Goal: Task Accomplishment & Management: Manage account settings

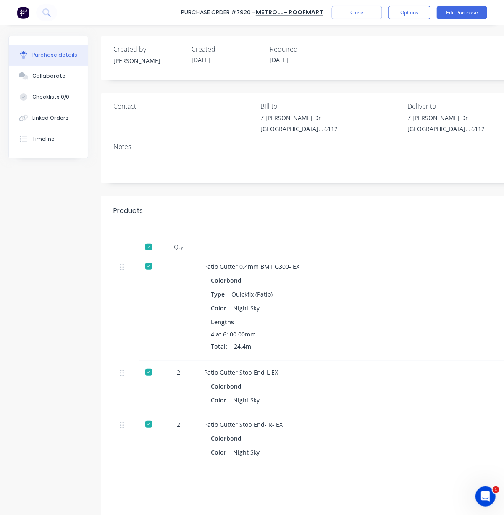
scroll to position [99, 140]
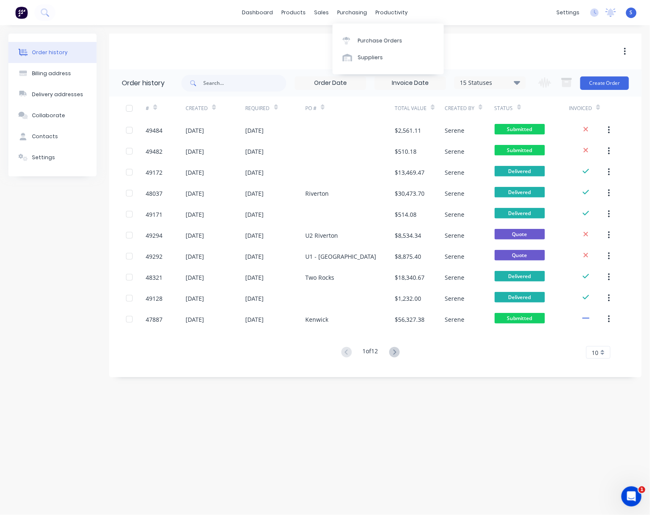
drag, startPoint x: 256, startPoint y: 42, endPoint x: 310, endPoint y: 49, distance: 54.6
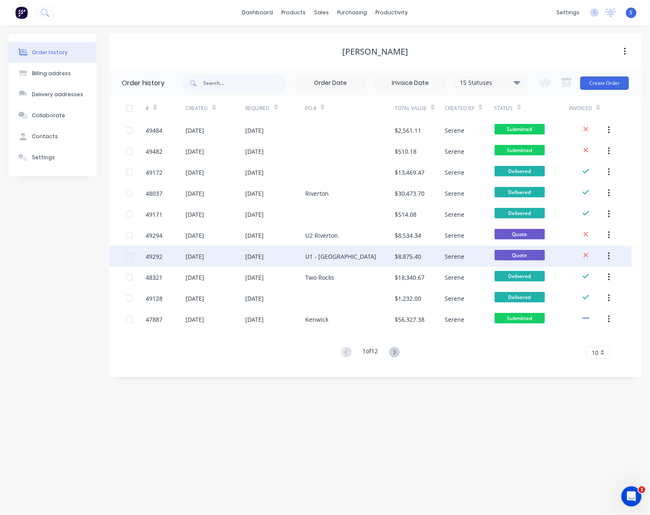
click at [298, 251] on div "[DATE]" at bounding box center [276, 256] width 60 height 21
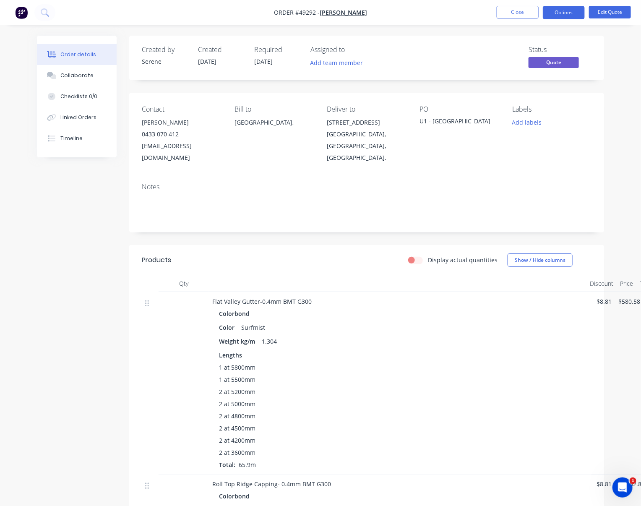
click at [233, 262] on div "Products" at bounding box center [190, 260] width 96 height 13
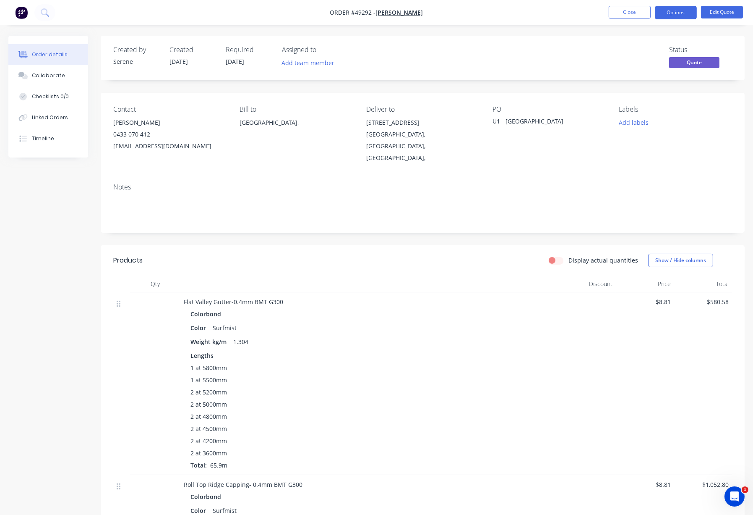
click at [349, 281] on div at bounding box center [369, 283] width 378 height 17
click at [495, 9] on button "Close" at bounding box center [630, 12] width 42 height 13
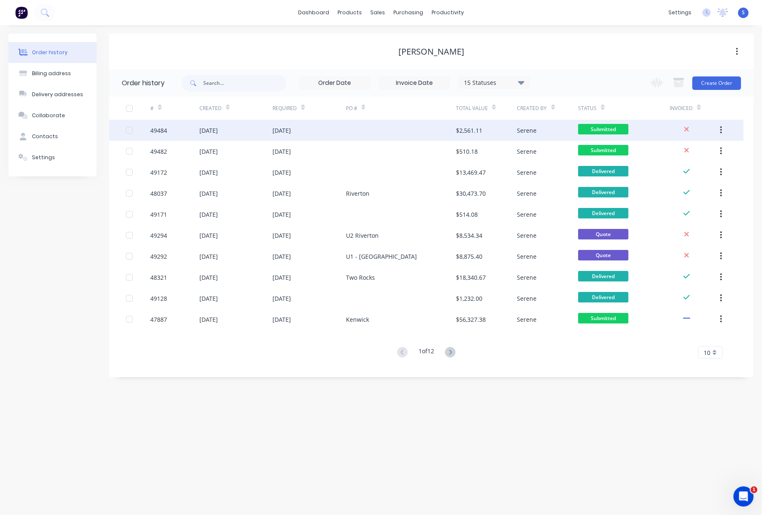
click at [296, 135] on div "[DATE]" at bounding box center [308, 130] width 73 height 21
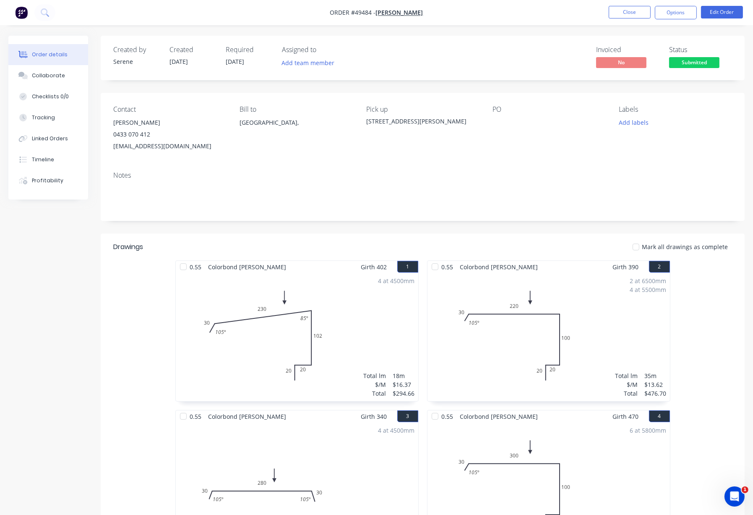
drag, startPoint x: 374, startPoint y: 256, endPoint x: 455, endPoint y: 261, distance: 80.8
click at [495, 11] on button "Close" at bounding box center [630, 12] width 42 height 13
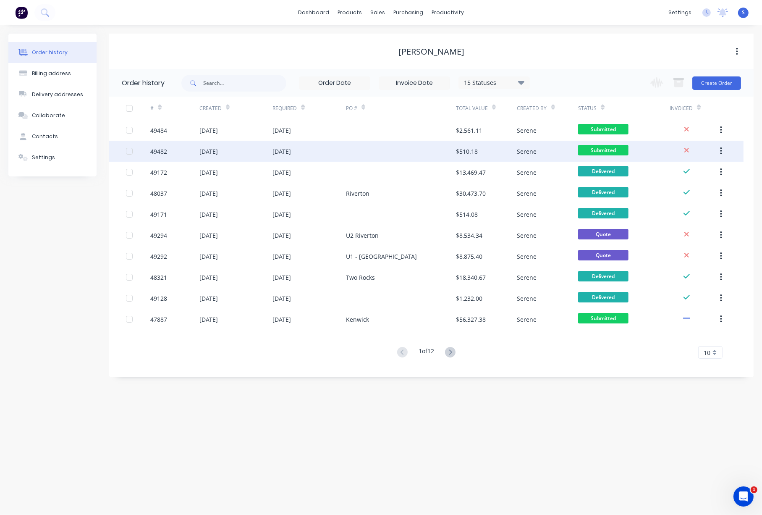
click at [346, 151] on div at bounding box center [401, 151] width 110 height 21
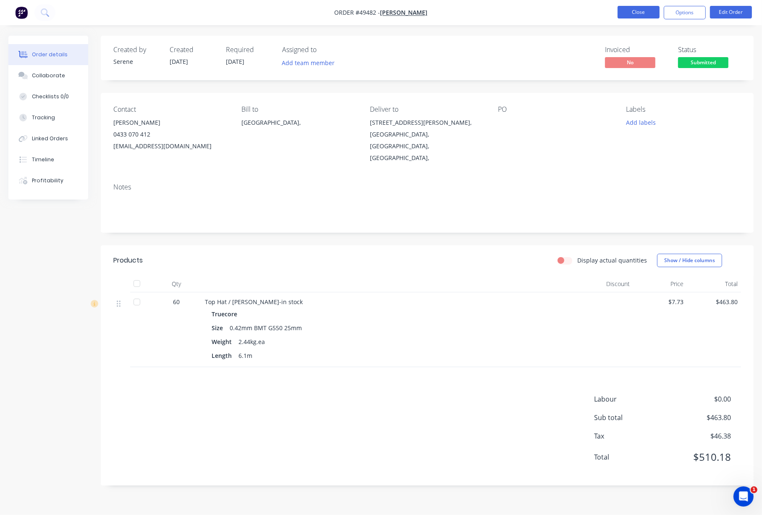
click at [495, 16] on button "Close" at bounding box center [638, 12] width 42 height 13
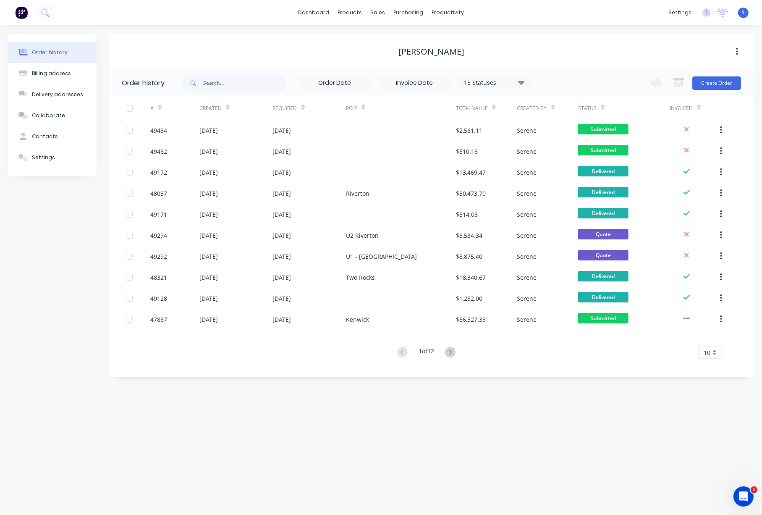
click at [485, 411] on div "Order history Billing address Delivery addresses Collaborate Contacts Settings …" at bounding box center [381, 269] width 762 height 489
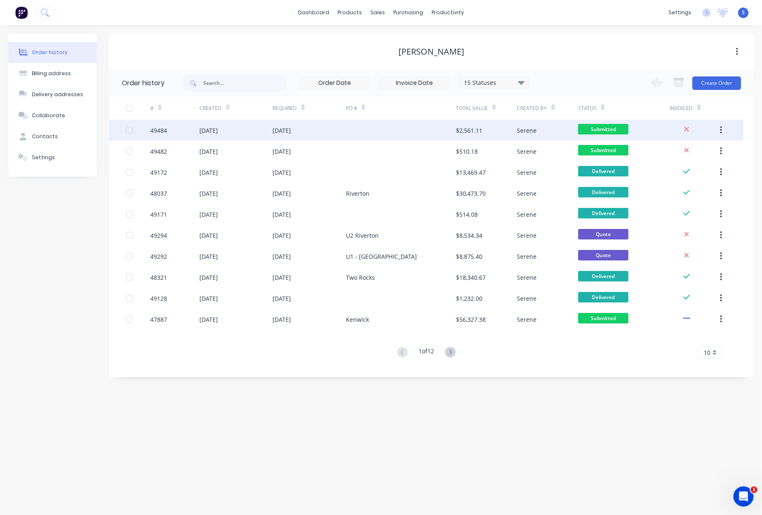
click at [334, 126] on div "[DATE]" at bounding box center [308, 130] width 73 height 21
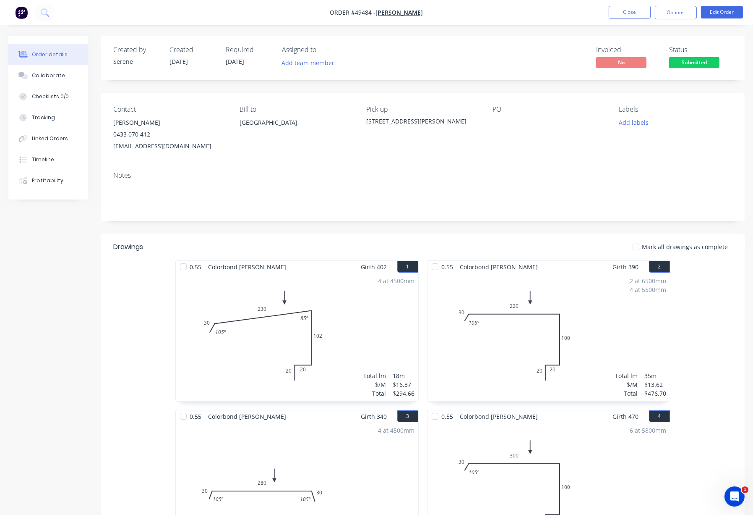
click at [414, 246] on header "Drawings Mark all drawings as complete" at bounding box center [423, 246] width 644 height 27
click at [495, 18] on button "Close" at bounding box center [630, 12] width 42 height 13
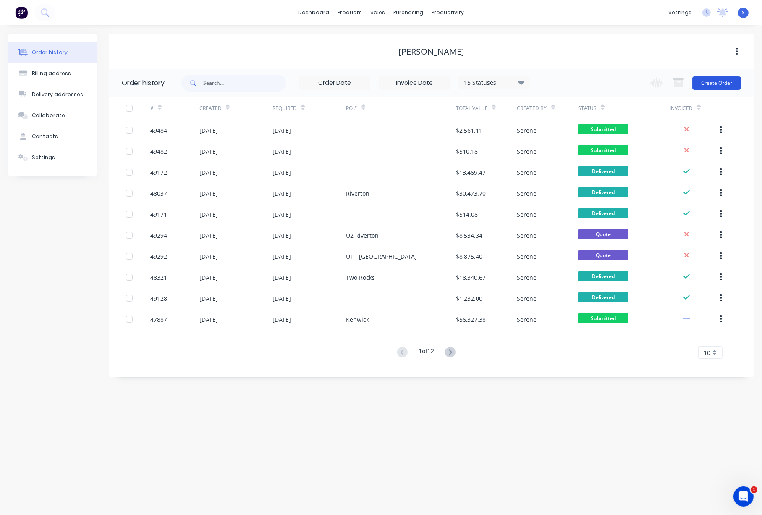
click at [495, 81] on button "Create Order" at bounding box center [716, 82] width 49 height 13
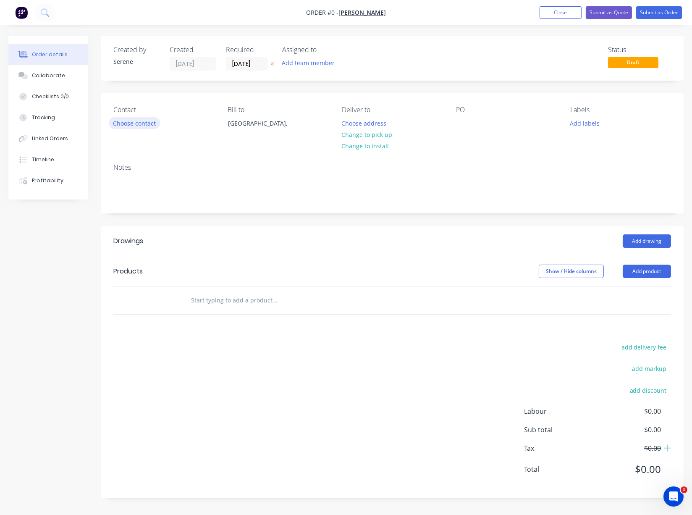
click at [134, 127] on button "Choose contact" at bounding box center [135, 122] width 52 height 11
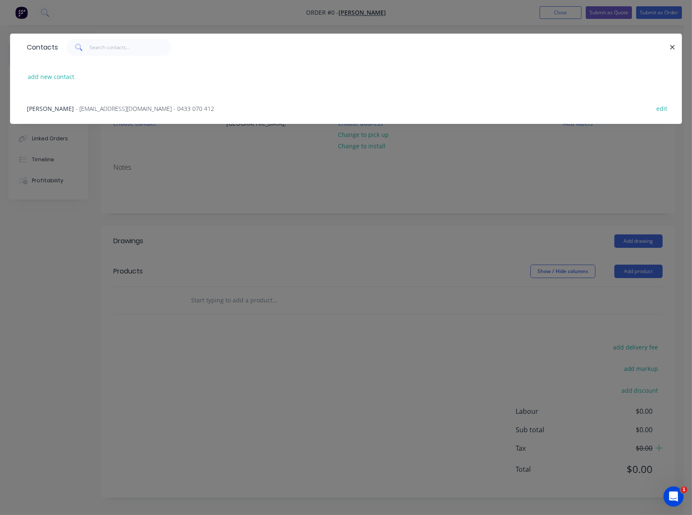
click at [104, 110] on span "- [EMAIL_ADDRESS][DOMAIN_NAME] - 0433 070 412" at bounding box center [145, 109] width 139 height 8
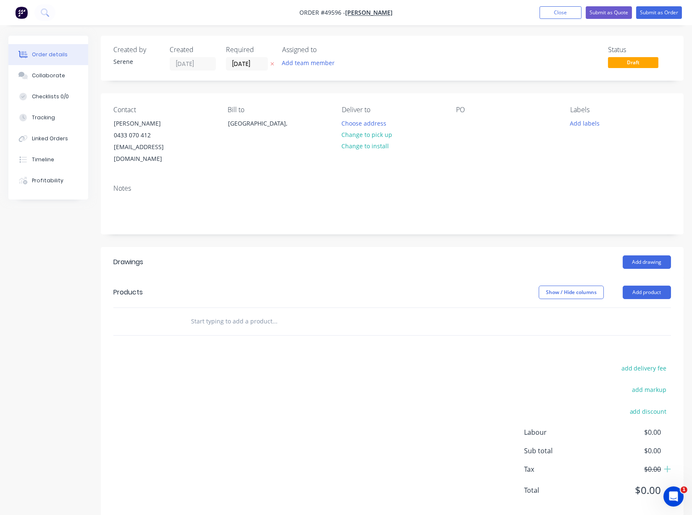
drag, startPoint x: 218, startPoint y: 267, endPoint x: 525, endPoint y: 273, distance: 307.7
click at [495, 258] on button "Add drawing" at bounding box center [646, 261] width 48 height 13
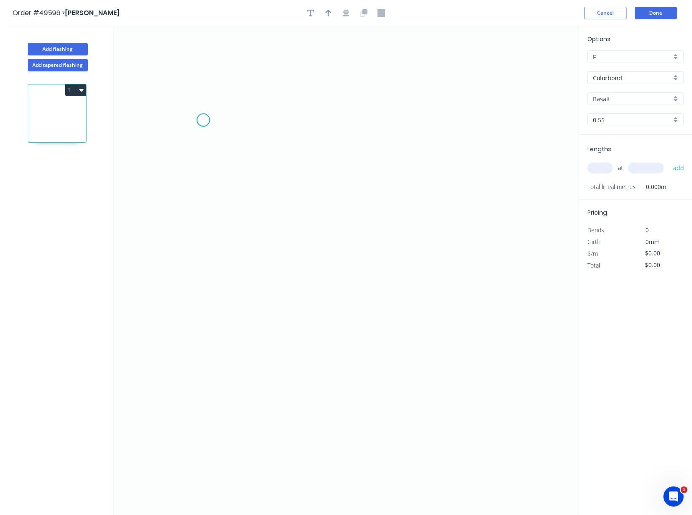
click at [203, 121] on icon "0" at bounding box center [345, 270] width 465 height 489
click at [192, 287] on icon "0" at bounding box center [345, 270] width 465 height 489
click at [299, 288] on icon "0 ?" at bounding box center [345, 270] width 465 height 489
click at [191, 198] on tspan "?" at bounding box center [190, 199] width 4 height 14
click at [253, 295] on tspan "?" at bounding box center [251, 294] width 4 height 14
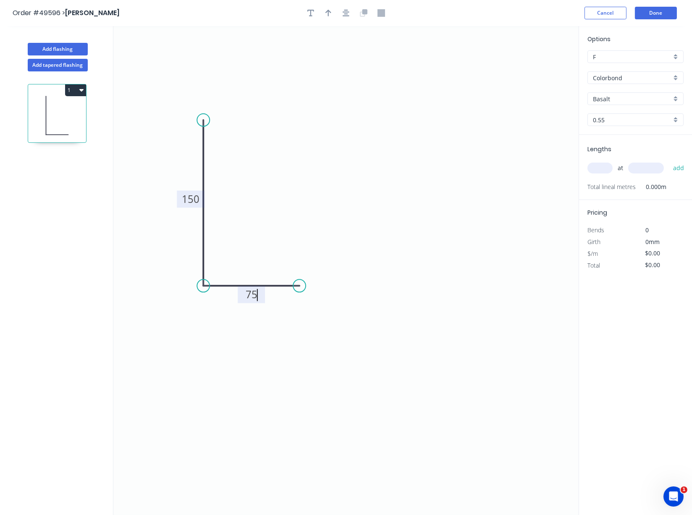
click at [293, 389] on icon "0 150 75" at bounding box center [345, 270] width 465 height 489
type input "$7.64"
click at [327, 17] on icon "button" at bounding box center [328, 13] width 6 height 8
click at [495, 67] on icon at bounding box center [537, 58] width 8 height 27
click at [495, 67] on icon at bounding box center [543, 61] width 24 height 24
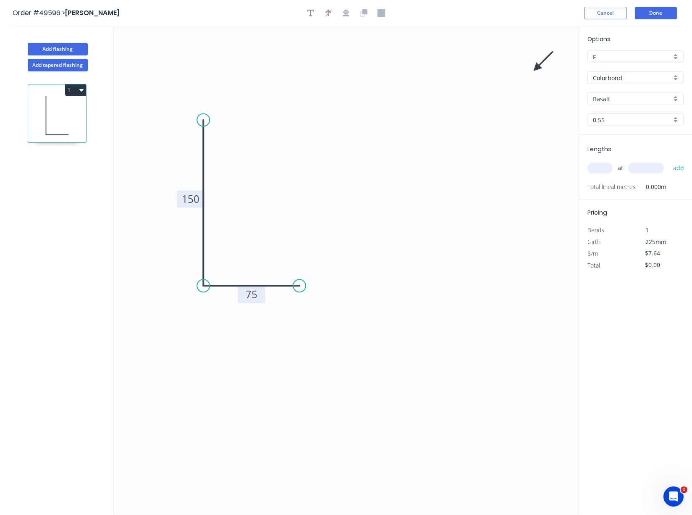
click at [495, 67] on icon "0 150 75" at bounding box center [345, 270] width 465 height 489
click at [495, 72] on icon "0 150 75" at bounding box center [345, 270] width 465 height 489
click at [495, 71] on icon at bounding box center [546, 68] width 27 height 8
click at [495, 71] on icon at bounding box center [543, 75] width 24 height 24
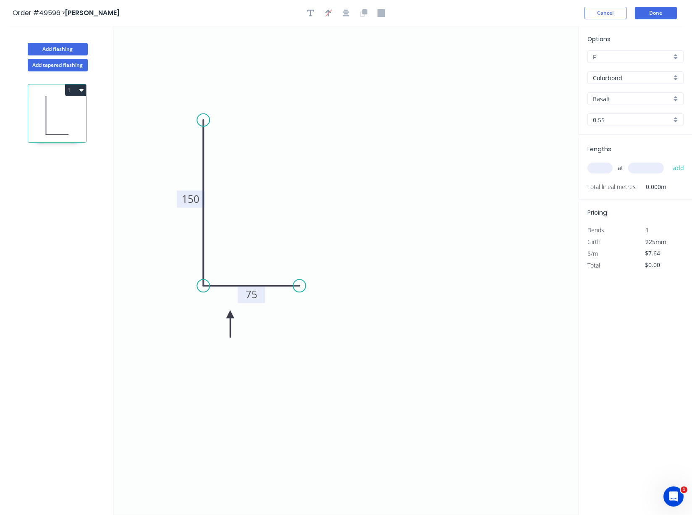
drag, startPoint x: 536, startPoint y: 71, endPoint x: 230, endPoint y: 316, distance: 392.1
click at [230, 316] on icon at bounding box center [230, 323] width 8 height 27
click at [93, 209] on div "1" at bounding box center [58, 300] width 110 height 459
click at [495, 103] on input "Basalt" at bounding box center [632, 98] width 78 height 9
click at [495, 114] on div "Woodland Grey" at bounding box center [635, 115] width 95 height 15
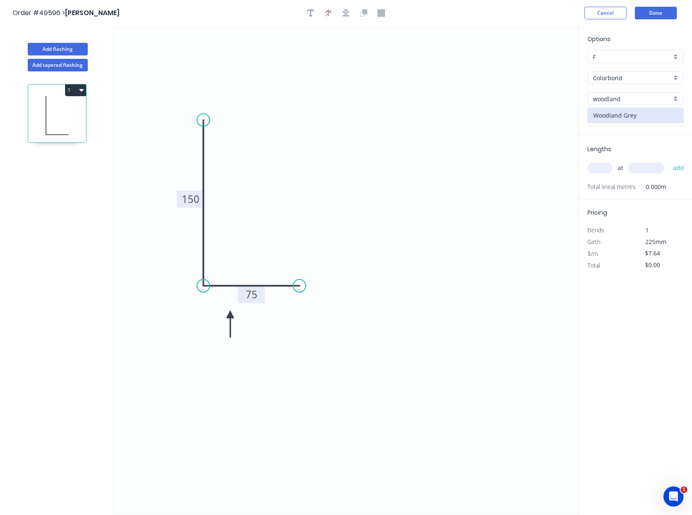
type input "Woodland Grey"
click at [495, 173] on input "text" at bounding box center [599, 167] width 25 height 11
type input "1"
type input "5500"
click at [495, 161] on button "add" at bounding box center [679, 168] width 20 height 14
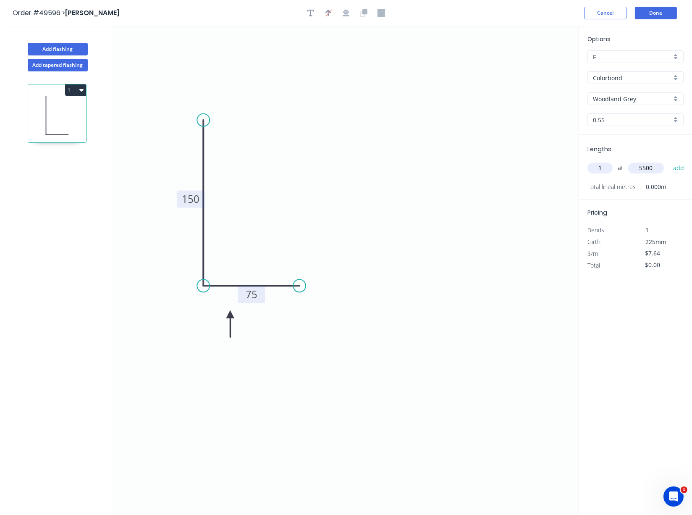
type input "$42.02"
type input "2"
type input "4000"
click at [495, 161] on button "add" at bounding box center [679, 168] width 20 height 14
type input "$103.14"
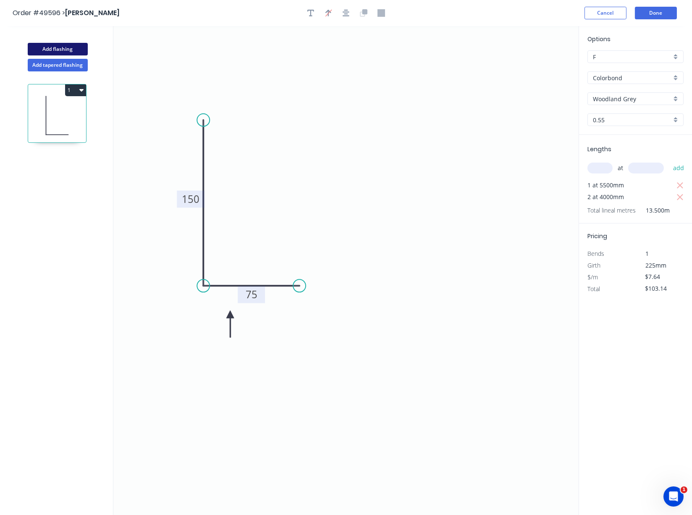
click at [59, 50] on button "Add flashing" at bounding box center [58, 49] width 60 height 13
type input "$0.00"
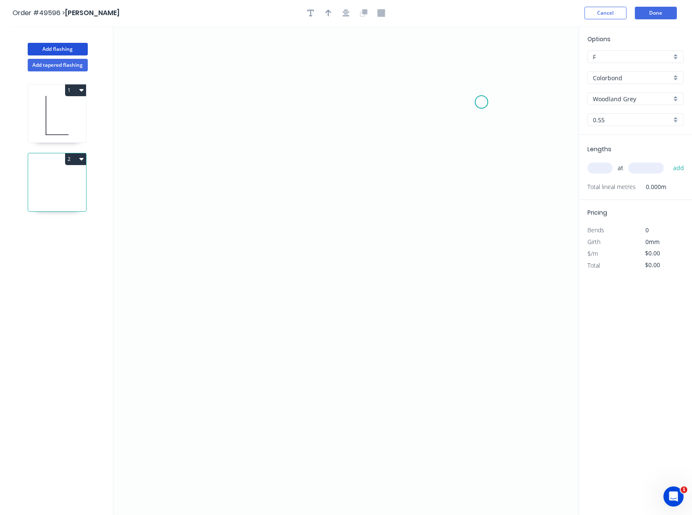
click at [481, 103] on icon "0" at bounding box center [345, 270] width 465 height 489
click at [470, 65] on icon "0" at bounding box center [345, 270] width 465 height 489
click at [266, 68] on icon "0 ?" at bounding box center [345, 270] width 465 height 489
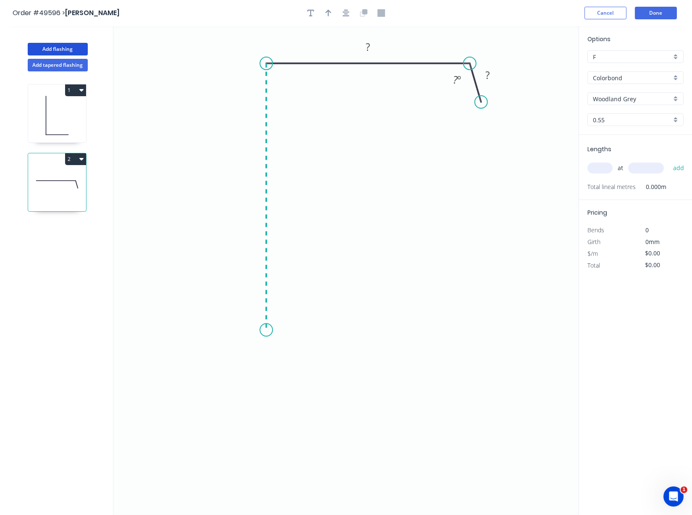
click at [276, 331] on icon "0 ? ? ? º" at bounding box center [345, 270] width 465 height 489
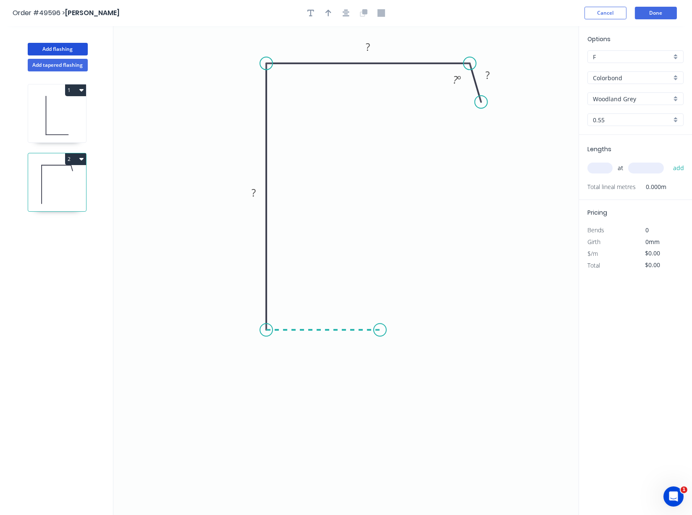
click at [380, 332] on icon "0 ? ? ? ? º" at bounding box center [345, 270] width 465 height 489
click at [493, 74] on rect at bounding box center [487, 76] width 17 height 12
click at [457, 82] on tspan "º" at bounding box center [459, 80] width 4 height 14
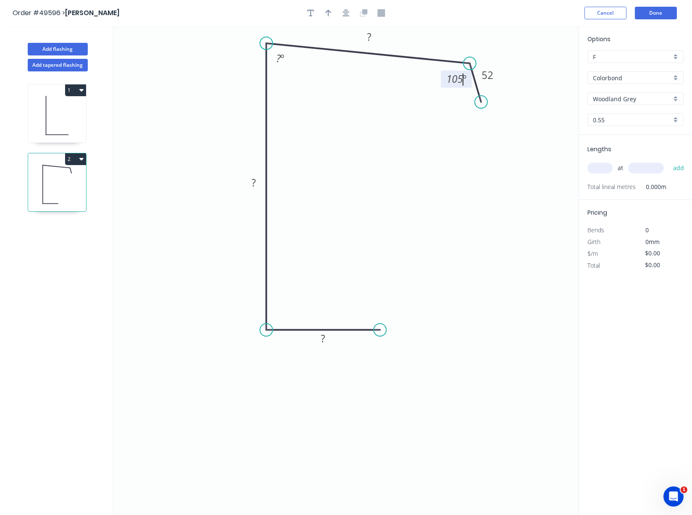
drag, startPoint x: 267, startPoint y: 64, endPoint x: 264, endPoint y: 44, distance: 19.9
click at [264, 44] on circle at bounding box center [266, 43] width 13 height 13
click at [368, 39] on tspan "?" at bounding box center [369, 37] width 4 height 14
click at [280, 55] on tspan "º" at bounding box center [282, 58] width 4 height 14
click at [254, 182] on tspan "?" at bounding box center [253, 182] width 4 height 14
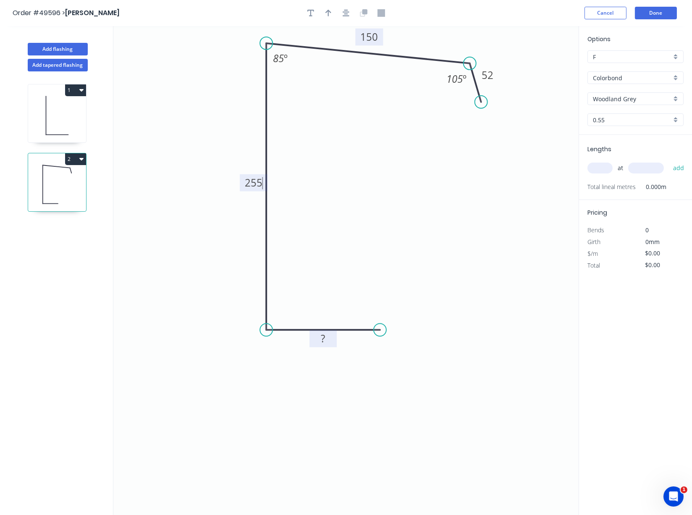
click at [329, 340] on rect at bounding box center [323, 339] width 17 height 12
click at [387, 417] on icon "0 75 255 150 52 105 º 85 º" at bounding box center [345, 270] width 465 height 489
type input "$18.50"
click at [326, 9] on button "button" at bounding box center [328, 13] width 13 height 13
click at [495, 69] on icon at bounding box center [537, 58] width 8 height 27
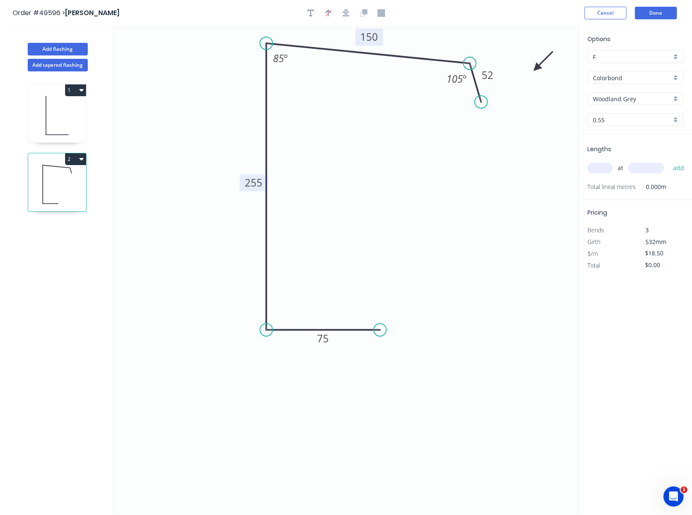
click at [495, 69] on icon at bounding box center [543, 61] width 24 height 24
click at [495, 69] on icon at bounding box center [546, 68] width 27 height 8
click at [495, 69] on icon at bounding box center [537, 77] width 8 height 27
click at [495, 68] on icon at bounding box center [529, 74] width 24 height 24
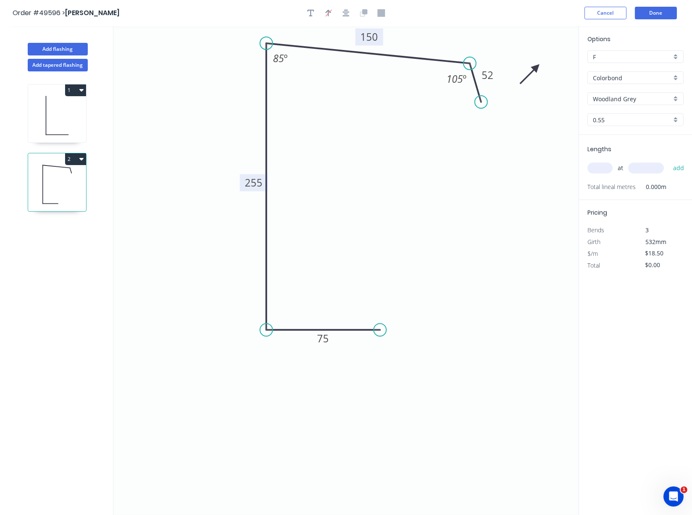
click at [495, 68] on icon at bounding box center [529, 74] width 24 height 24
drag, startPoint x: 535, startPoint y: 68, endPoint x: 210, endPoint y: 173, distance: 341.3
click at [210, 173] on icon at bounding box center [199, 171] width 27 height 8
click at [495, 173] on input "text" at bounding box center [599, 167] width 25 height 11
type input "5"
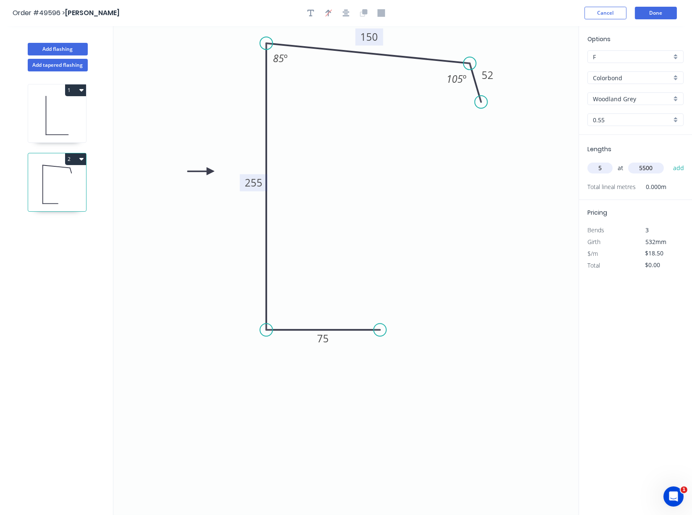
type input "5500"
click at [495, 161] on button "add" at bounding box center [679, 168] width 20 height 14
type input "$508.75"
type input "2"
type input "4000"
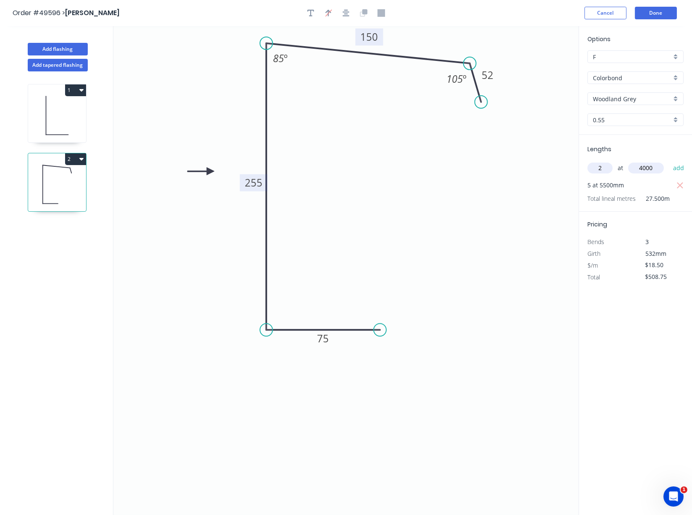
click at [495, 161] on button "add" at bounding box center [679, 168] width 20 height 14
type input "$656.75"
click at [495, 21] on header "Order #49596 > [PERSON_NAME] Cancel Done" at bounding box center [346, 13] width 692 height 26
click at [495, 10] on button "Done" at bounding box center [656, 13] width 42 height 13
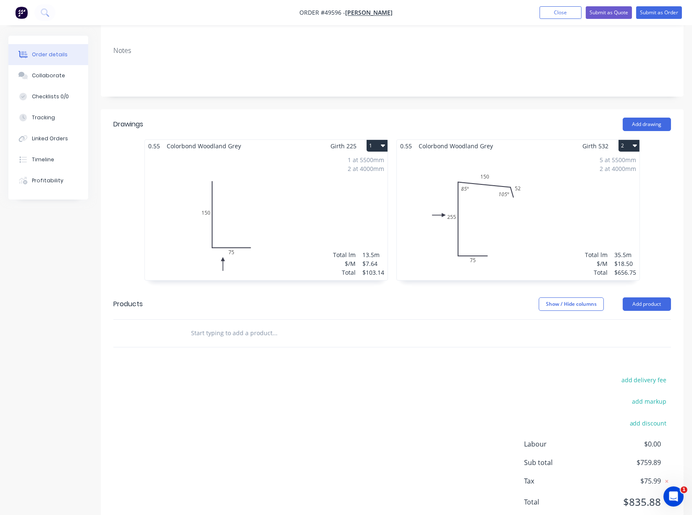
scroll to position [175, 0]
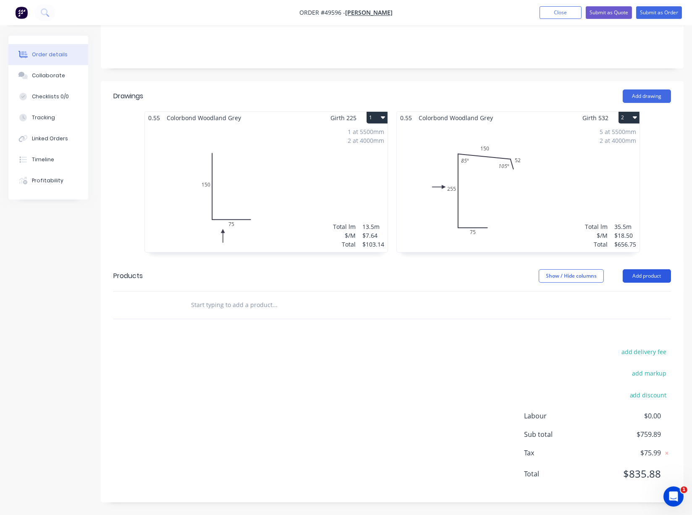
click at [495, 269] on button "Add product" at bounding box center [646, 275] width 48 height 13
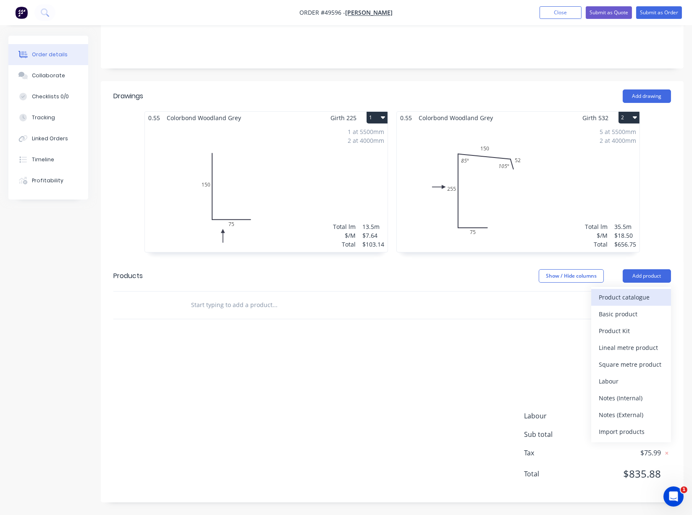
click at [495, 291] on div "Product catalogue" at bounding box center [631, 297] width 65 height 12
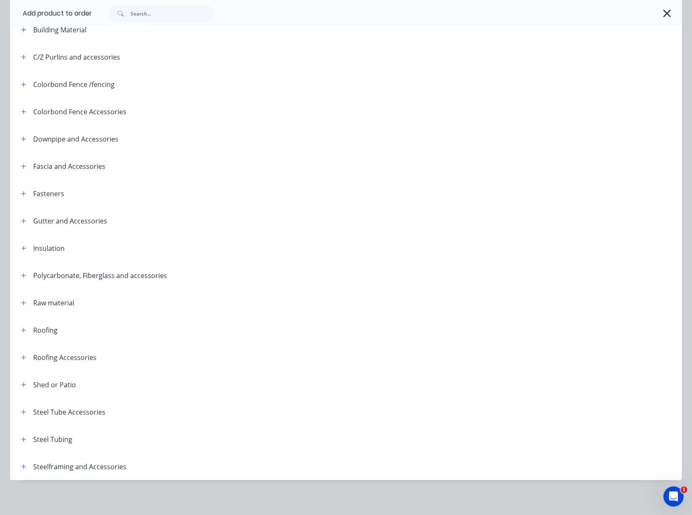
scroll to position [173, 0]
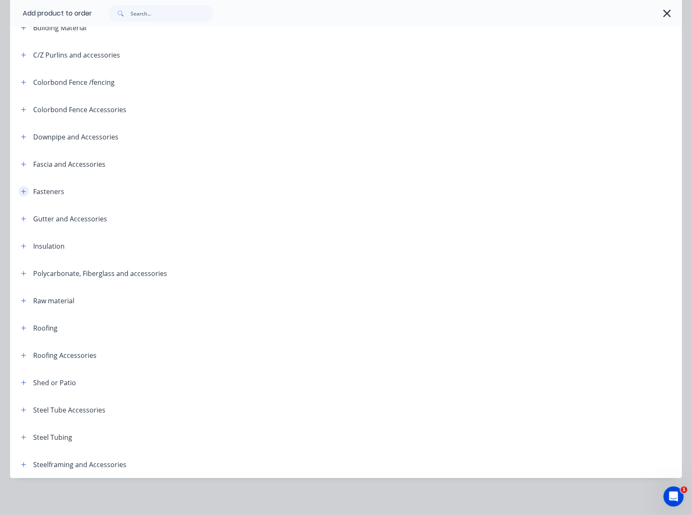
click at [23, 189] on icon "button" at bounding box center [23, 191] width 5 height 5
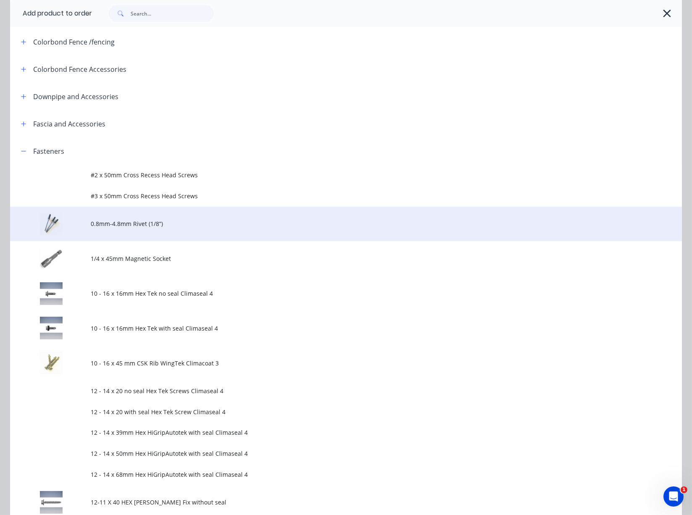
click at [188, 228] on span "0.8mm-4.8mm Rivet (1/8”)" at bounding box center [327, 223] width 473 height 9
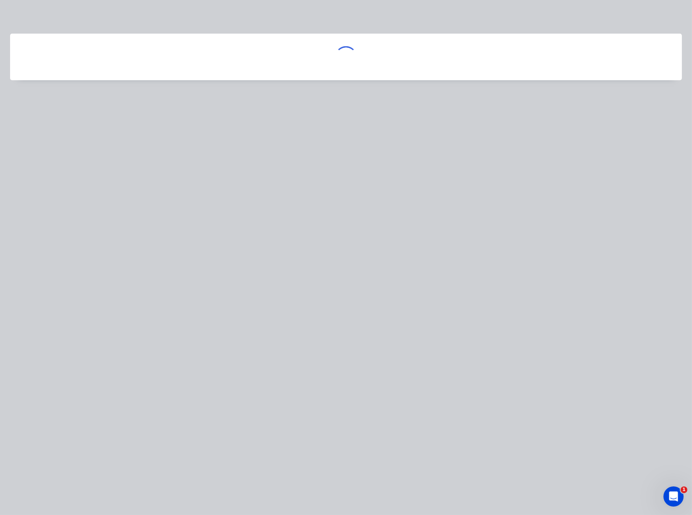
scroll to position [0, 0]
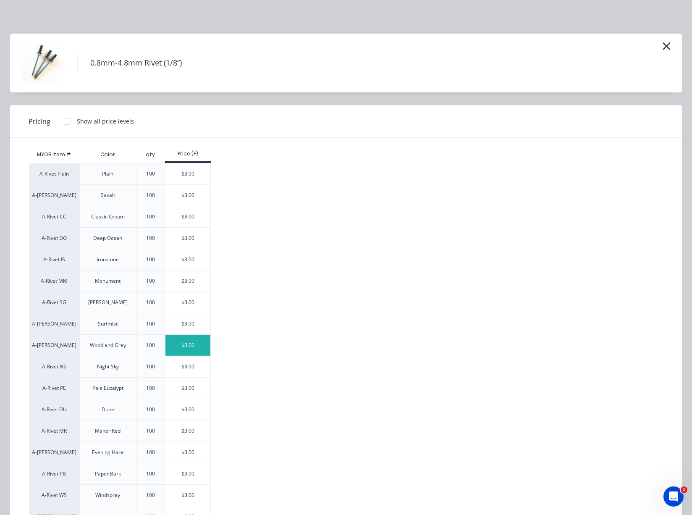
click at [183, 351] on div "$3.00" at bounding box center [187, 345] width 45 height 21
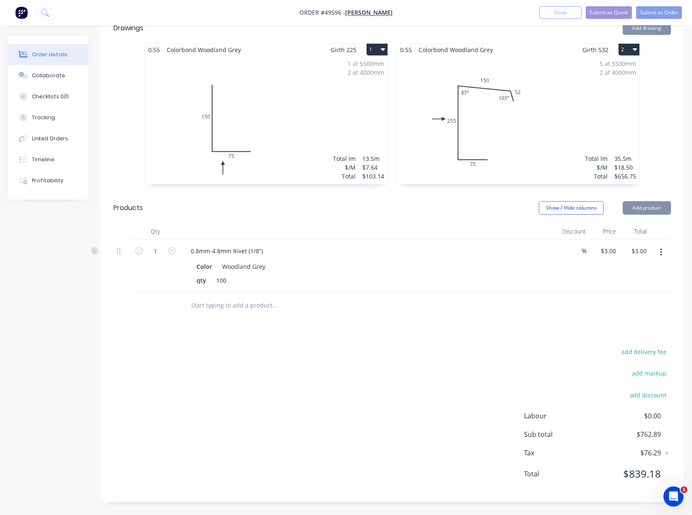
scroll to position [248, 0]
click at [495, 201] on button "Add product" at bounding box center [646, 207] width 48 height 13
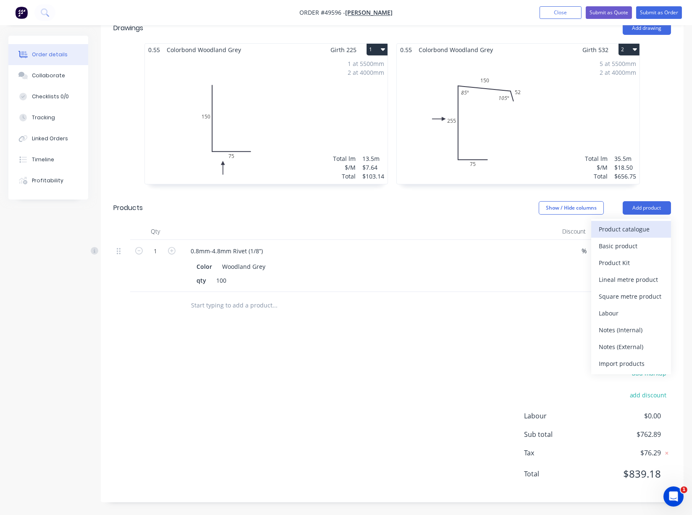
click at [495, 223] on div "Product catalogue" at bounding box center [631, 229] width 65 height 12
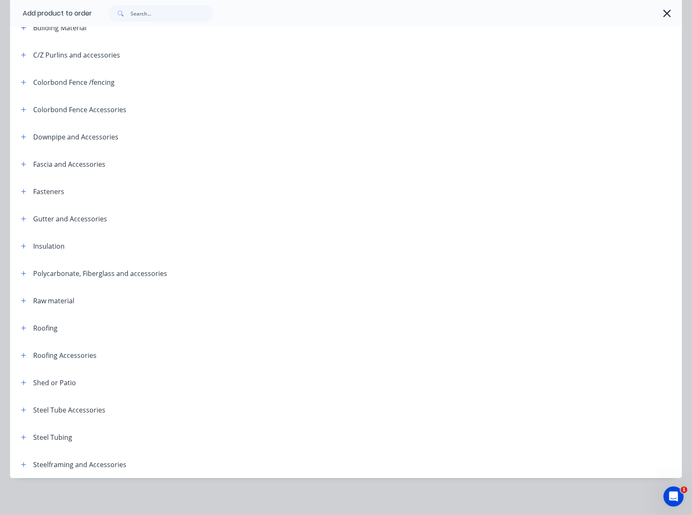
scroll to position [173, 0]
click at [327, 205] on header "Gutter and Accessories" at bounding box center [346, 218] width 672 height 27
click at [26, 188] on icon "button" at bounding box center [23, 191] width 5 height 6
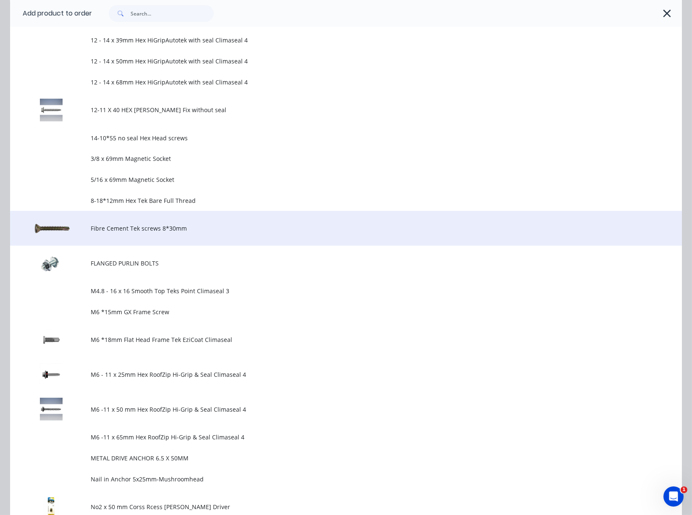
scroll to position [695, 0]
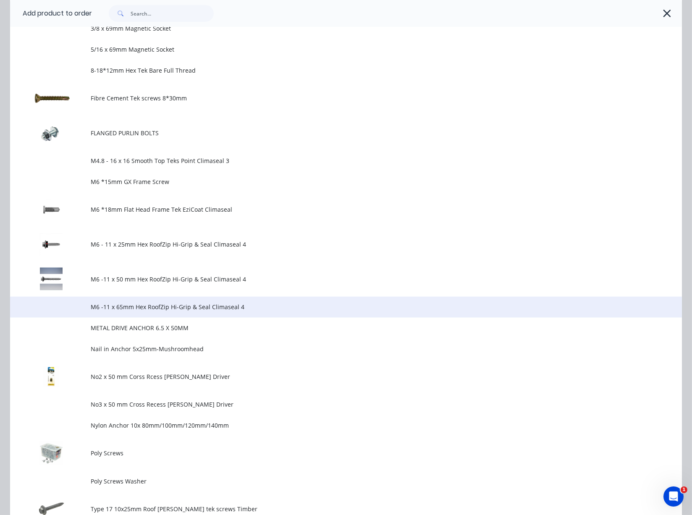
click at [224, 317] on td "M6 -11 x 65mm Hex RoofZip Hi-Grip & Seal Climaseal 4" at bounding box center [386, 306] width 591 height 21
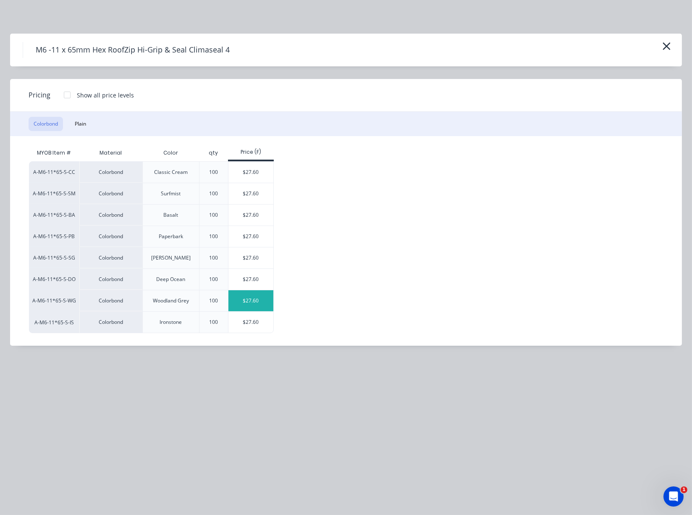
click at [252, 311] on div "$27.60" at bounding box center [250, 300] width 45 height 21
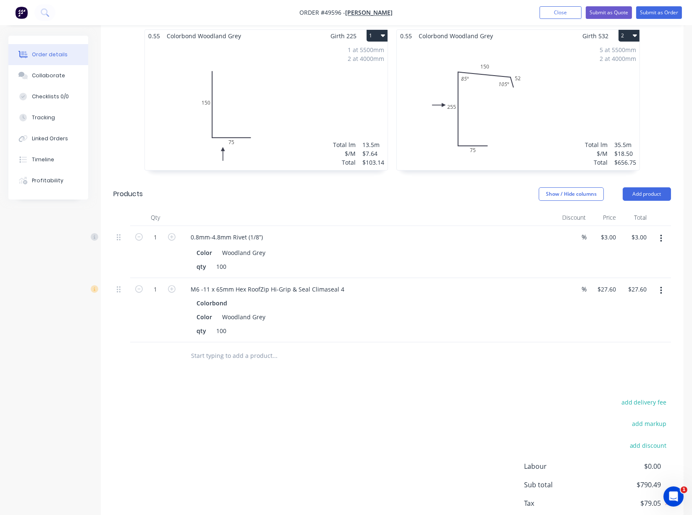
click at [203, 407] on div "Drawings Add drawing 0.55 Colorbond Woodland Grey Girth 225 1 0 150 75 0 150 75…" at bounding box center [392, 275] width 583 height 553
click at [163, 295] on input "1" at bounding box center [155, 289] width 22 height 13
type input "0.35"
type input "$9.66"
click at [233, 443] on div "add delivery fee add markup add discount Labour $0.00 Sub total $790.49 Tax $79…" at bounding box center [391, 468] width 557 height 144
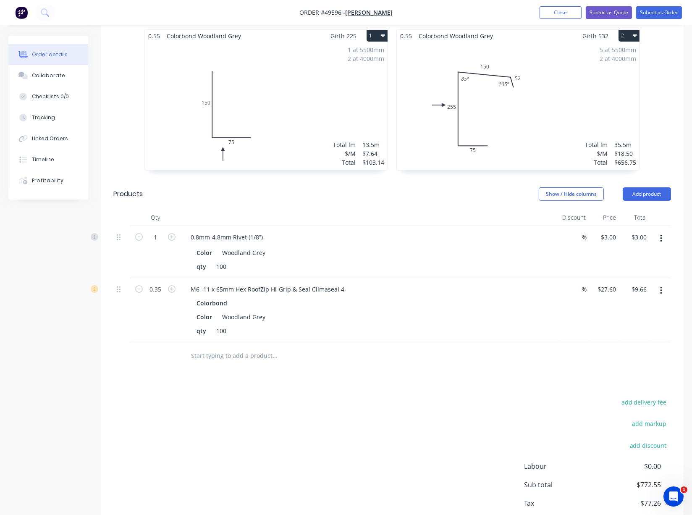
click at [194, 379] on div "Drawings Add drawing 0.55 Colorbond Woodland Grey Girth 225 1 0 150 75 0 150 75…" at bounding box center [392, 275] width 583 height 553
click at [367, 241] on div "0.8mm-4.8mm Rivet (1/8”)" at bounding box center [369, 237] width 371 height 12
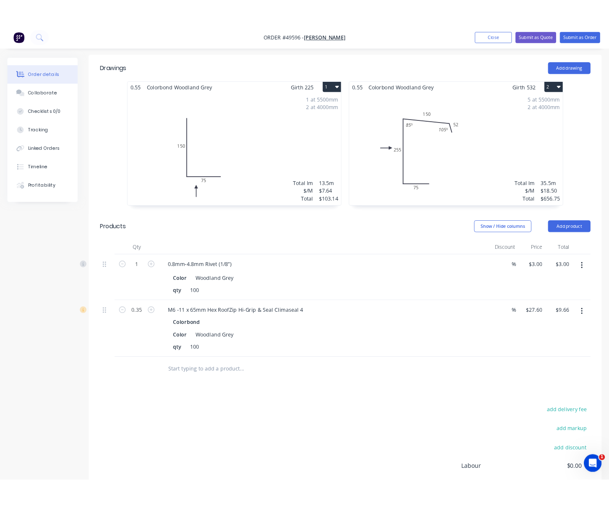
scroll to position [261, 0]
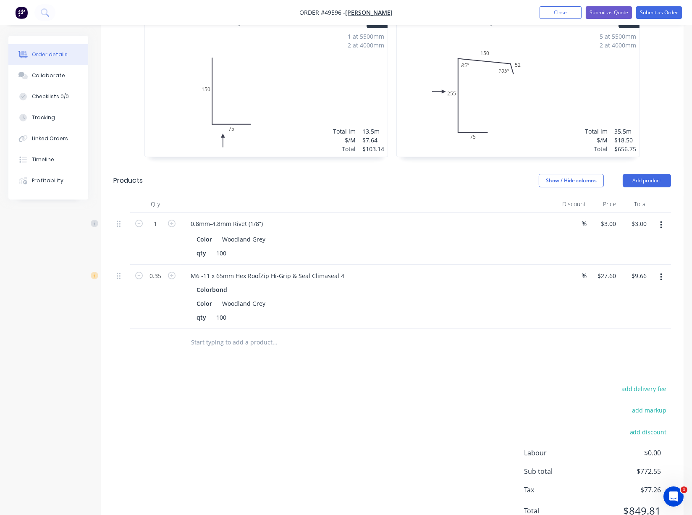
click at [276, 382] on div "Drawings Add drawing 0.55 Colorbond Woodland Grey Girth 225 1 0 150 75 0 150 75…" at bounding box center [392, 262] width 583 height 553
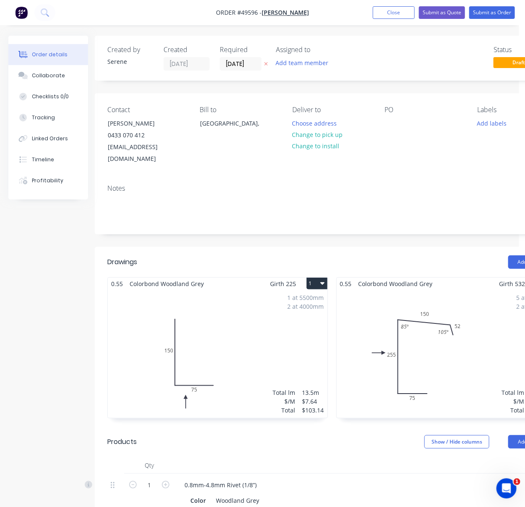
scroll to position [0, 39]
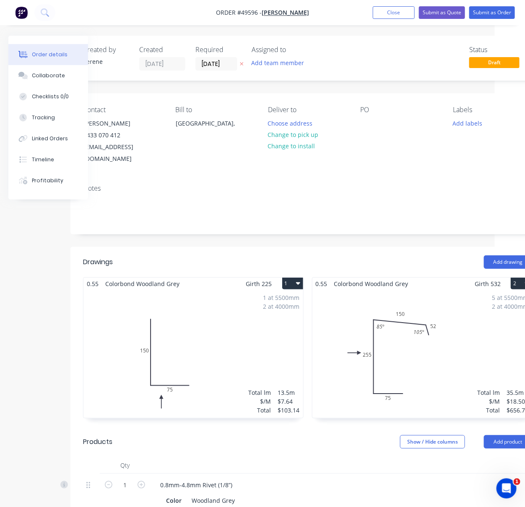
drag, startPoint x: 224, startPoint y: 244, endPoint x: 308, endPoint y: 267, distance: 86.5
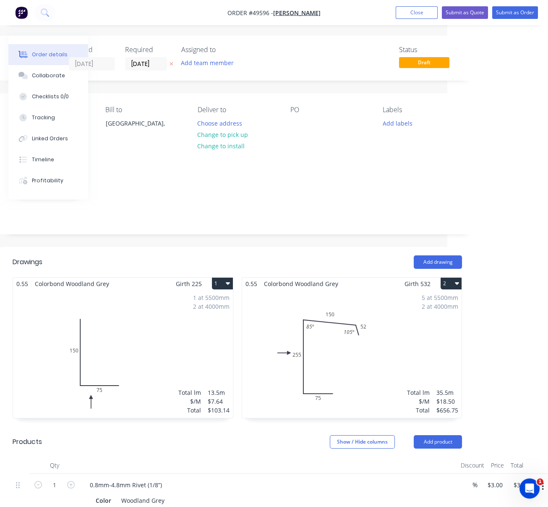
drag, startPoint x: 246, startPoint y: 261, endPoint x: 322, endPoint y: 253, distance: 76.3
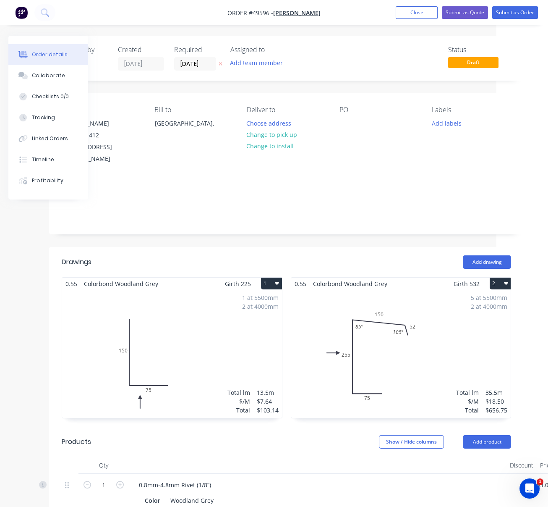
scroll to position [0, 0]
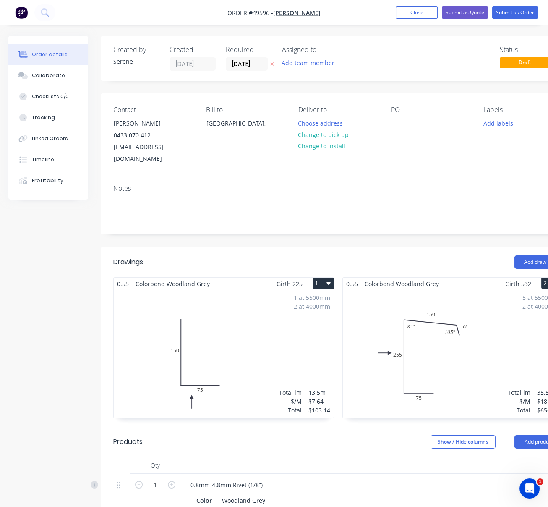
drag, startPoint x: 274, startPoint y: 256, endPoint x: 209, endPoint y: 258, distance: 65.1
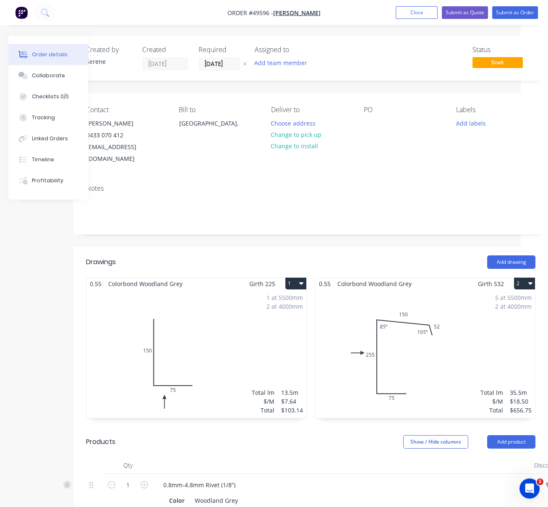
drag, startPoint x: 216, startPoint y: 257, endPoint x: 266, endPoint y: 256, distance: 50.0
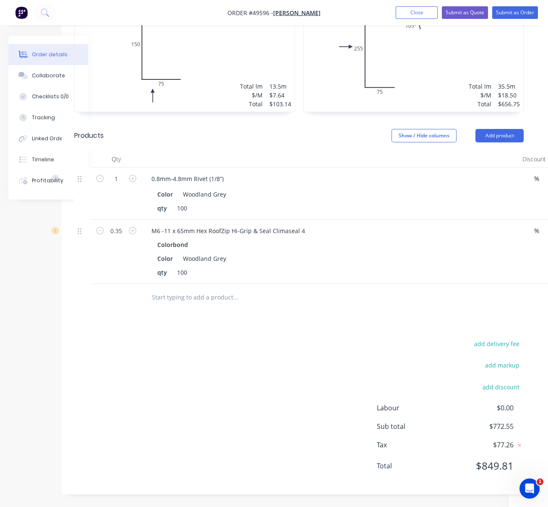
drag, startPoint x: 254, startPoint y: 302, endPoint x: 321, endPoint y: 247, distance: 86.5
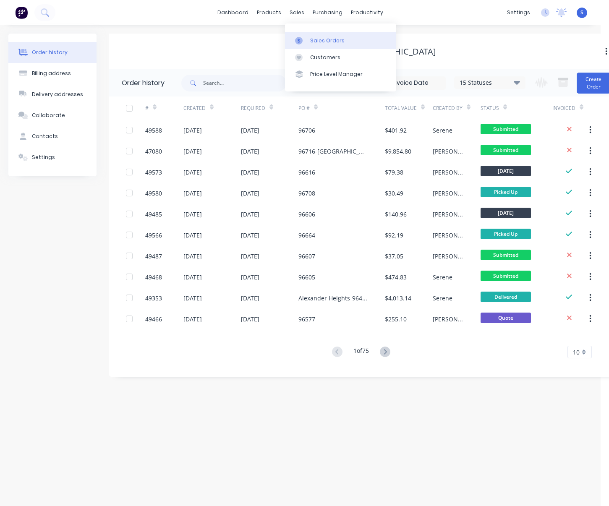
click at [324, 44] on div "Sales Orders" at bounding box center [327, 41] width 34 height 8
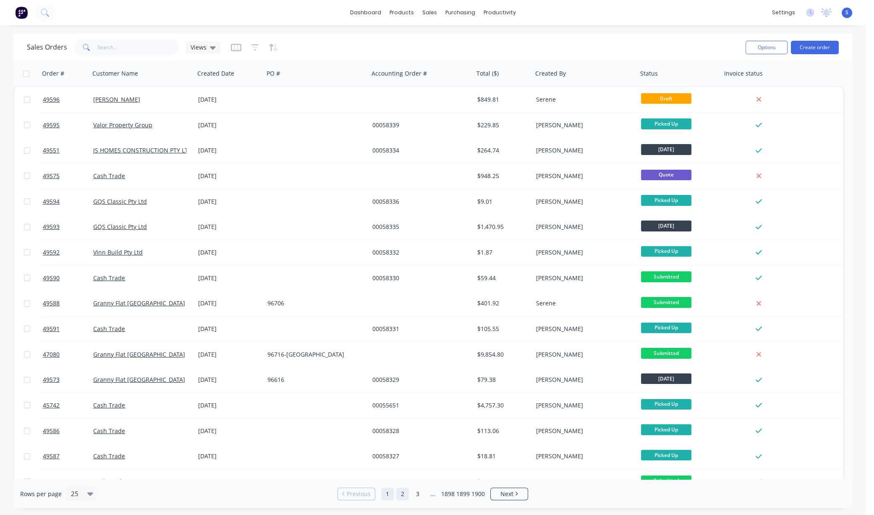
click at [406, 493] on link "2" at bounding box center [402, 493] width 13 height 13
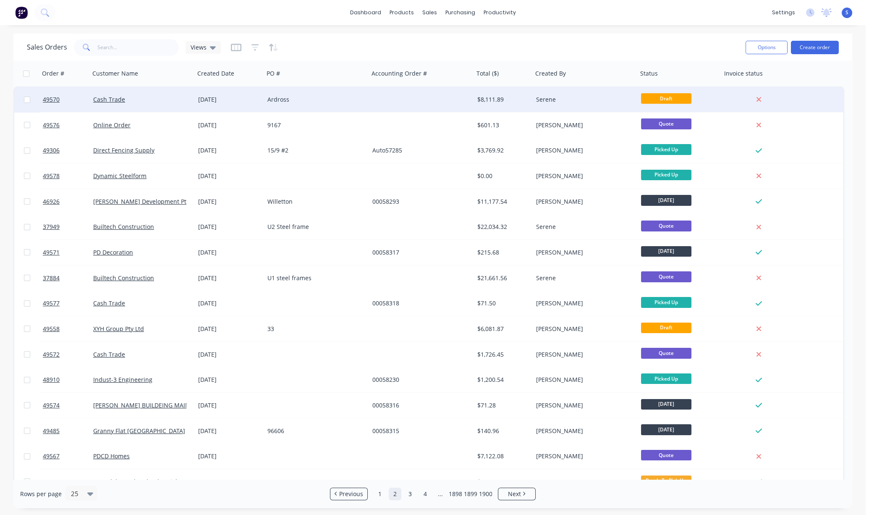
click at [495, 102] on div "$8,111.89" at bounding box center [502, 99] width 50 height 8
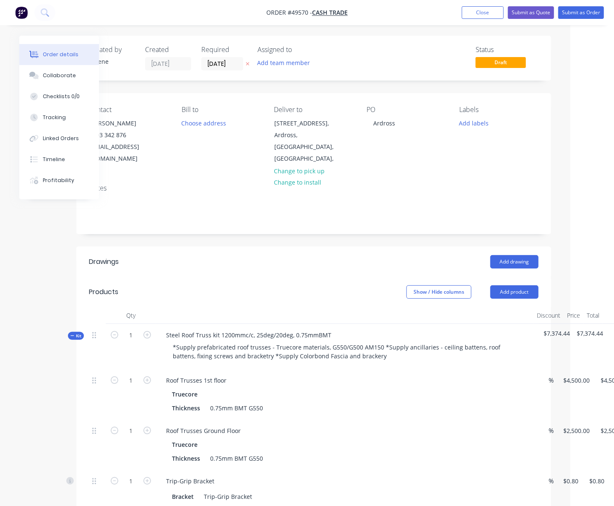
drag, startPoint x: 292, startPoint y: 251, endPoint x: 389, endPoint y: 246, distance: 97.5
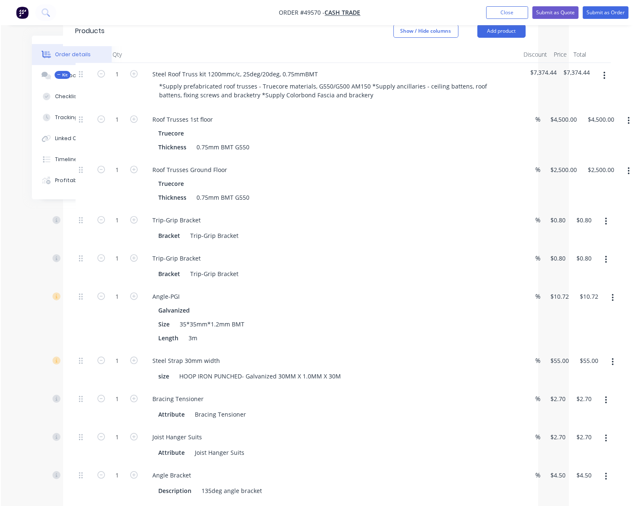
scroll to position [261, 64]
drag, startPoint x: 343, startPoint y: 279, endPoint x: 393, endPoint y: 281, distance: 50.0
click at [313, 60] on div at bounding box center [332, 54] width 378 height 17
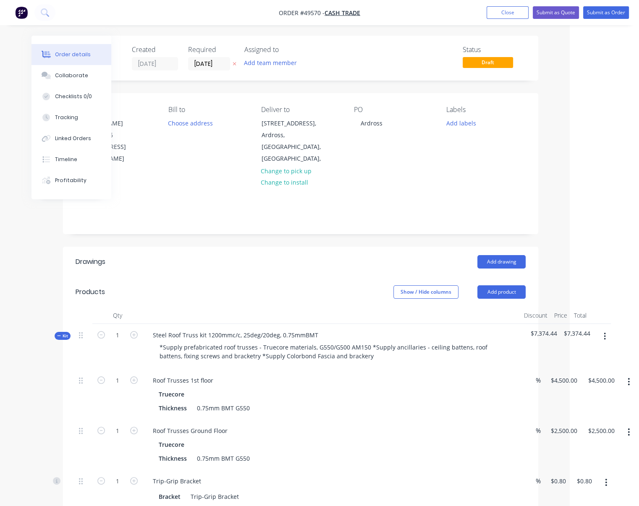
click at [159, 270] on header "Drawings Add drawing" at bounding box center [300, 262] width 475 height 30
drag, startPoint x: 191, startPoint y: 259, endPoint x: 242, endPoint y: 259, distance: 51.6
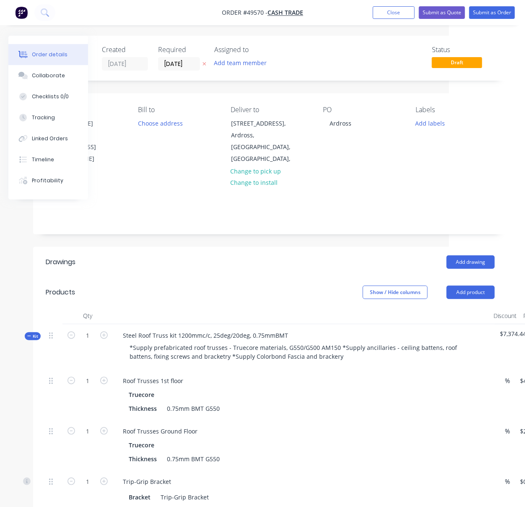
drag, startPoint x: 270, startPoint y: 280, endPoint x: 290, endPoint y: 277, distance: 20.3
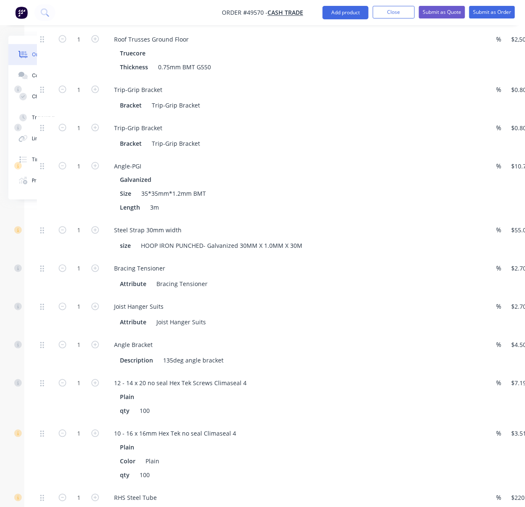
scroll to position [261, 76]
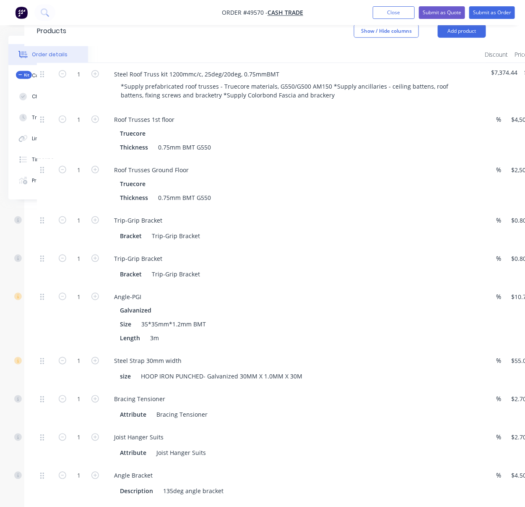
click at [77, 205] on div "1" at bounding box center [79, 184] width 50 height 50
click at [84, 176] on input "1" at bounding box center [79, 170] width 22 height 13
type input "70"
type input "$175,000.00"
click at [58, 209] on div "70" at bounding box center [79, 184] width 50 height 50
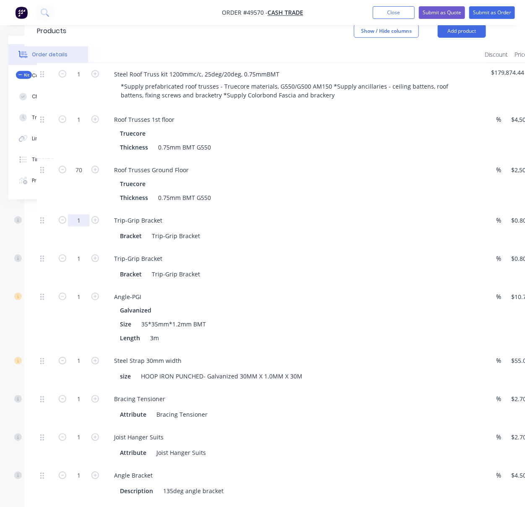
click at [77, 227] on input "1" at bounding box center [79, 220] width 22 height 13
type input "70"
type input "$56.00"
click at [87, 202] on div "70" at bounding box center [79, 184] width 50 height 50
drag, startPoint x: 257, startPoint y: 299, endPoint x: 270, endPoint y: 300, distance: 13.0
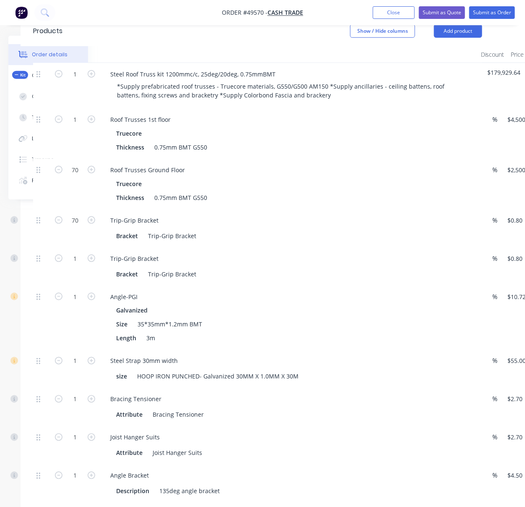
drag, startPoint x: 243, startPoint y: 303, endPoint x: 249, endPoint y: 302, distance: 5.9
click at [84, 265] on input "1" at bounding box center [75, 258] width 22 height 13
type input "70"
type input "$56.00"
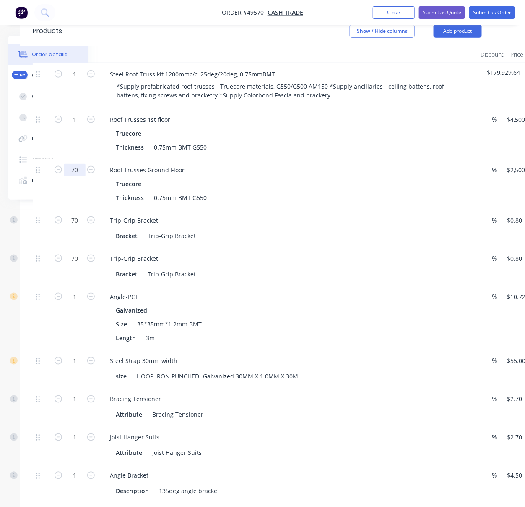
click at [76, 176] on input "70" at bounding box center [75, 170] width 22 height 13
type input "1"
type input "$2,500.00"
click at [270, 204] on div "Thickness 0.75mm BMT G550" at bounding box center [286, 197] width 349 height 12
click at [78, 303] on input "1" at bounding box center [75, 296] width 22 height 13
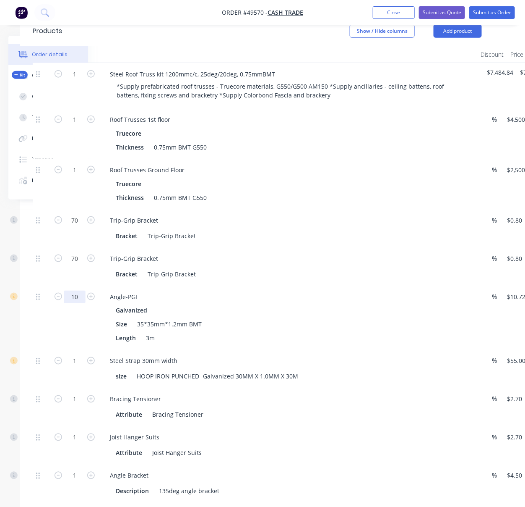
type input "10"
type input "$107.20"
drag, startPoint x: 32, startPoint y: 340, endPoint x: 37, endPoint y: 340, distance: 5.1
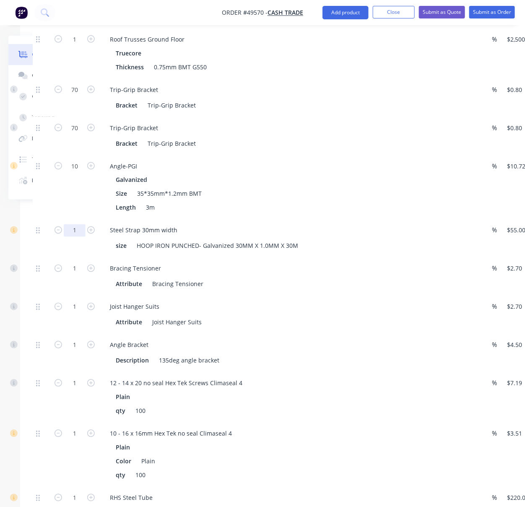
click at [76, 237] on input "1" at bounding box center [75, 230] width 22 height 13
click at [66, 219] on div "10" at bounding box center [75, 187] width 50 height 64
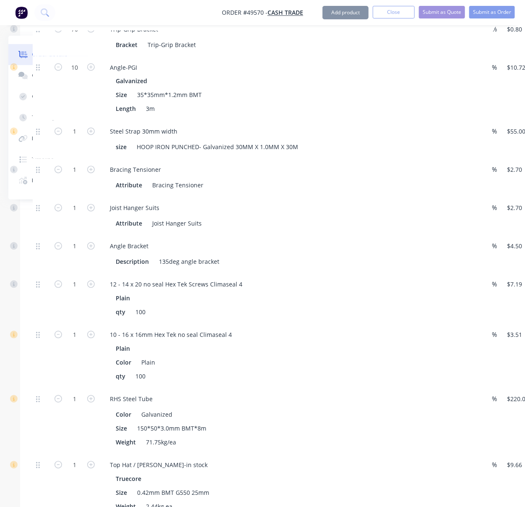
scroll to position [522, 81]
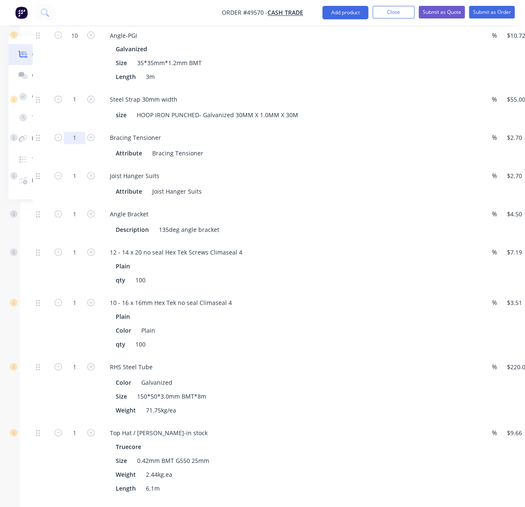
click at [73, 144] on input "1" at bounding box center [75, 138] width 22 height 13
click at [408, 159] on div "Attribute Bracing Tensioner" at bounding box center [286, 153] width 349 height 12
drag, startPoint x: 289, startPoint y: 187, endPoint x: 298, endPoint y: 187, distance: 9.2
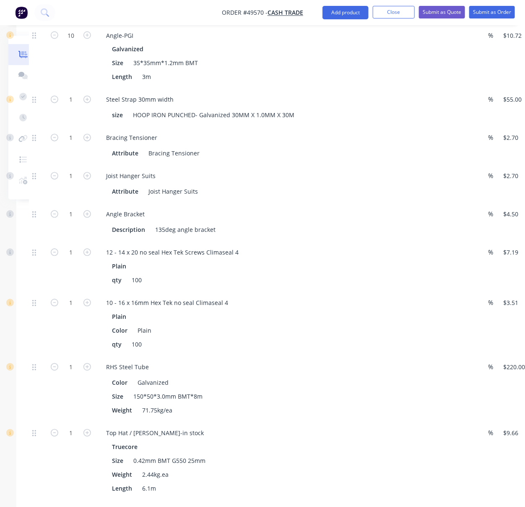
drag, startPoint x: 304, startPoint y: 189, endPoint x: 314, endPoint y: 191, distance: 9.4
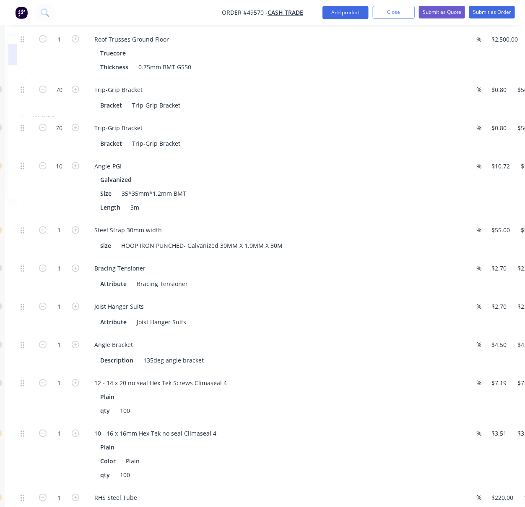
drag, startPoint x: 346, startPoint y: 242, endPoint x: 412, endPoint y: 241, distance: 65.9
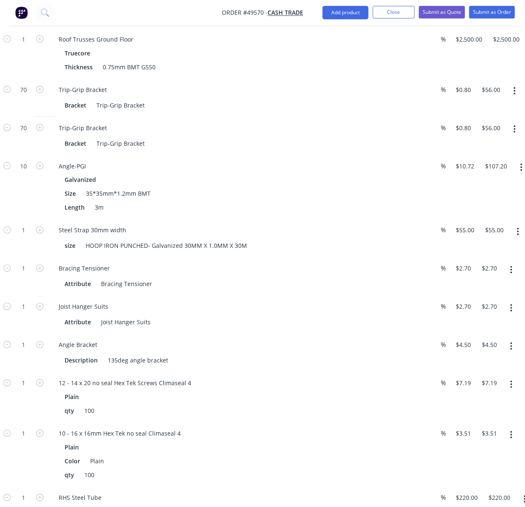
scroll to position [392, 154]
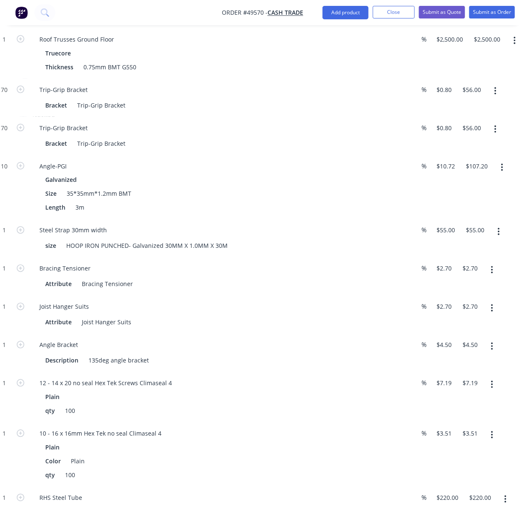
drag, startPoint x: 364, startPoint y: 244, endPoint x: 415, endPoint y: 244, distance: 50.8
click at [495, 239] on button "button" at bounding box center [499, 231] width 20 height 15
click at [485, 293] on div "Delete" at bounding box center [469, 287] width 65 height 12
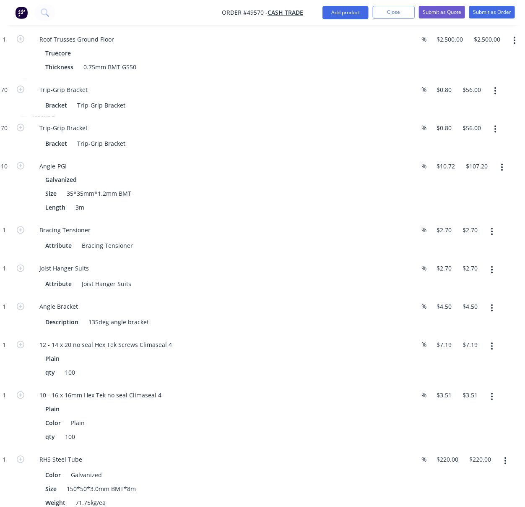
click at [493, 235] on icon "button" at bounding box center [493, 232] width 2 height 8
click at [473, 293] on div "Delete" at bounding box center [463, 287] width 65 height 12
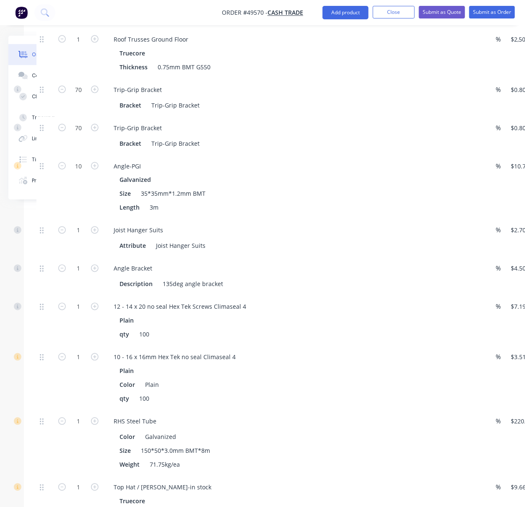
drag, startPoint x: 289, startPoint y: 246, endPoint x: 208, endPoint y: 244, distance: 81.5
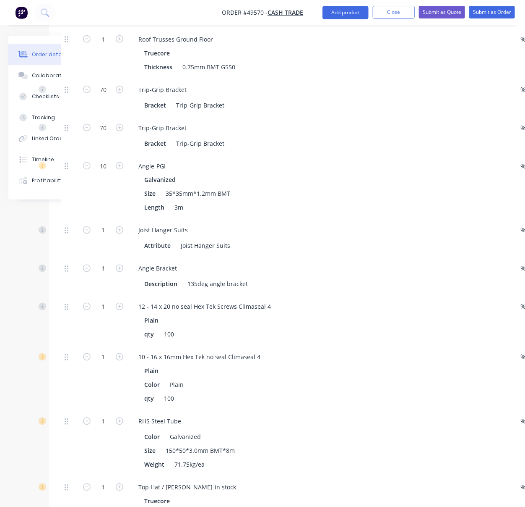
drag, startPoint x: 50, startPoint y: 273, endPoint x: 14, endPoint y: 264, distance: 37.2
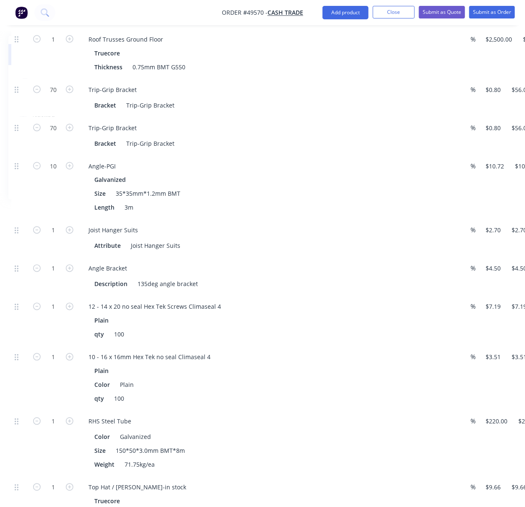
drag, startPoint x: 295, startPoint y: 251, endPoint x: 364, endPoint y: 254, distance: 68.9
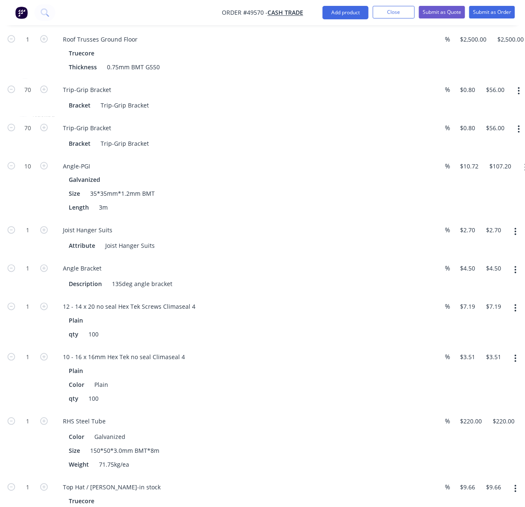
click at [29, 257] on div "1" at bounding box center [28, 238] width 50 height 38
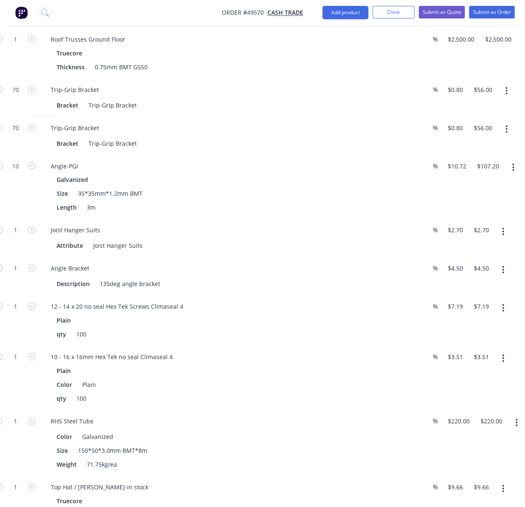
drag, startPoint x: 251, startPoint y: 247, endPoint x: 266, endPoint y: 247, distance: 15.1
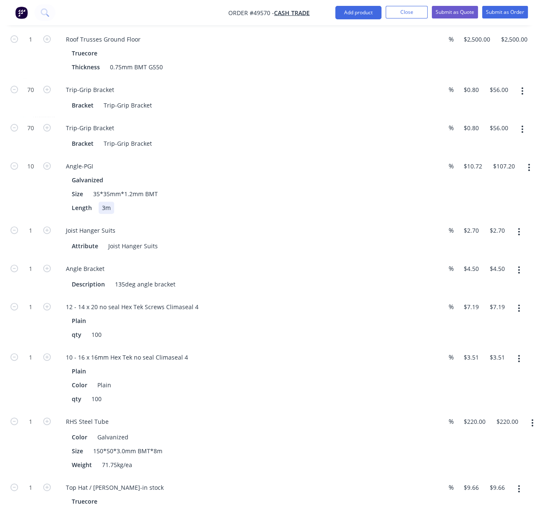
drag, startPoint x: 215, startPoint y: 231, endPoint x: 173, endPoint y: 226, distance: 41.9
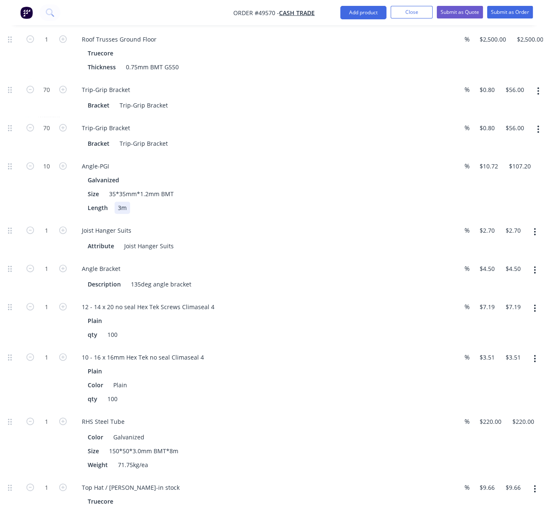
scroll to position [392, 101]
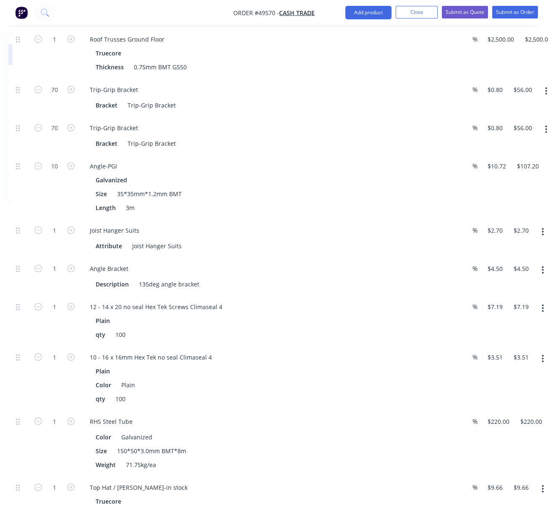
click at [52, 214] on div "10" at bounding box center [54, 187] width 50 height 64
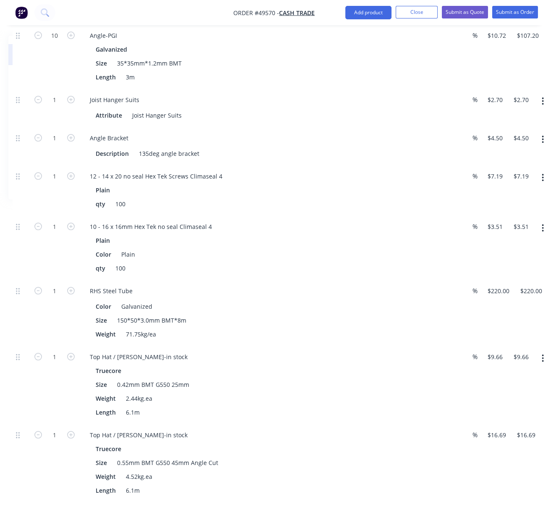
click at [495, 109] on button "button" at bounding box center [543, 101] width 20 height 15
click at [495, 163] on div "Delete" at bounding box center [513, 157] width 65 height 12
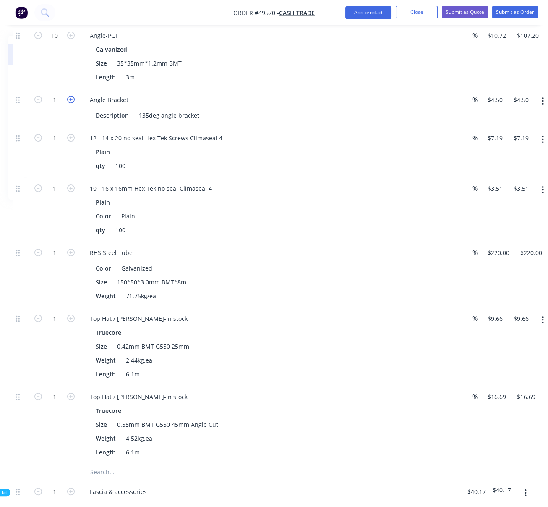
click at [71, 103] on icon "button" at bounding box center [71, 100] width 8 height 8
type input "2"
type input "$9.00"
click at [71, 103] on icon "button" at bounding box center [71, 100] width 8 height 8
type input "3"
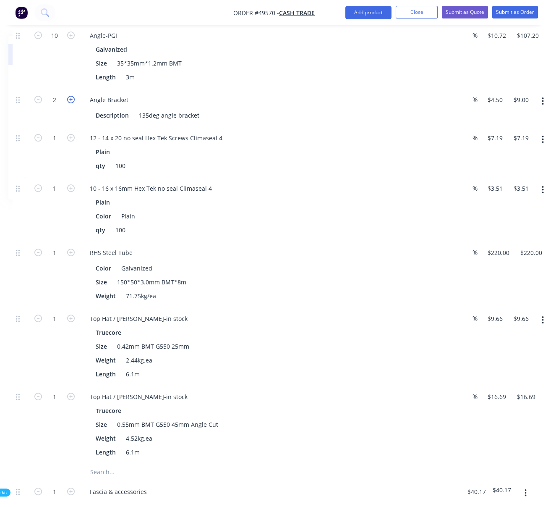
type input "$13.50"
click at [71, 103] on icon "button" at bounding box center [71, 100] width 8 height 8
type input "4"
type input "$18.00"
click at [71, 103] on icon "button" at bounding box center [71, 100] width 8 height 8
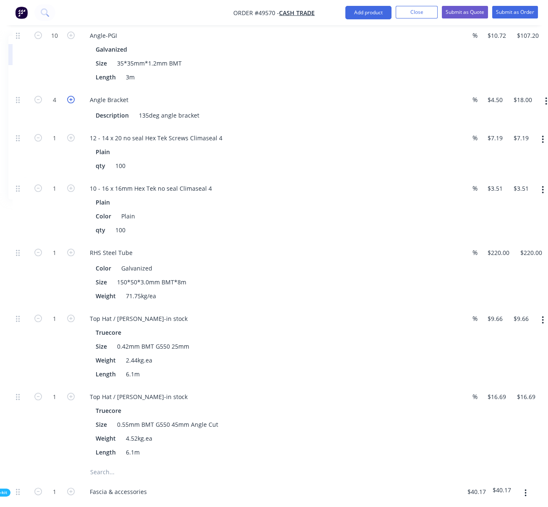
type input "5"
type input "$22.50"
click at [71, 103] on icon "button" at bounding box center [71, 100] width 8 height 8
type input "6"
type input "$27.00"
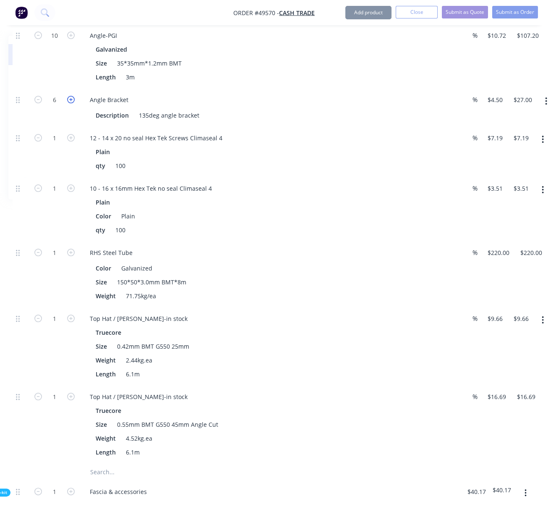
click at [71, 103] on icon "button" at bounding box center [71, 100] width 8 height 8
type input "7"
type input "$31.50"
click at [62, 127] on div "7" at bounding box center [54, 108] width 50 height 38
click at [56, 144] on input "1" at bounding box center [55, 138] width 22 height 13
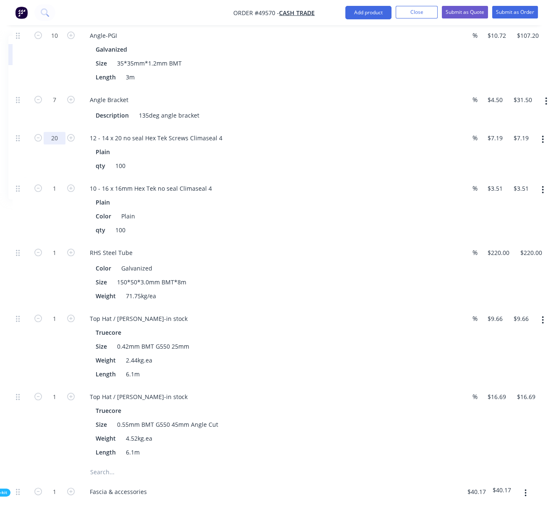
type input "20"
type input "$143.80"
click at [29, 177] on div at bounding box center [21, 152] width 17 height 50
click at [56, 195] on input "1" at bounding box center [55, 188] width 22 height 13
type input "20"
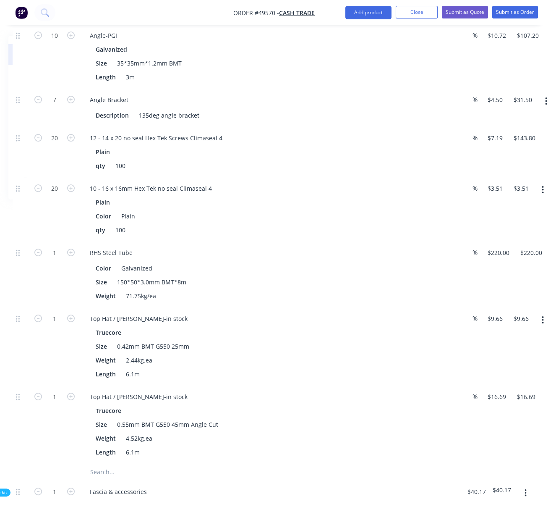
type input "$70.20"
click at [31, 236] on div "20" at bounding box center [54, 209] width 50 height 64
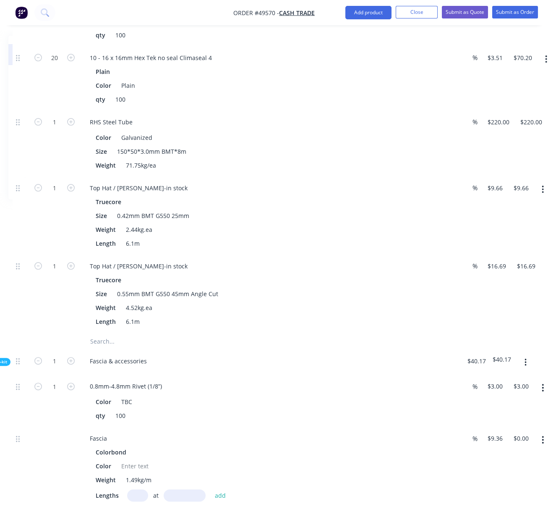
click at [60, 251] on div "1" at bounding box center [54, 216] width 50 height 78
click at [68, 125] on icon "button" at bounding box center [71, 122] width 8 height 8
type input "2"
type input "$440.00"
click at [68, 125] on icon "button" at bounding box center [71, 122] width 8 height 8
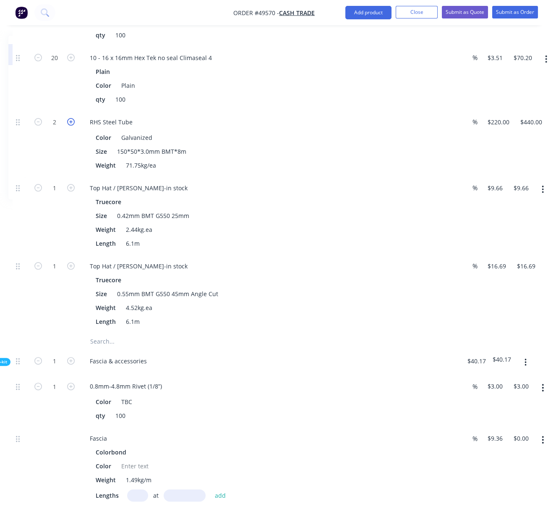
type input "3"
type input "$660.00"
click at [51, 177] on div "3" at bounding box center [54, 144] width 50 height 66
click at [39, 251] on div "1" at bounding box center [54, 216] width 50 height 78
click at [67, 255] on div "1" at bounding box center [54, 216] width 50 height 78
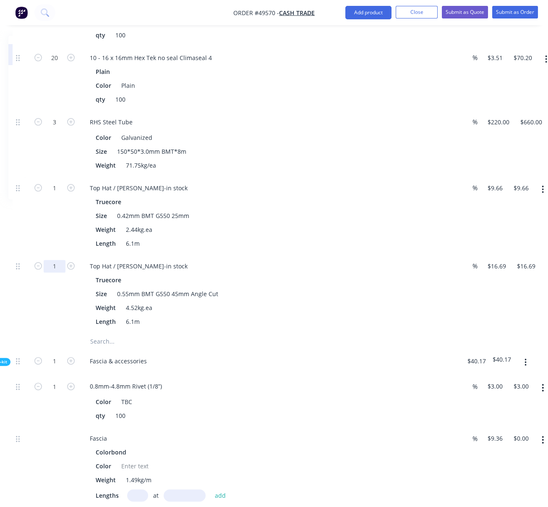
click at [58, 272] on input "1" at bounding box center [55, 266] width 22 height 13
type input "50"
type input "$834.50"
click at [47, 255] on div "1" at bounding box center [54, 216] width 50 height 78
click at [53, 194] on input "1" at bounding box center [55, 188] width 22 height 13
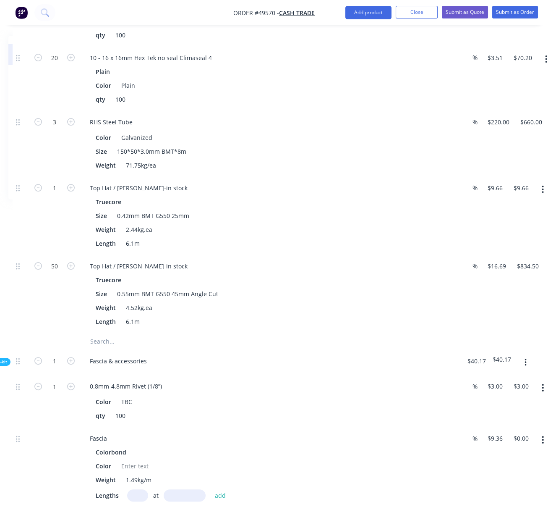
click at [47, 255] on div "1" at bounding box center [54, 216] width 50 height 78
click at [54, 194] on input "1" at bounding box center [55, 188] width 22 height 13
type input "50"
type input "$483.00"
click at [32, 250] on div "50" at bounding box center [54, 216] width 50 height 78
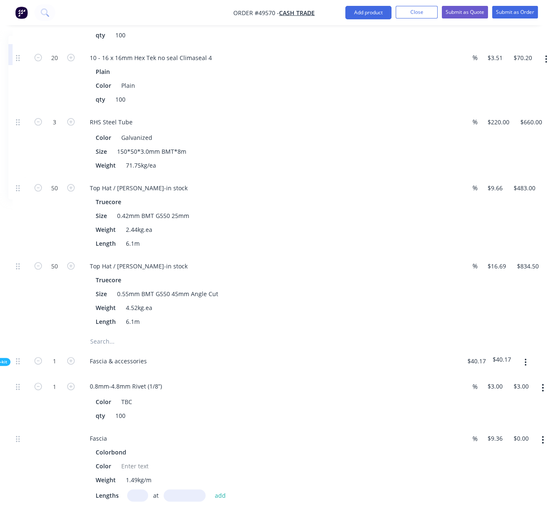
click at [60, 333] on div "50" at bounding box center [54, 294] width 50 height 78
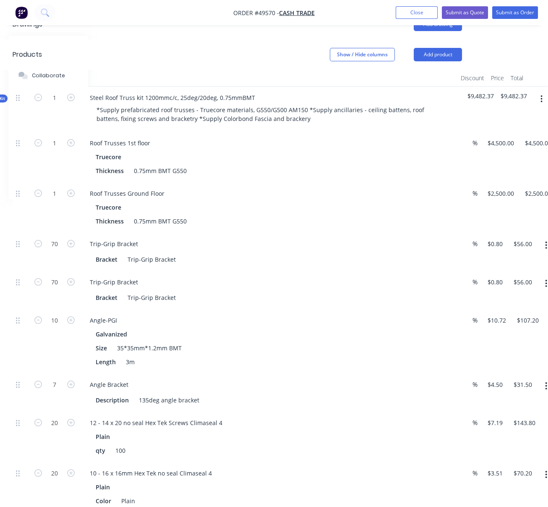
scroll to position [131, 101]
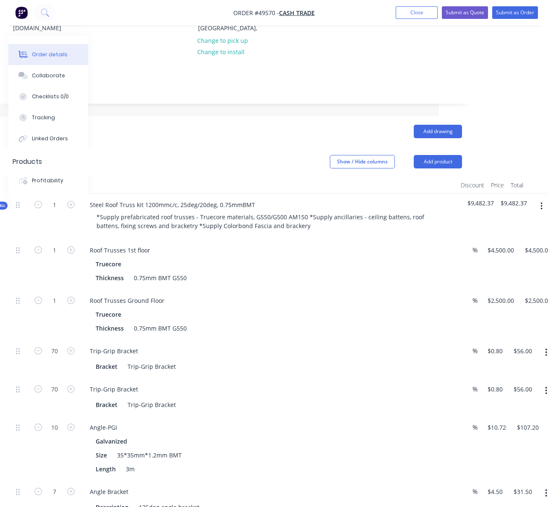
click at [495, 208] on icon "button" at bounding box center [542, 206] width 2 height 8
click at [495, 234] on div "Add product to kit" at bounding box center [511, 228] width 65 height 12
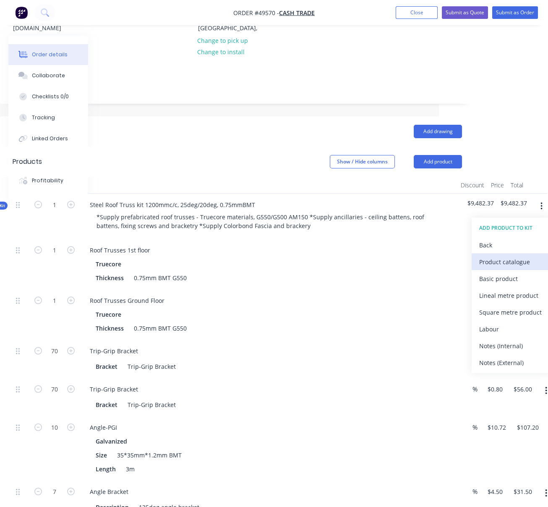
click at [495, 265] on div "Product catalogue" at bounding box center [511, 262] width 65 height 12
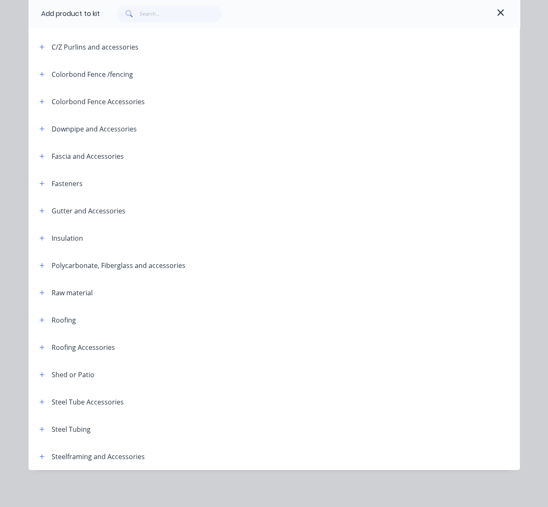
scroll to position [179, 0]
click at [39, 180] on icon "button" at bounding box center [41, 183] width 5 height 6
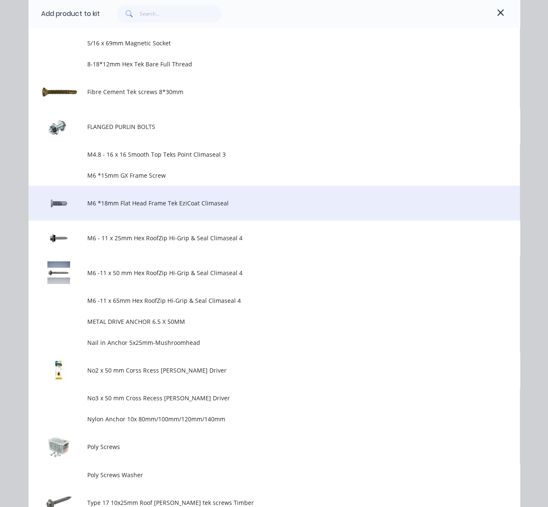
scroll to position [832, 0]
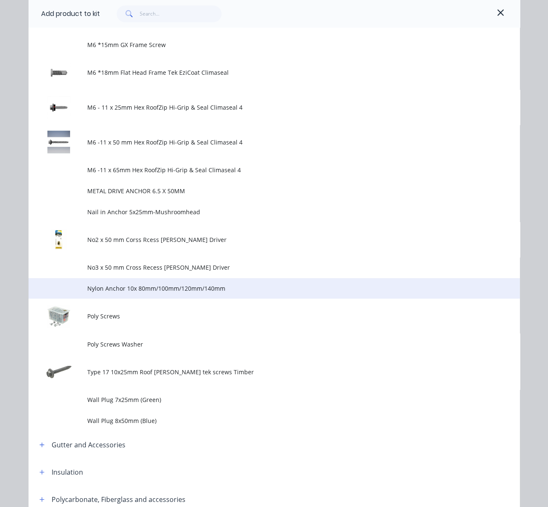
click at [225, 293] on span "Nylon Anchor 10x 80mm/100mm/120mm/140mm" at bounding box center [260, 288] width 346 height 9
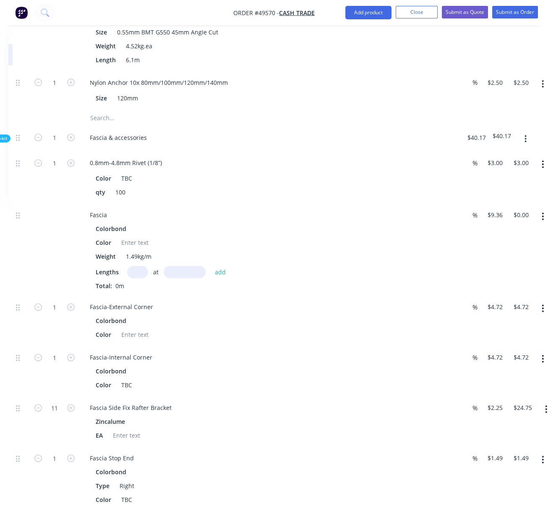
scroll to position [783, 101]
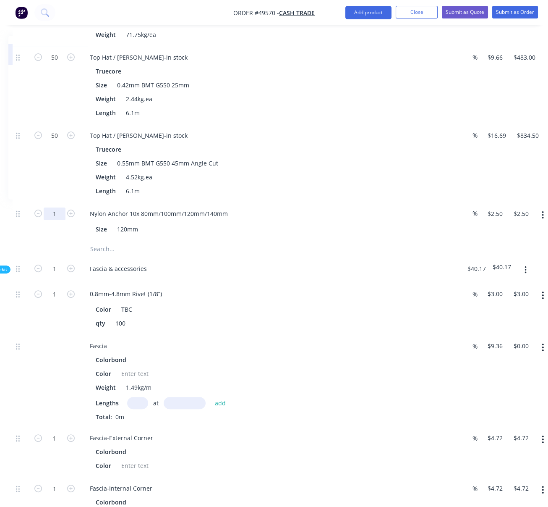
click at [58, 220] on input "1" at bounding box center [55, 213] width 22 height 13
type input "18"
type input "$45.00"
click at [37, 202] on div "50" at bounding box center [54, 163] width 50 height 78
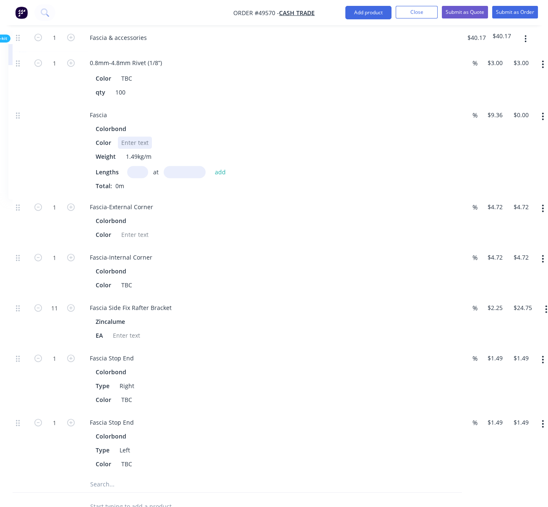
scroll to position [1044, 101]
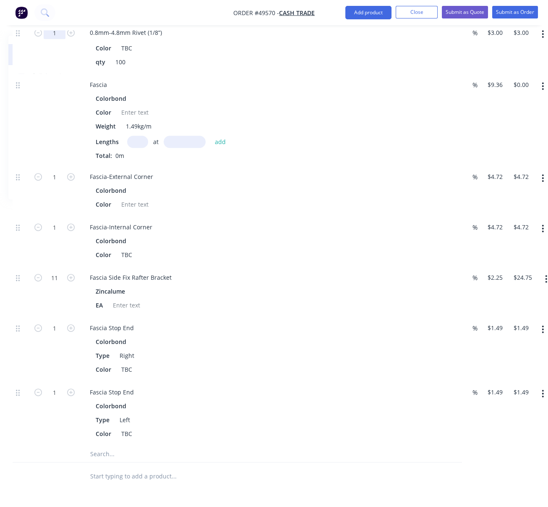
click at [58, 39] on input "1" at bounding box center [55, 32] width 22 height 13
type input "5"
type input "$15.00"
click at [35, 73] on div "5" at bounding box center [54, 47] width 50 height 52
click at [140, 148] on input "text" at bounding box center [137, 142] width 21 height 12
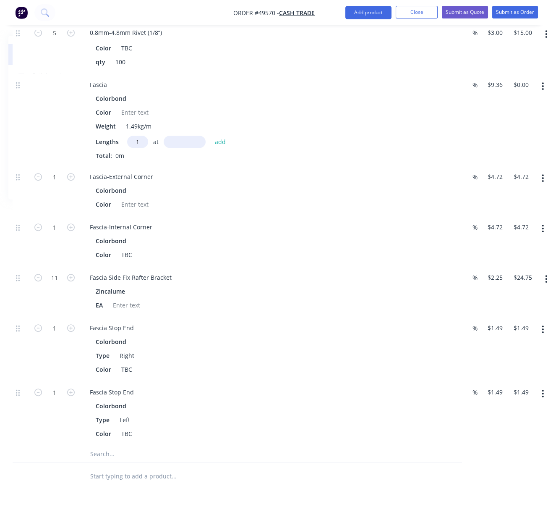
type input "1"
type input "8000"
click at [211, 136] on button "add" at bounding box center [221, 141] width 20 height 11
type input "$74.88"
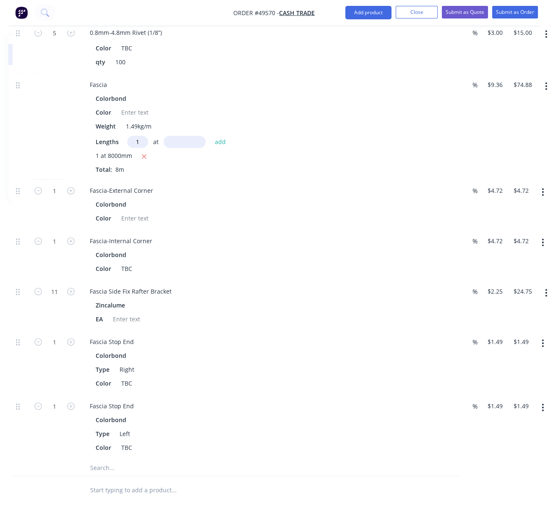
type input "1"
click at [140, 148] on input "1" at bounding box center [137, 142] width 21 height 12
type input "2"
type input "1800"
click at [211, 136] on button "add" at bounding box center [221, 141] width 20 height 11
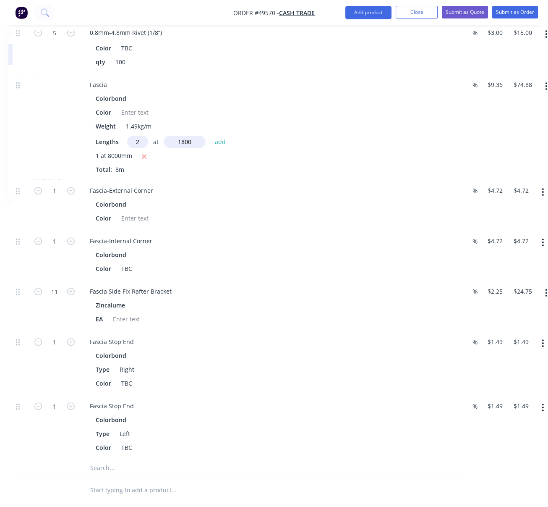
type input "$108.58"
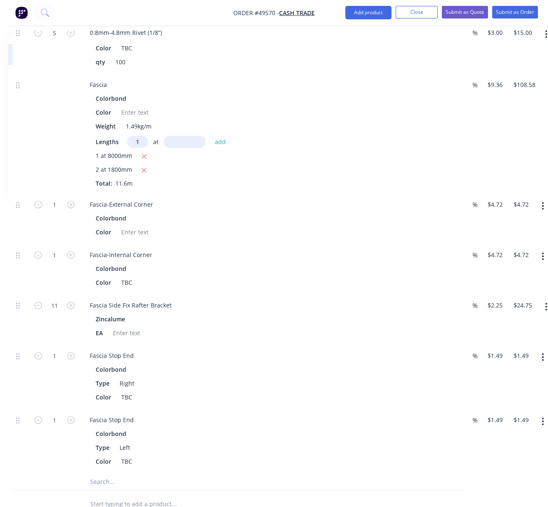
type input "1"
type input "3400"
click at [211, 136] on button "add" at bounding box center [221, 141] width 20 height 11
type input "$140.40"
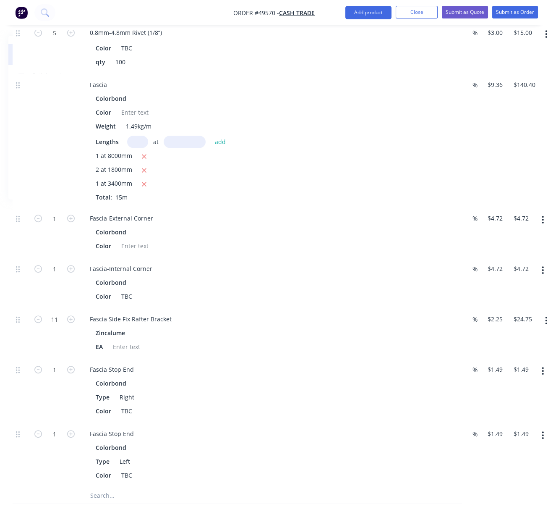
click at [141, 148] on input "text" at bounding box center [137, 142] width 21 height 12
type input "1"
type input "7340"
click at [211, 136] on button "add" at bounding box center [221, 141] width 20 height 11
type input "$209.10"
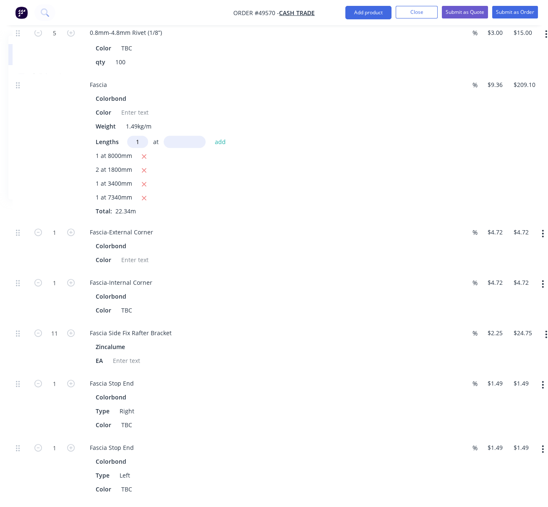
type input "1"
type input "5000"
click at [211, 136] on button "add" at bounding box center [221, 141] width 20 height 11
type input "$255.90"
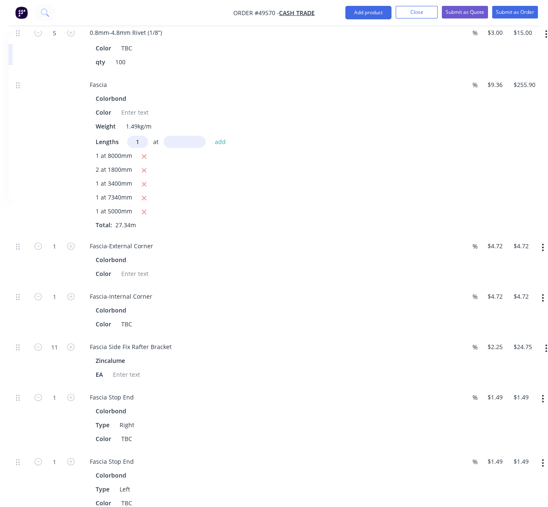
type input "1"
type input "5140"
click at [211, 136] on button "add" at bounding box center [221, 141] width 20 height 11
type input "$304.01"
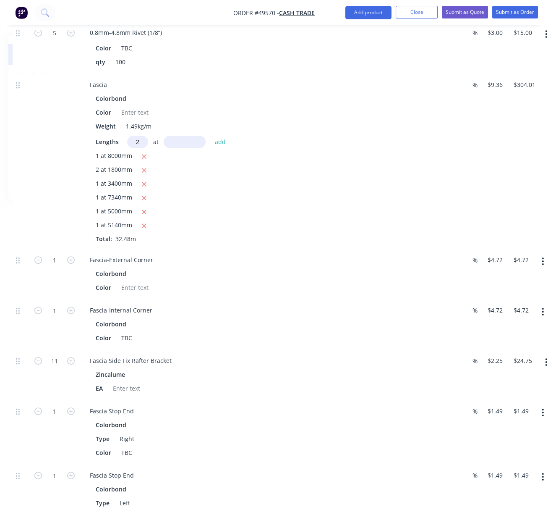
type input "2"
type input "1000"
click at [211, 136] on button "add" at bounding box center [221, 141] width 20 height 11
type input "$322.73"
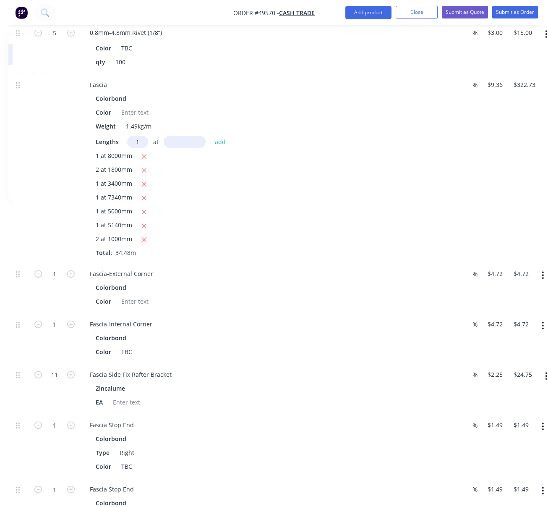
type input "1"
type input "3400"
click at [211, 136] on button "add" at bounding box center [221, 141] width 20 height 11
type input "$354.56"
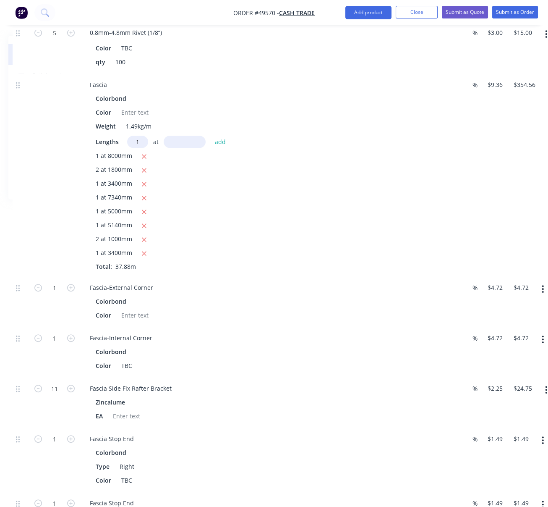
type input "1"
type input "6050"
click at [211, 136] on button "add" at bounding box center [221, 141] width 20 height 11
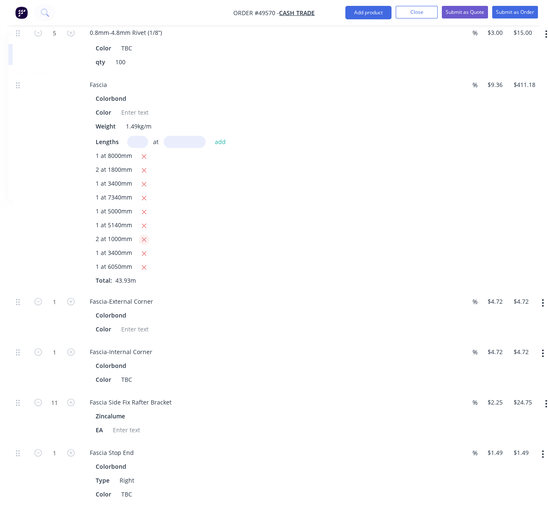
click at [147, 243] on icon "button" at bounding box center [143, 240] width 5 height 8
type input "$392.46"
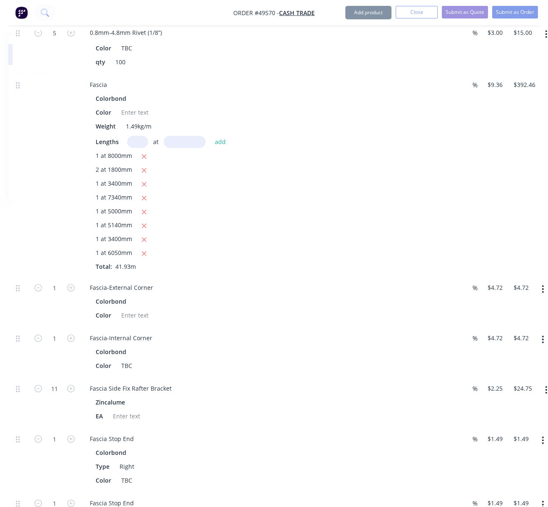
click at [141, 148] on input "text" at bounding box center [137, 142] width 21 height 12
type input "3"
type input "1000"
click at [211, 136] on button "add" at bounding box center [221, 141] width 20 height 11
type input "$420.54"
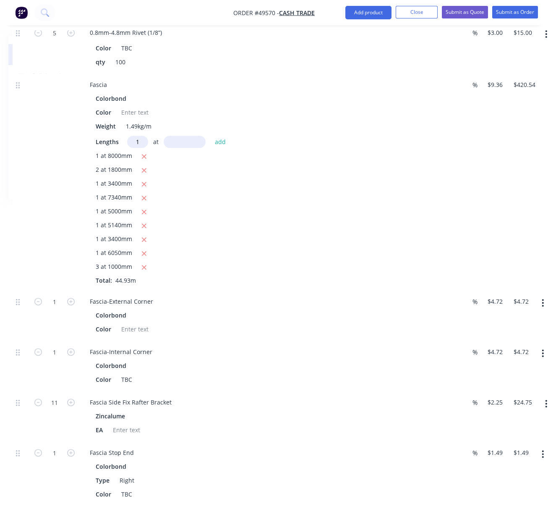
type input "1"
type input "4630"
click at [211, 136] on button "add" at bounding box center [221, 141] width 20 height 11
type input "$463.88"
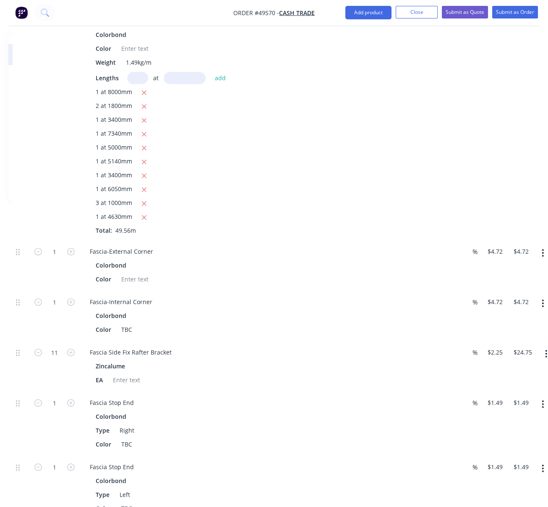
scroll to position [1306, 101]
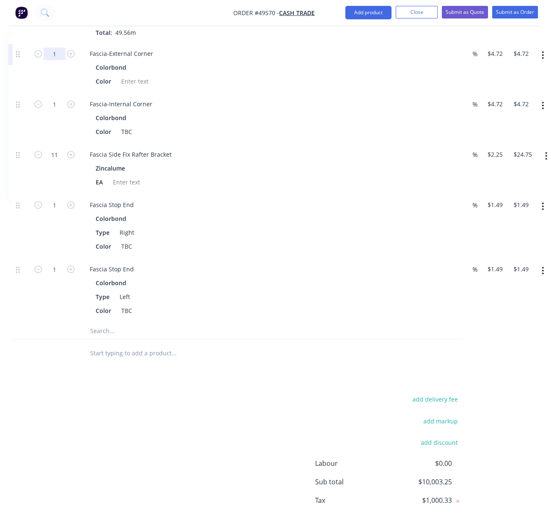
click at [56, 60] on input "1" at bounding box center [55, 53] width 22 height 13
type input "7"
type input "$33.04"
click at [63, 110] on input "1" at bounding box center [55, 104] width 22 height 13
type input "5"
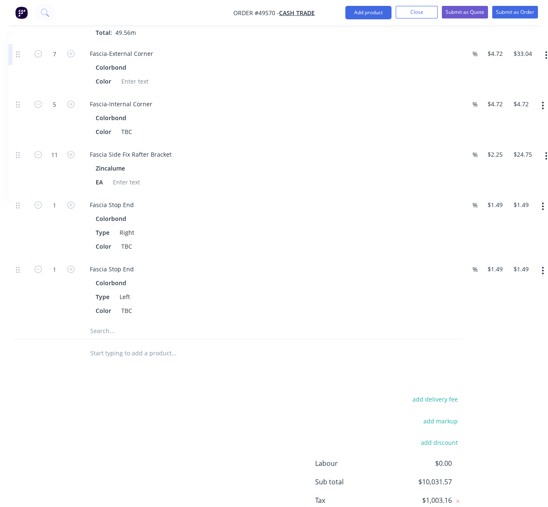
type input "$23.60"
click at [24, 143] on div at bounding box center [21, 118] width 17 height 50
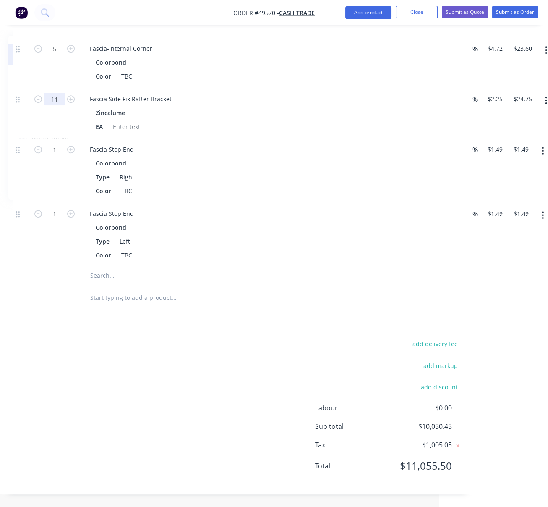
click at [60, 93] on input "11" at bounding box center [55, 99] width 22 height 13
type input "60"
type input "$135.00"
click at [31, 125] on div "60" at bounding box center [54, 113] width 50 height 50
click at [73, 146] on icon "button" at bounding box center [71, 150] width 8 height 8
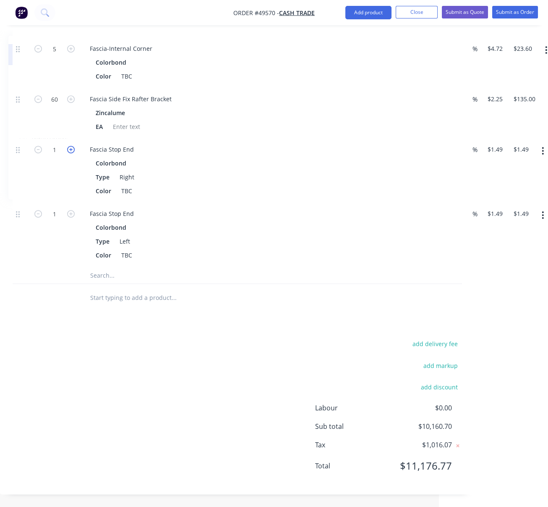
type input "2"
type input "$2.98"
click at [73, 215] on icon "button" at bounding box center [71, 214] width 8 height 8
type input "2"
type input "$2.98"
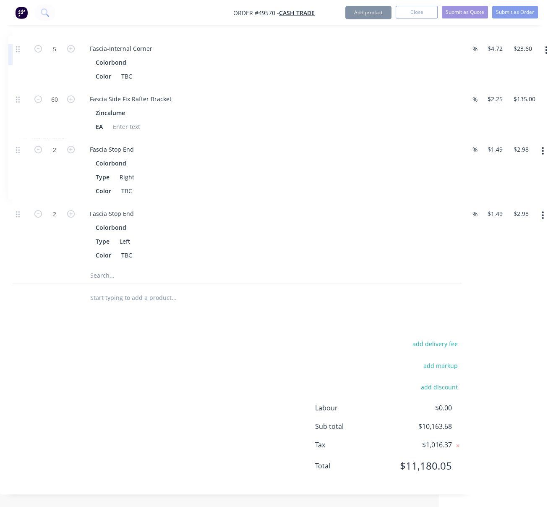
click at [64, 172] on div "2" at bounding box center [54, 170] width 50 height 64
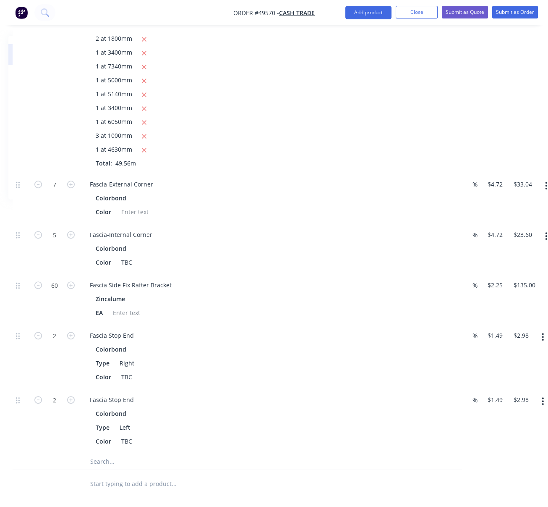
click at [64, 173] on div at bounding box center [54, 57] width 50 height 230
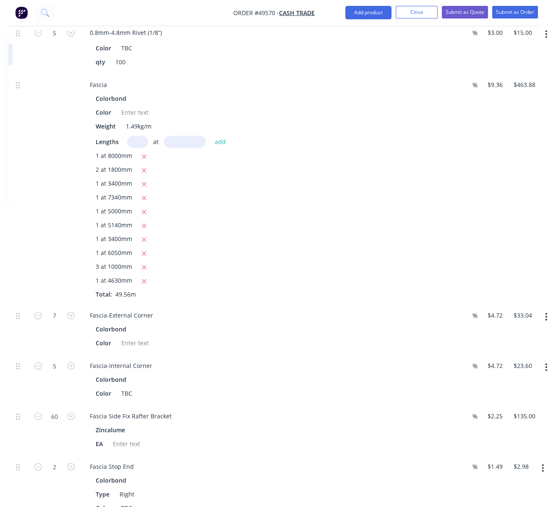
scroll to position [1306, 101]
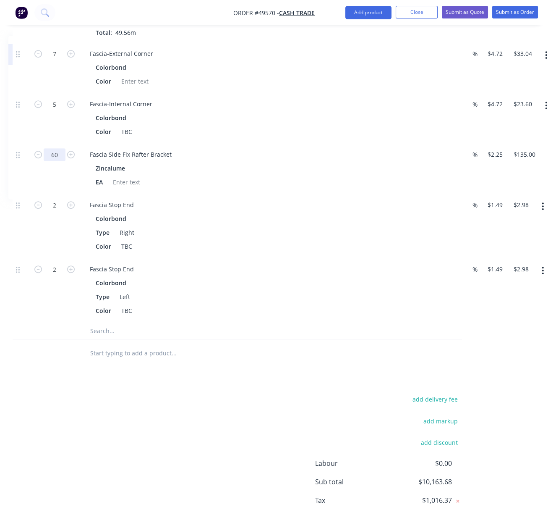
click at [49, 161] on input "60" at bounding box center [55, 154] width 22 height 13
type input "50"
type input "$112.50"
click at [28, 193] on div at bounding box center [21, 168] width 17 height 50
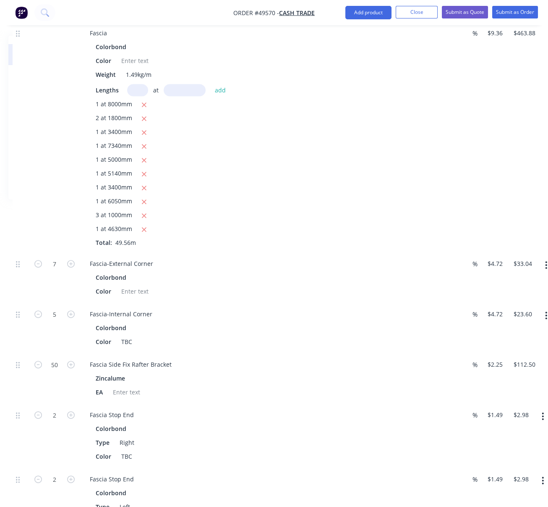
scroll to position [794, 101]
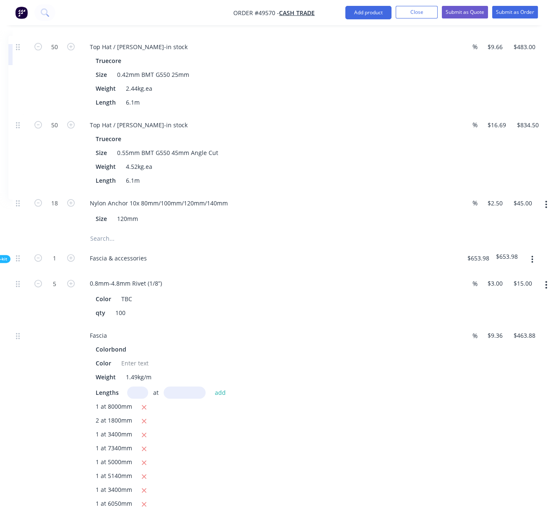
click at [50, 192] on div "50" at bounding box center [54, 153] width 50 height 78
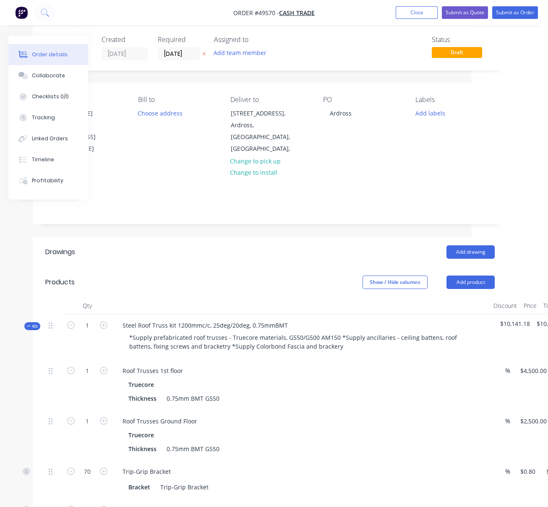
drag, startPoint x: 157, startPoint y: 285, endPoint x: 118, endPoint y: 288, distance: 39.1
click at [39, 327] on span "Kit" at bounding box center [34, 326] width 11 height 6
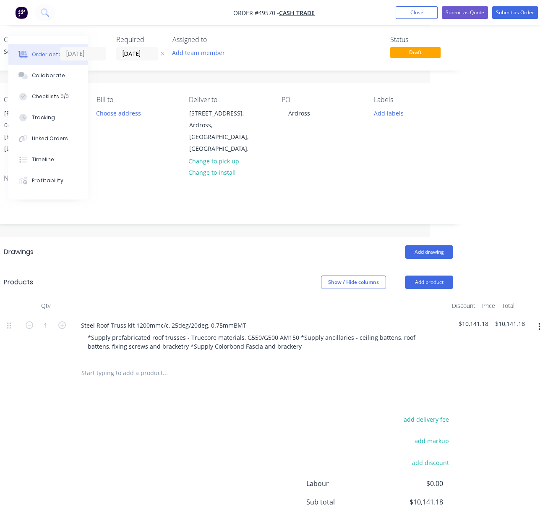
drag, startPoint x: 220, startPoint y: 281, endPoint x: 296, endPoint y: 280, distance: 75.6
drag, startPoint x: 201, startPoint y: 269, endPoint x: 166, endPoint y: 242, distance: 43.7
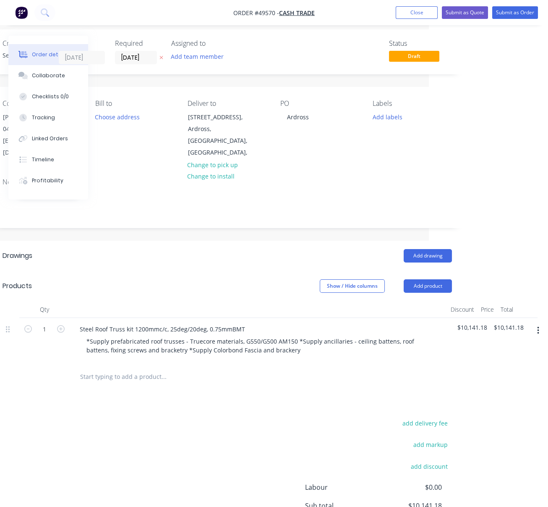
scroll to position [2, 117]
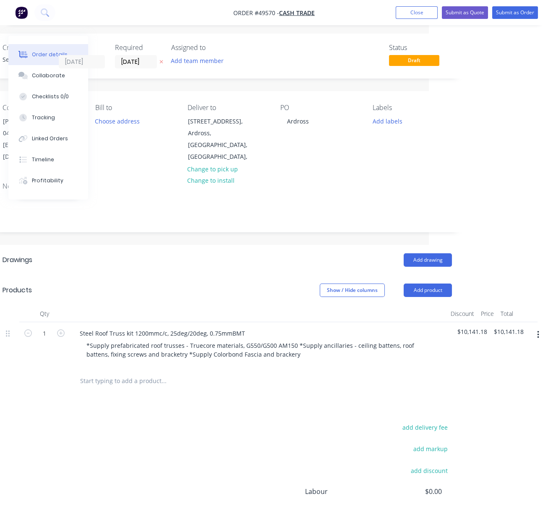
drag, startPoint x: 132, startPoint y: 256, endPoint x: 200, endPoint y: 262, distance: 68.3
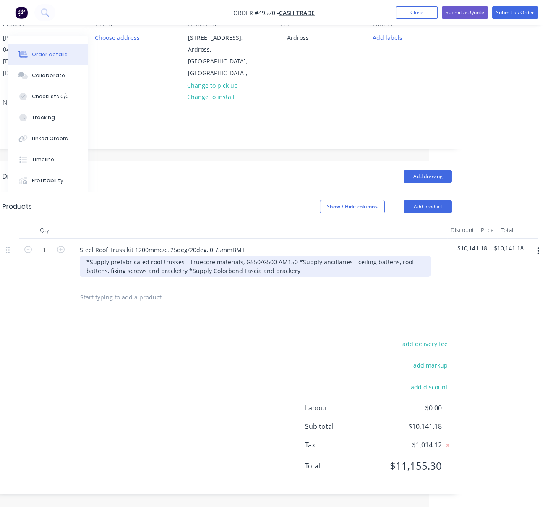
scroll to position [98, 117]
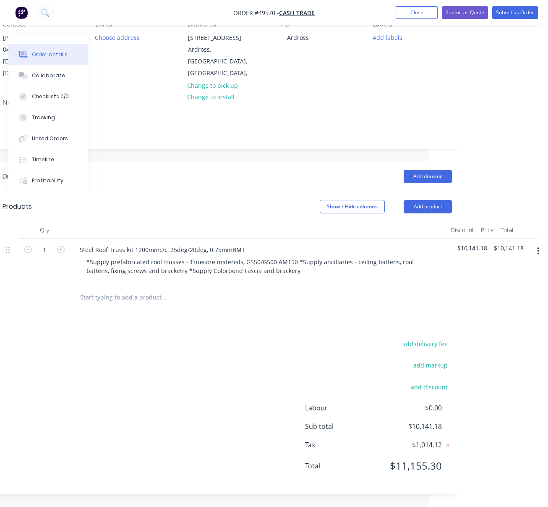
drag, startPoint x: 199, startPoint y: 350, endPoint x: 335, endPoint y: 358, distance: 135.4
click at [437, 336] on html "Order #49570 - Cash Trade Add product Close Submit as Quote Submit as Order Ord…" at bounding box center [163, 210] width 548 height 592
drag, startPoint x: 221, startPoint y: 350, endPoint x: 332, endPoint y: 352, distance: 111.2
click at [437, 354] on html "Order #49570 - Cash Trade Add product Close Submit as Quote Submit as Order Ord…" at bounding box center [163, 210] width 548 height 592
click at [424, 338] on button "add delivery fee" at bounding box center [425, 343] width 54 height 11
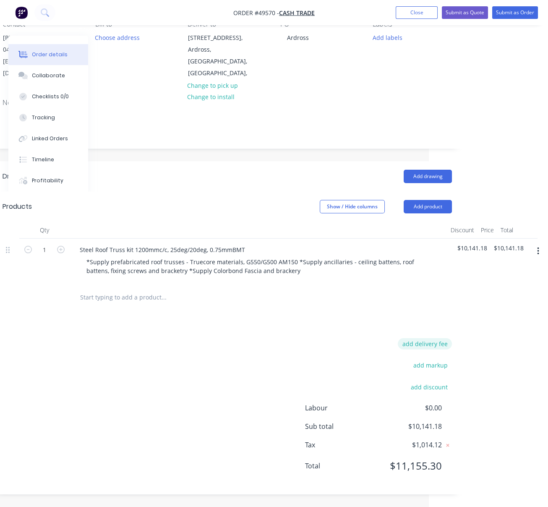
scroll to position [95, 117]
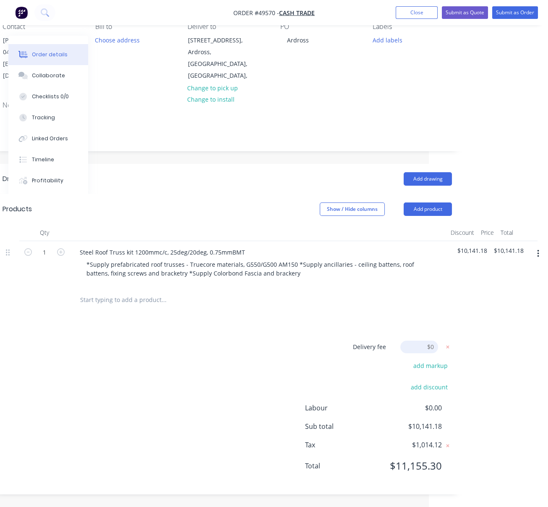
click at [424, 340] on input at bounding box center [419, 346] width 38 height 13
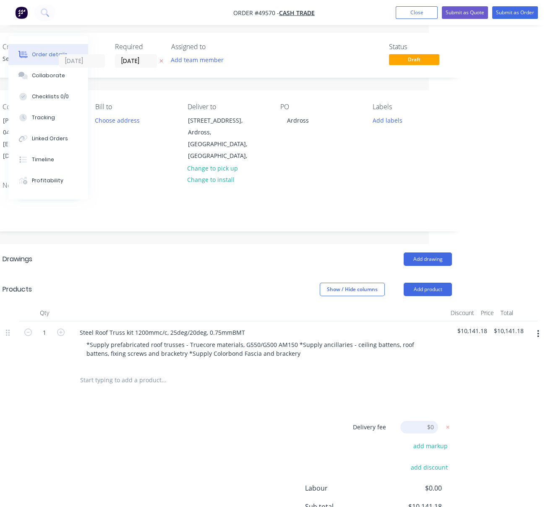
scroll to position [0, 117]
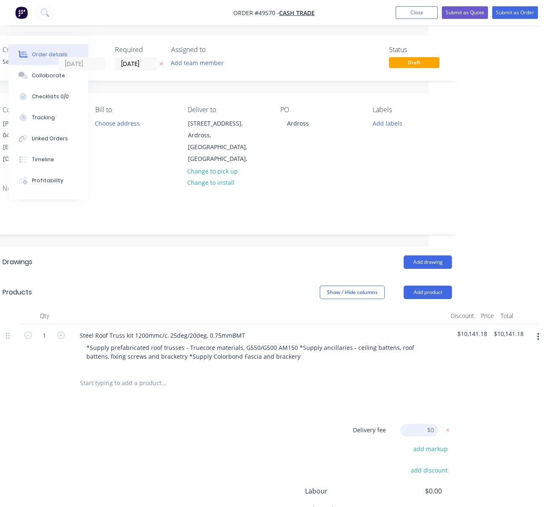
click at [426, 436] on input at bounding box center [419, 429] width 38 height 13
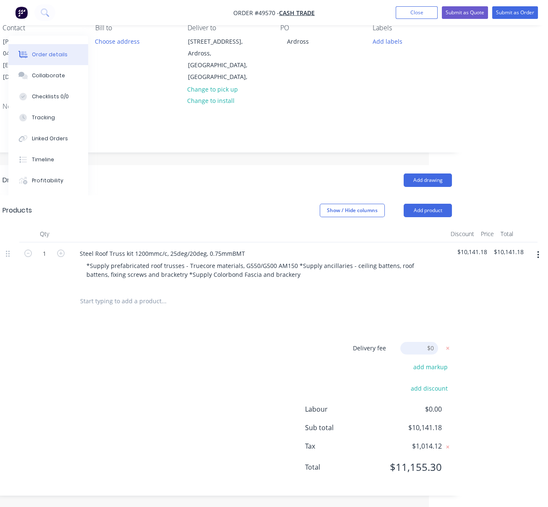
scroll to position [95, 117]
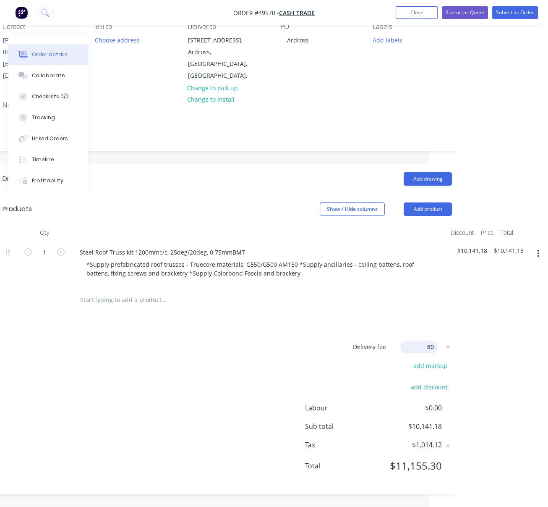
type input "800"
click input "submit" at bounding box center [0, 0] width 0 height 0
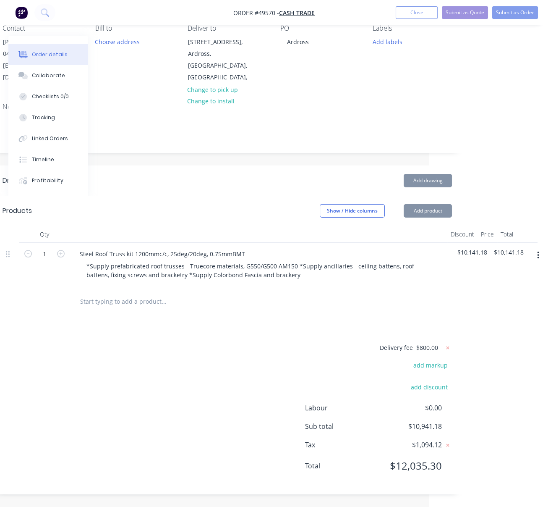
scroll to position [94, 117]
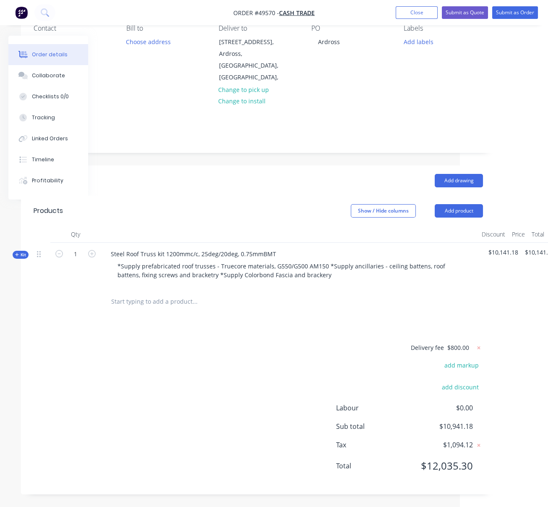
drag, startPoint x: 163, startPoint y: 190, endPoint x: 91, endPoint y: 198, distance: 72.2
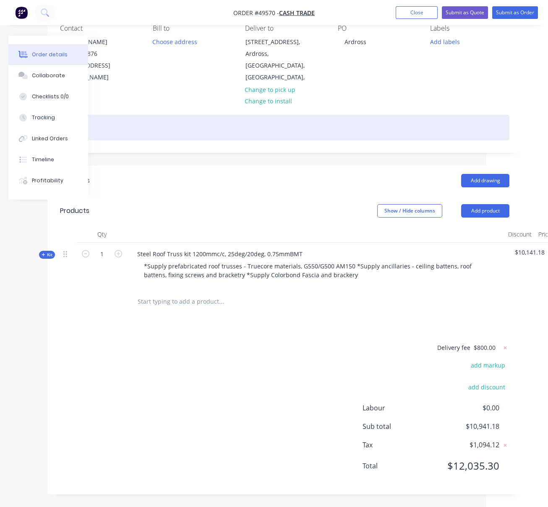
click at [131, 118] on div at bounding box center [285, 128] width 450 height 26
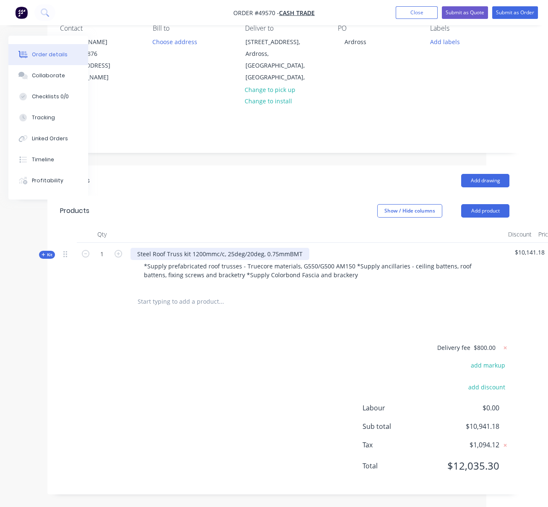
click at [309, 248] on div "Steel Roof Truss kit 1200mmc/c, 25deg/20deg, 0.75mmBMT" at bounding box center [220, 254] width 179 height 12
click at [307, 360] on div "Delivery fee $800.00 add markup add discount Labour $0.00 Sub total $10,941.18 …" at bounding box center [285, 411] width 450 height 139
drag, startPoint x: 314, startPoint y: 243, endPoint x: 384, endPoint y: 242, distance: 70.1
click at [376, 248] on div "Steel Roof Truss kit 1200mmc/c, 25deg/20deg, 0.75mmBMT. Allows 2 runs delivery." at bounding box center [254, 254] width 246 height 12
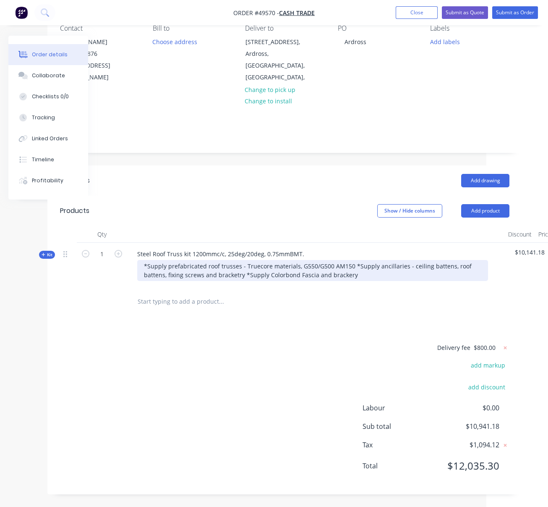
click at [382, 268] on div "*Supply prefabricated roof trusses - Truecore materials, G550/G500 AM150 *Suppl…" at bounding box center [312, 270] width 351 height 21
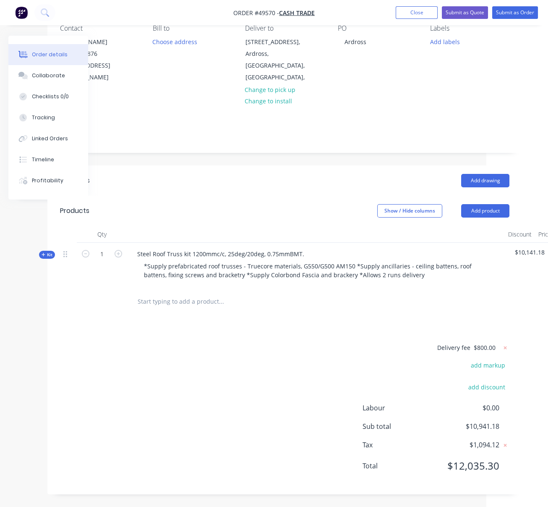
click at [301, 365] on div "Delivery fee $800.00 add markup add discount Labour $0.00 Sub total $10,941.18 …" at bounding box center [285, 411] width 450 height 139
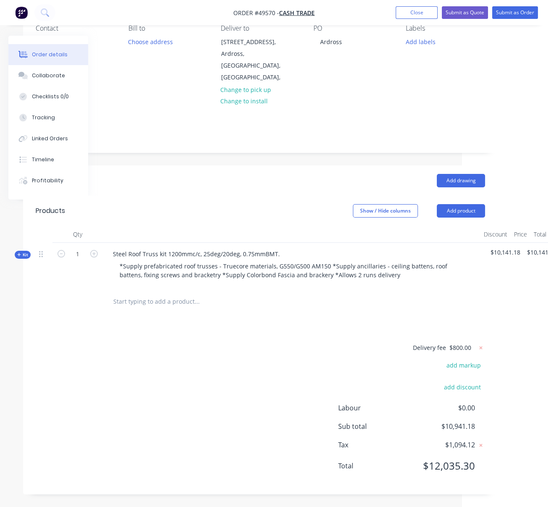
scroll to position [94, 117]
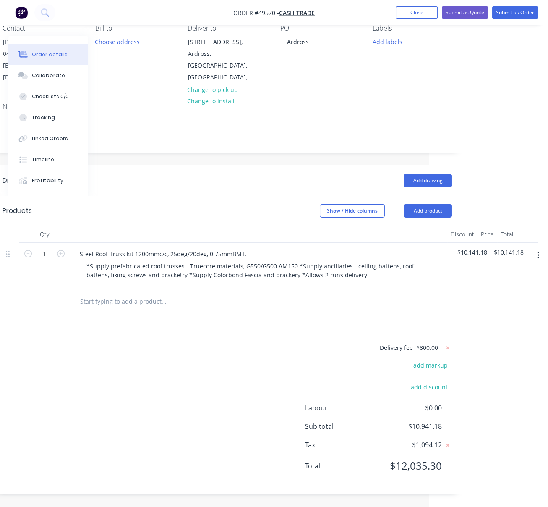
drag, startPoint x: 226, startPoint y: 352, endPoint x: 330, endPoint y: 349, distance: 104.6
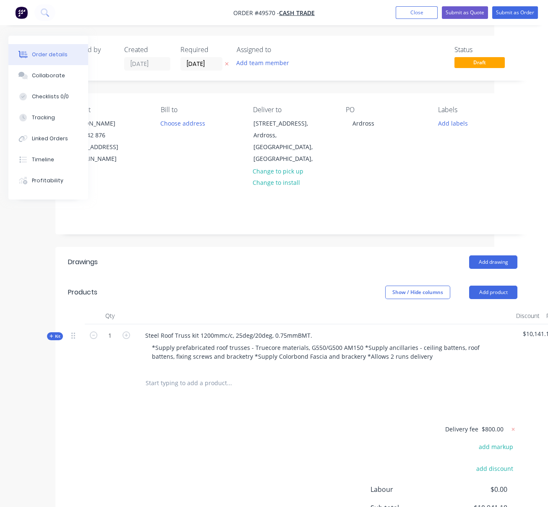
drag, startPoint x: 184, startPoint y: 251, endPoint x: 160, endPoint y: 251, distance: 23.9
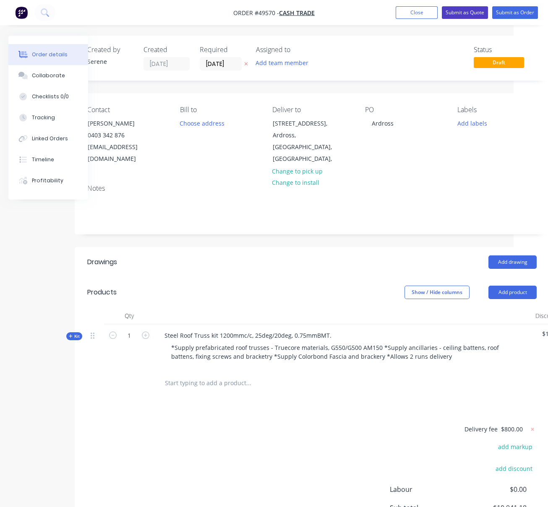
click at [461, 16] on button "Submit as Quote" at bounding box center [465, 12] width 46 height 13
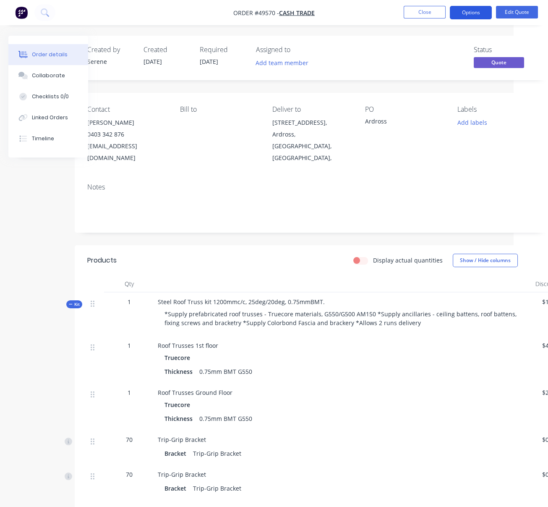
click at [465, 13] on button "Options" at bounding box center [471, 12] width 42 height 13
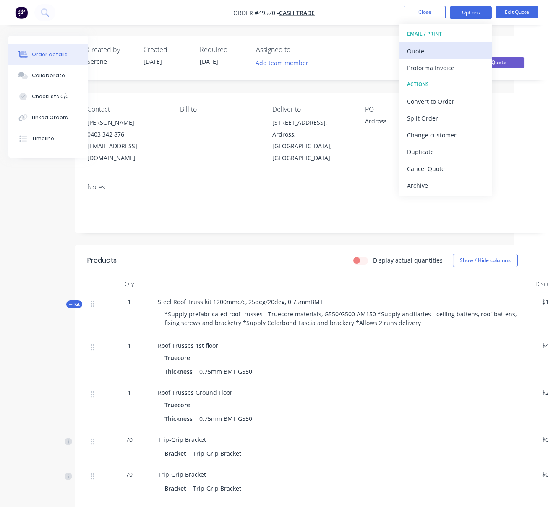
click at [431, 50] on div "Quote" at bounding box center [445, 51] width 77 height 12
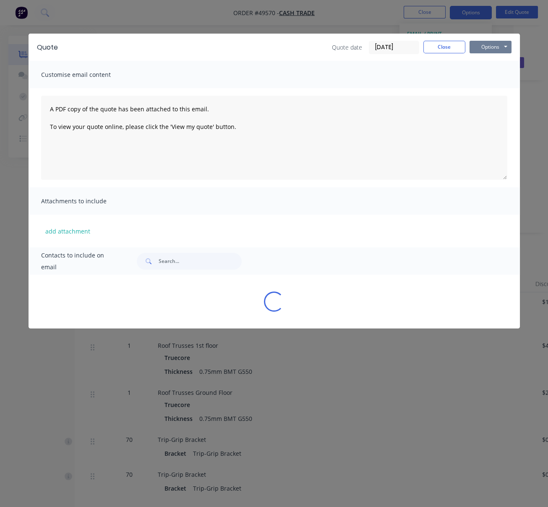
click at [483, 48] on button "Options" at bounding box center [491, 47] width 42 height 13
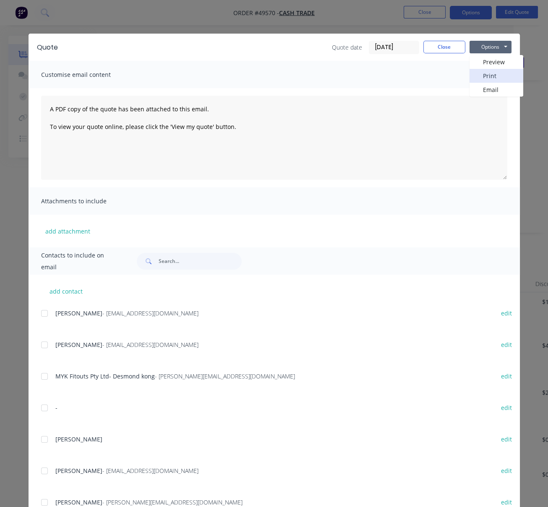
click at [495, 77] on button "Print" at bounding box center [497, 76] width 54 height 14
click at [436, 50] on button "Close" at bounding box center [444, 47] width 42 height 13
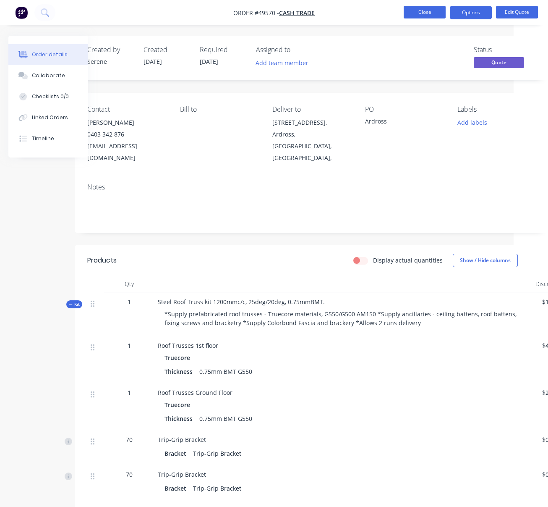
click at [427, 14] on button "Close" at bounding box center [425, 12] width 42 height 13
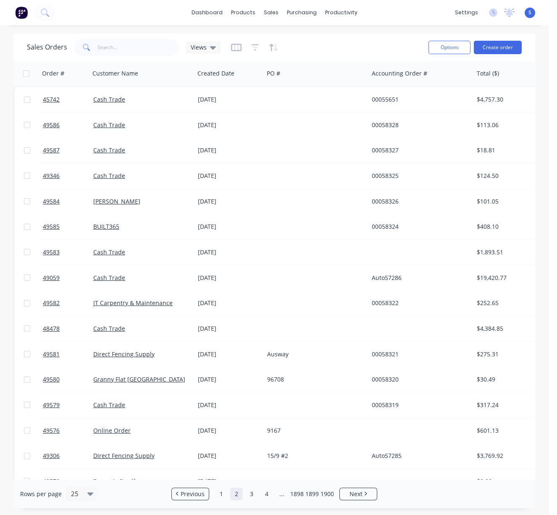
click at [353, 49] on div "Sales Orders Views" at bounding box center [224, 47] width 395 height 21
click at [294, 56] on div "Customers" at bounding box center [299, 58] width 30 height 8
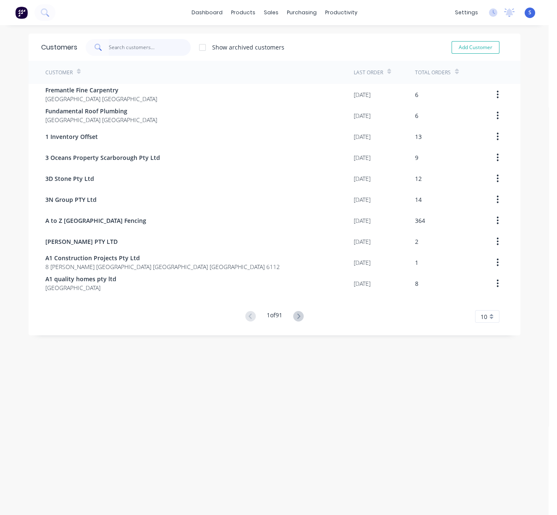
click at [147, 47] on input "text" at bounding box center [150, 47] width 82 height 17
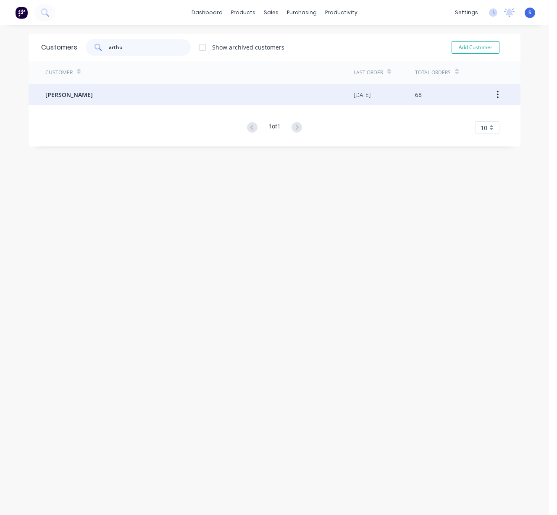
type input "arthu"
click at [131, 100] on div "Arthur Duan" at bounding box center [199, 94] width 308 height 21
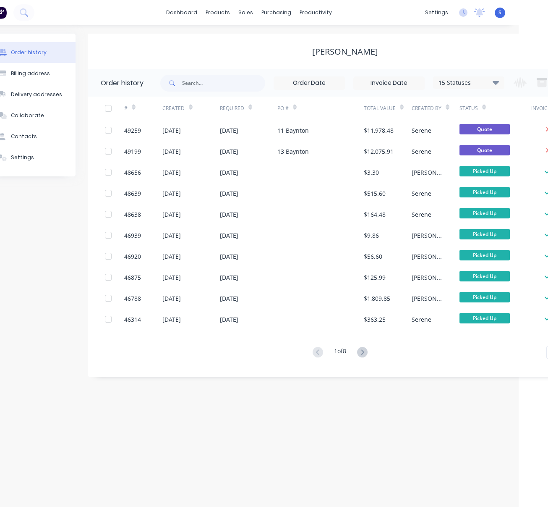
drag, startPoint x: 204, startPoint y: 50, endPoint x: 284, endPoint y: 58, distance: 80.5
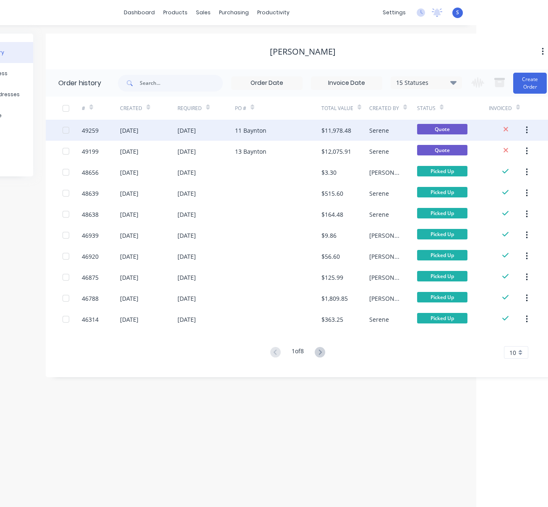
click at [216, 129] on div "[DATE]" at bounding box center [207, 130] width 58 height 21
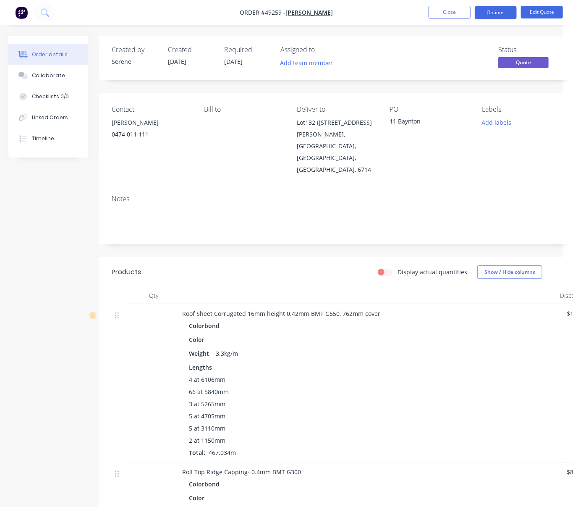
scroll to position [0, 59]
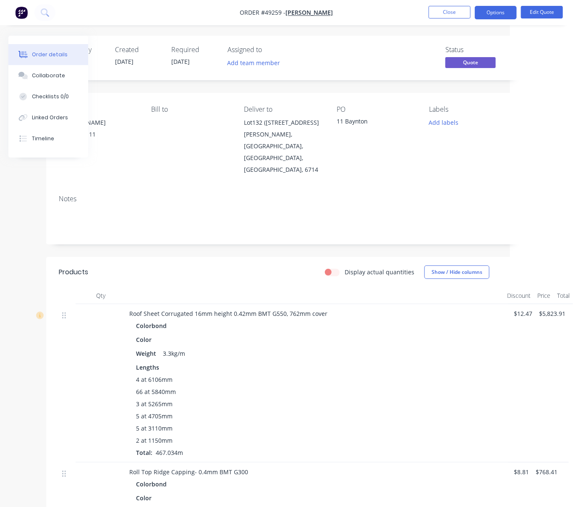
drag, startPoint x: 251, startPoint y: 258, endPoint x: 336, endPoint y: 255, distance: 85.2
click at [495, 11] on button "Edit Quote" at bounding box center [542, 12] width 42 height 13
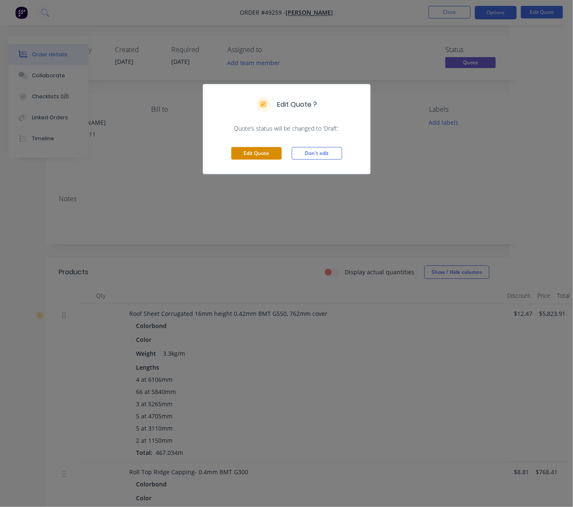
click at [253, 157] on button "Edit Quote" at bounding box center [256, 153] width 50 height 13
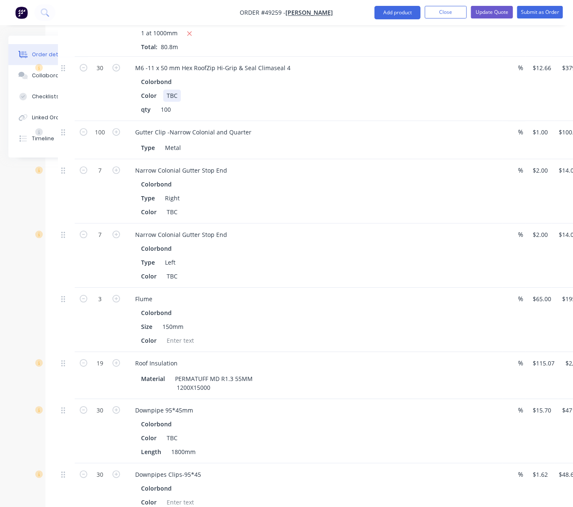
scroll to position [1044, 102]
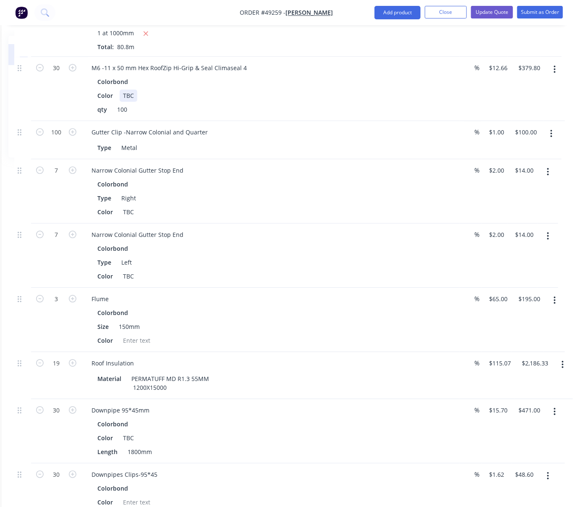
drag, startPoint x: 464, startPoint y: 138, endPoint x: 520, endPoint y: 133, distance: 56.0
click at [495, 77] on button "button" at bounding box center [555, 69] width 20 height 15
click at [495, 148] on div "Delete" at bounding box center [525, 142] width 65 height 12
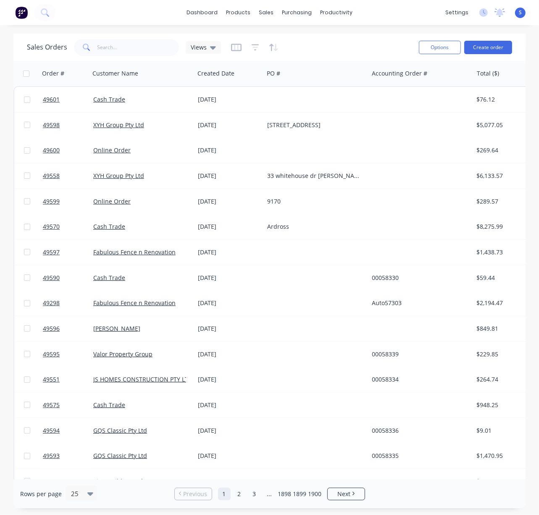
drag, startPoint x: 127, startPoint y: 31, endPoint x: 219, endPoint y: 33, distance: 91.9
click at [327, 42] on div "Sales Orders Views" at bounding box center [219, 47] width 385 height 21
drag, startPoint x: 296, startPoint y: 56, endPoint x: 290, endPoint y: 55, distance: 5.9
click at [296, 56] on div "Customers" at bounding box center [294, 58] width 30 height 8
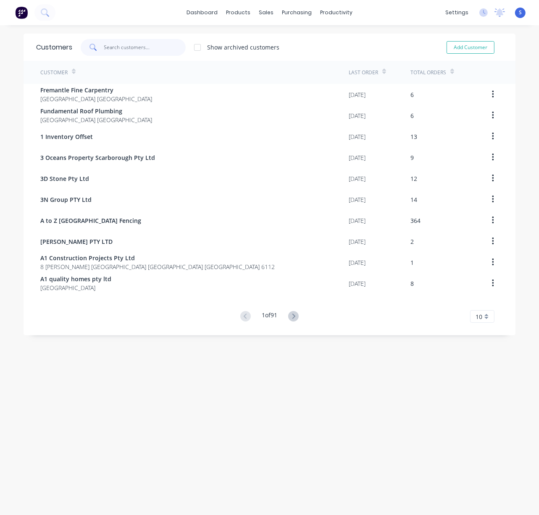
click at [148, 47] on input "text" at bounding box center [145, 47] width 82 height 17
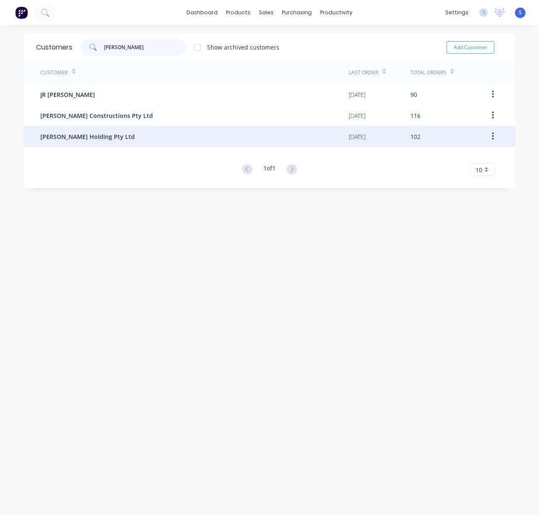
type input "tobia"
click at [107, 136] on div "Tobia Holding Pty Ltd" at bounding box center [194, 136] width 308 height 21
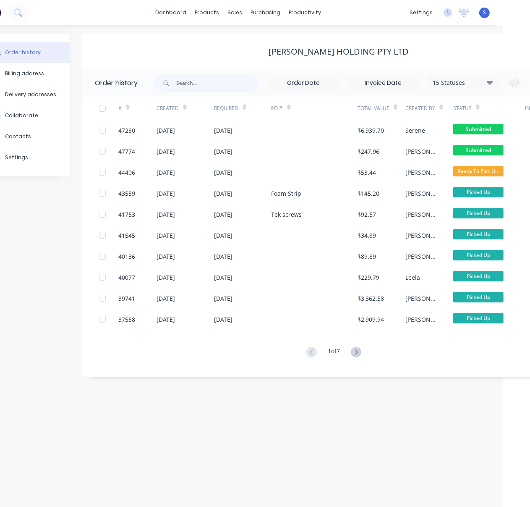
scroll to position [0, 95]
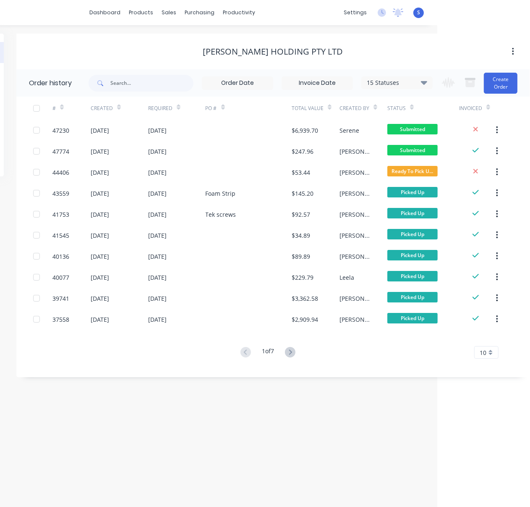
drag, startPoint x: 198, startPoint y: 38, endPoint x: 341, endPoint y: 56, distance: 143.9
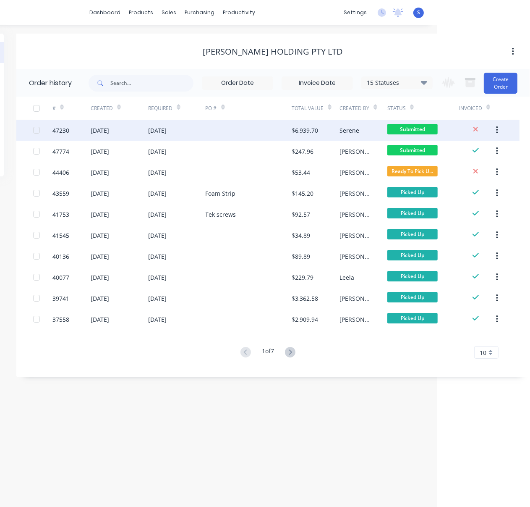
click at [292, 132] on div "$6,939.70" at bounding box center [305, 130] width 26 height 9
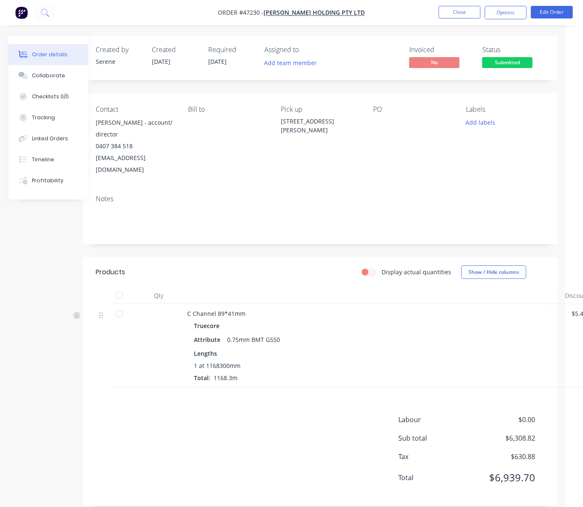
drag, startPoint x: 320, startPoint y: 290, endPoint x: 405, endPoint y: 287, distance: 84.4
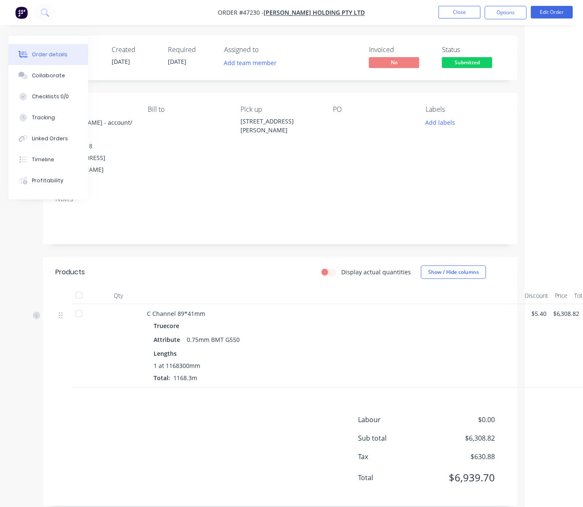
drag, startPoint x: 252, startPoint y: 281, endPoint x: 250, endPoint y: 274, distance: 6.8
click at [252, 281] on header "Products Display actual quantities Show / Hide columns" at bounding box center [280, 272] width 475 height 30
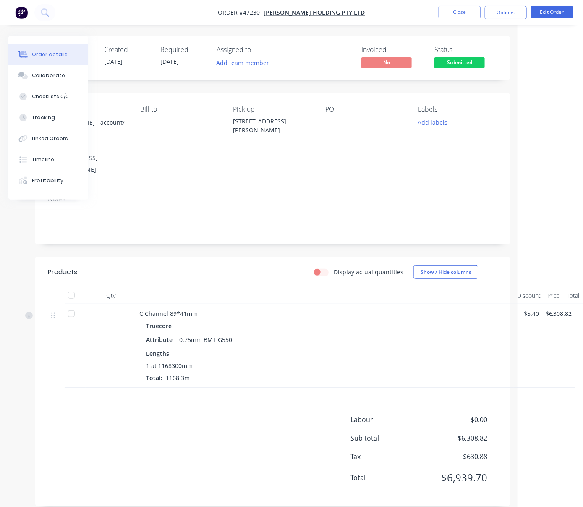
drag, startPoint x: 488, startPoint y: 242, endPoint x: 590, endPoint y: 168, distance: 125.9
click at [555, 6] on button "Edit Order" at bounding box center [552, 12] width 42 height 13
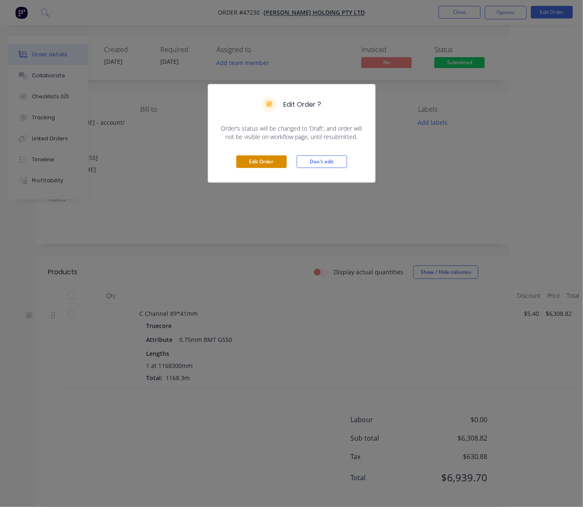
click at [265, 168] on button "Edit Order" at bounding box center [261, 161] width 50 height 13
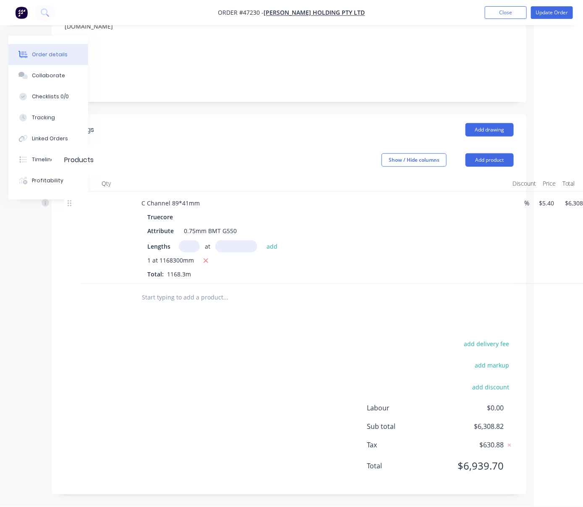
scroll to position [160, 85]
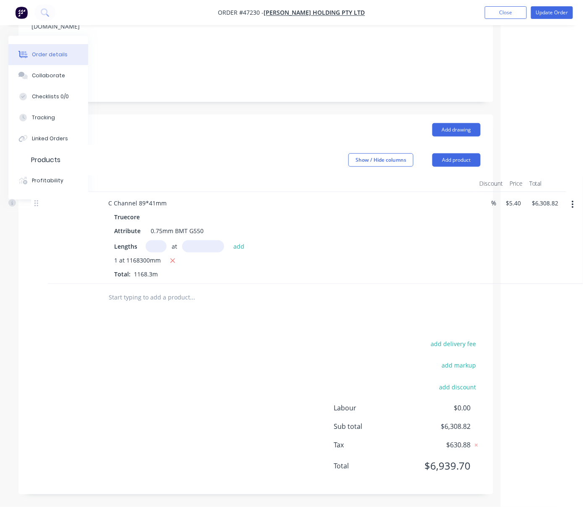
drag, startPoint x: 336, startPoint y: 153, endPoint x: 387, endPoint y: 160, distance: 51.3
click at [289, 315] on div "Drawings Add drawing Products Show / Hide columns Add product Qty Discount Pric…" at bounding box center [255, 304] width 475 height 379
click at [158, 240] on input "text" at bounding box center [156, 246] width 21 height 12
type input "1"
type input "33370"
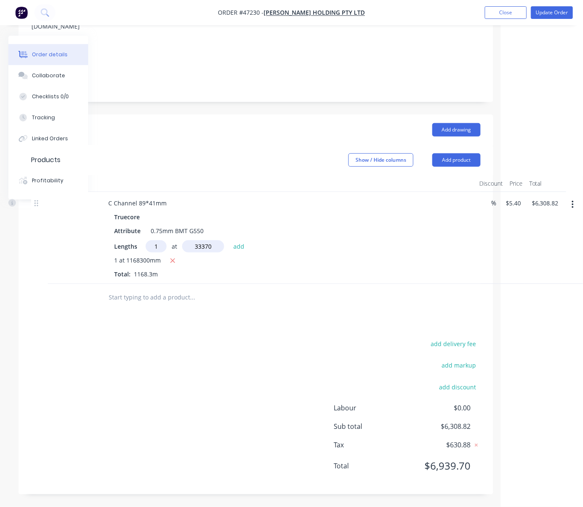
click at [229, 240] on button "add" at bounding box center [239, 245] width 20 height 11
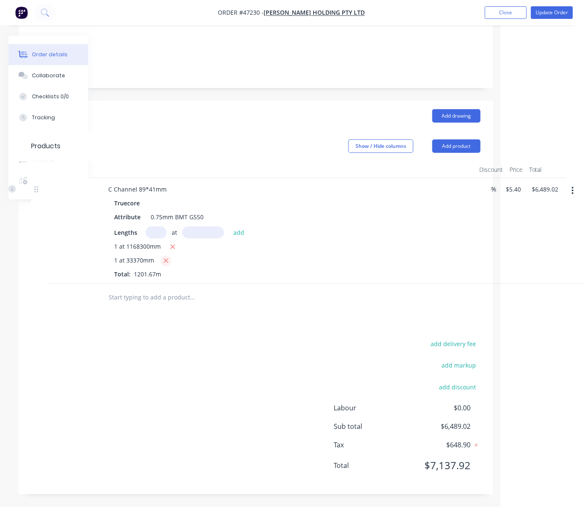
click at [166, 263] on icon "button" at bounding box center [165, 261] width 5 height 8
type input "$6,308.82"
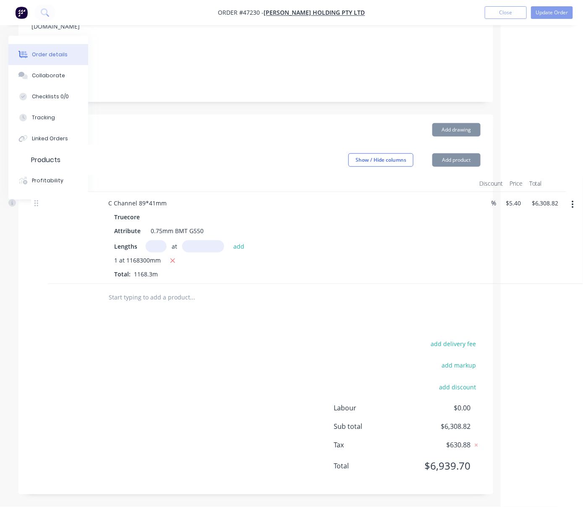
click at [162, 241] on input "text" at bounding box center [156, 246] width 21 height 12
type input "1"
type input "333700"
click at [229, 240] on button "add" at bounding box center [239, 245] width 20 height 11
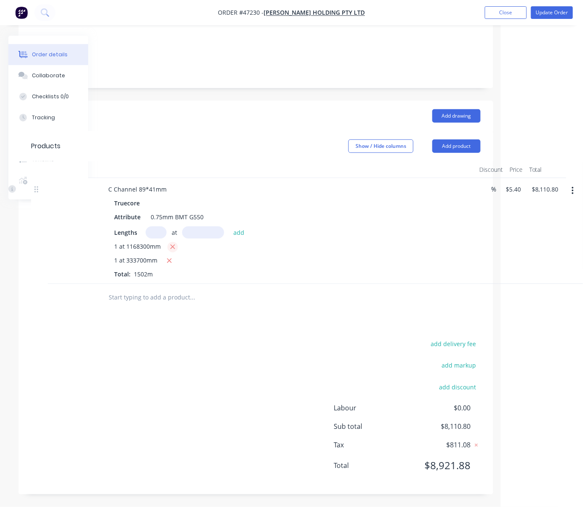
click at [173, 251] on icon "button" at bounding box center [172, 247] width 5 height 8
type input "$1,801.98"
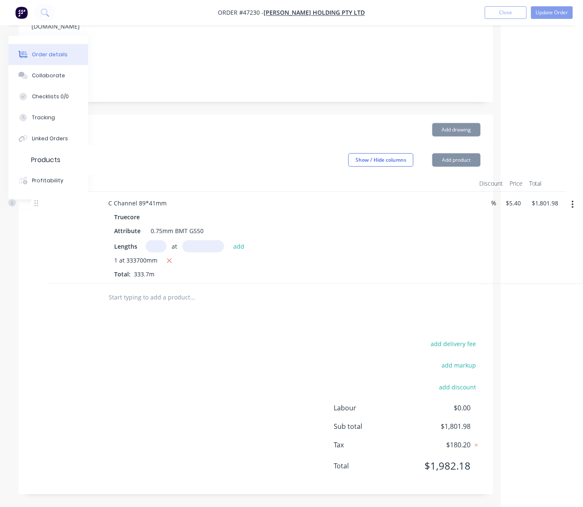
click at [190, 357] on div "add delivery fee add markup add discount Labour $0.00 Sub total $1,801.98 Tax $…" at bounding box center [256, 410] width 450 height 144
drag, startPoint x: 308, startPoint y: 350, endPoint x: 304, endPoint y: 353, distance: 5.1
click at [308, 350] on div "add delivery fee add markup add discount Labour $0.00 Sub total $1,801.98 Tax $…" at bounding box center [256, 410] width 450 height 144
click at [555, 201] on icon "button" at bounding box center [573, 205] width 2 height 8
click at [403, 240] on div "Lengths at add" at bounding box center [287, 246] width 346 height 12
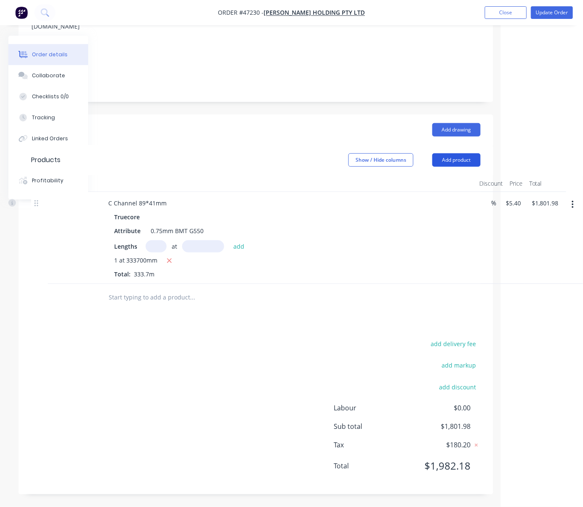
click at [446, 153] on button "Add product" at bounding box center [456, 159] width 48 height 13
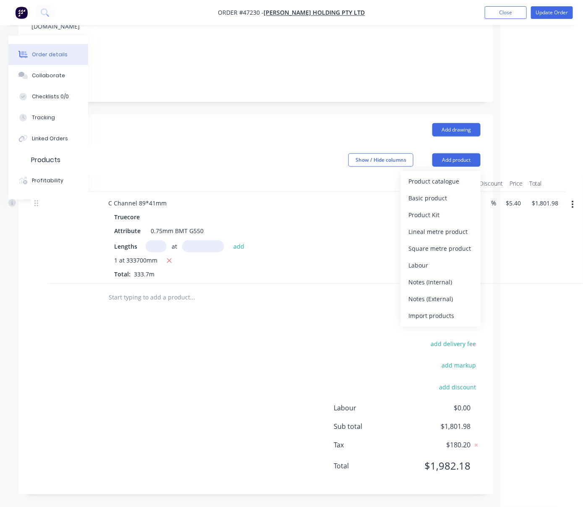
click at [333, 240] on div "Lengths at add" at bounding box center [287, 246] width 346 height 12
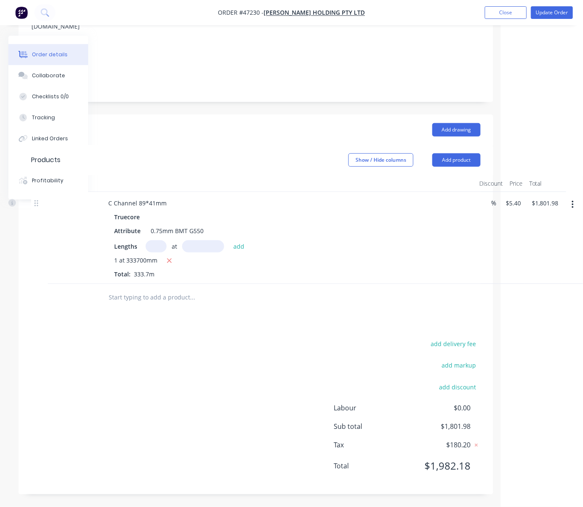
click at [555, 197] on button "button" at bounding box center [573, 204] width 20 height 15
click at [535, 237] on div "Duplicate" at bounding box center [543, 243] width 65 height 12
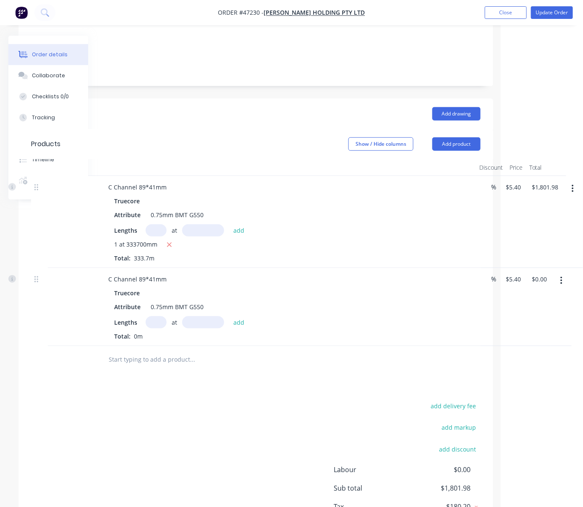
click at [155, 328] on input "text" at bounding box center [156, 322] width 21 height 12
type input "8"
type input "1"
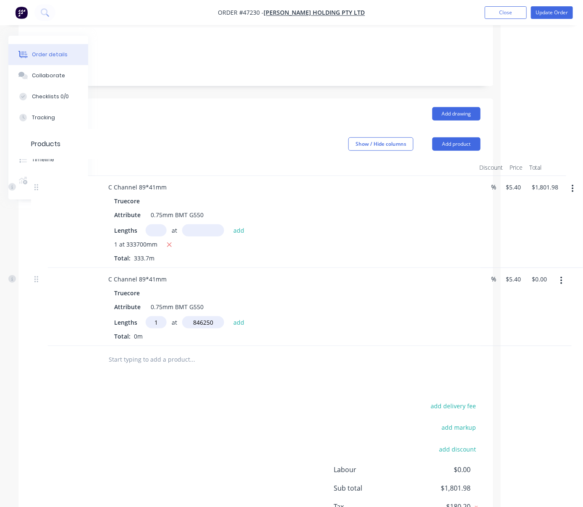
type input "846250"
click at [229, 316] on button "add" at bounding box center [239, 321] width 20 height 11
type input "$4,569.75"
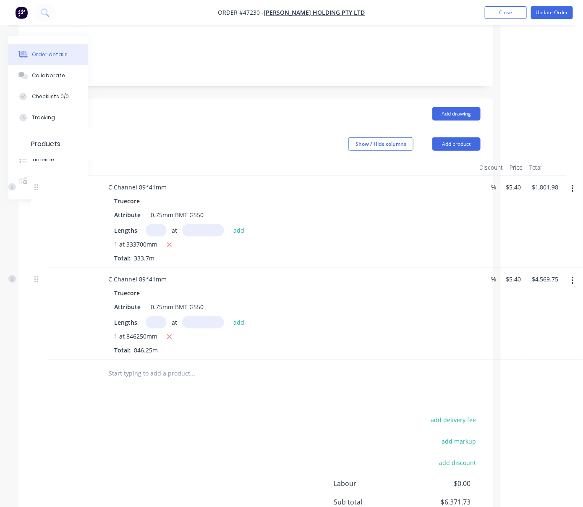
click at [213, 446] on div "add delivery fee add markup add discount Labour $0.00 Sub total $6,371.73 Tax $…" at bounding box center [256, 486] width 450 height 144
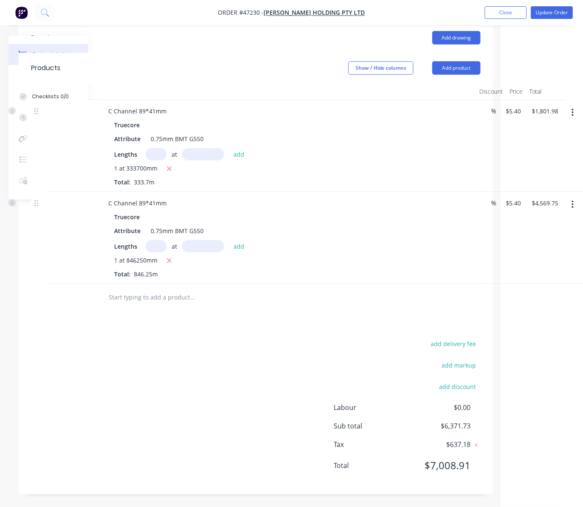
drag, startPoint x: 240, startPoint y: 394, endPoint x: 314, endPoint y: 386, distance: 74.7
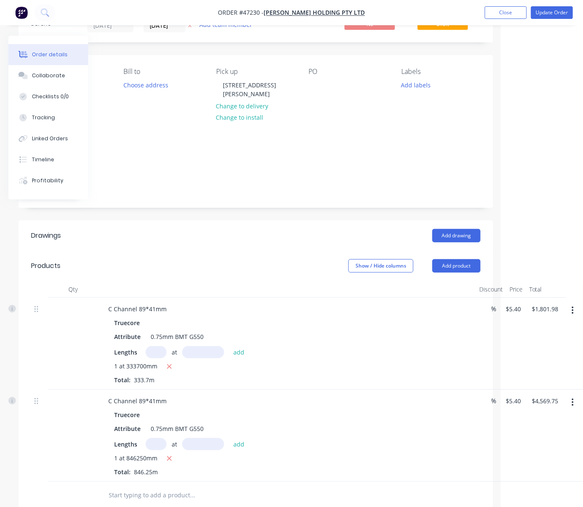
scroll to position [0, 85]
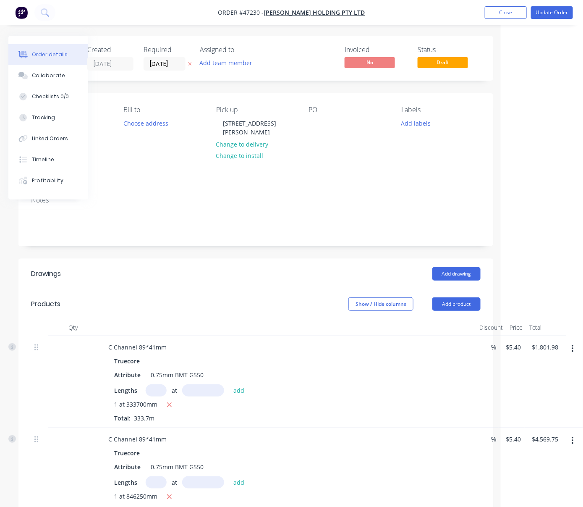
drag, startPoint x: 154, startPoint y: 271, endPoint x: 234, endPoint y: 274, distance: 80.7
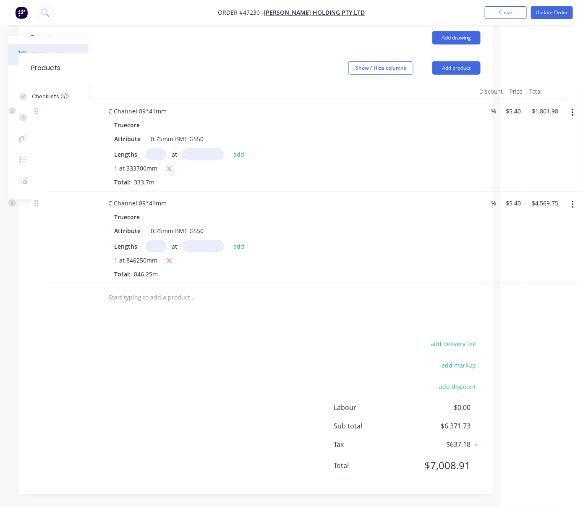
scroll to position [127, 85]
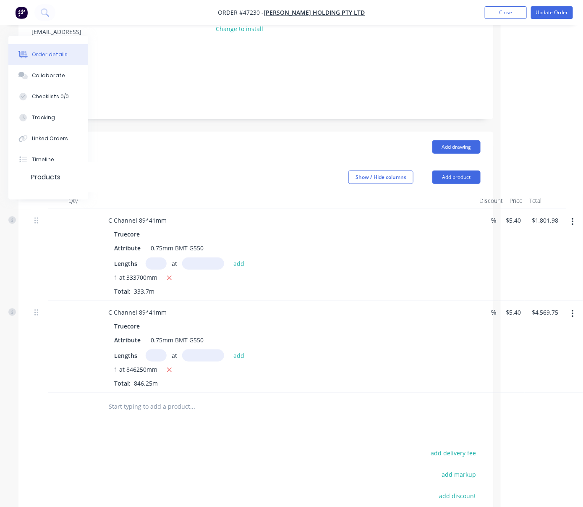
click at [235, 173] on div "Show / Hide columns Add product" at bounding box center [304, 176] width 354 height 13
click at [210, 141] on div "Add drawing" at bounding box center [304, 146] width 354 height 13
click at [190, 173] on div "Show / Hide columns Add product" at bounding box center [304, 176] width 354 height 13
click at [196, 162] on header "Products Show / Hide columns Add product" at bounding box center [255, 177] width 475 height 30
click at [209, 159] on header "Drawings Add drawing" at bounding box center [255, 147] width 475 height 30
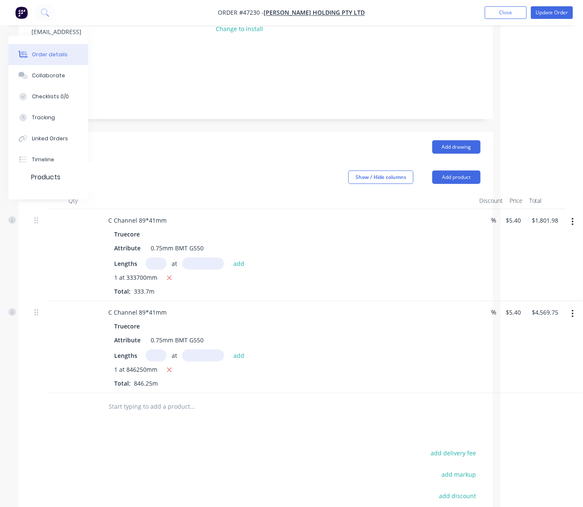
click at [227, 165] on header "Products Show / Hide columns Add product" at bounding box center [255, 177] width 475 height 30
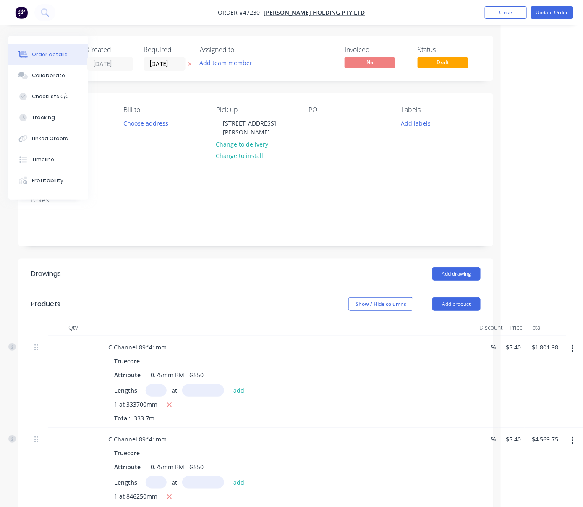
drag, startPoint x: 220, startPoint y: 285, endPoint x: 264, endPoint y: 285, distance: 44.5
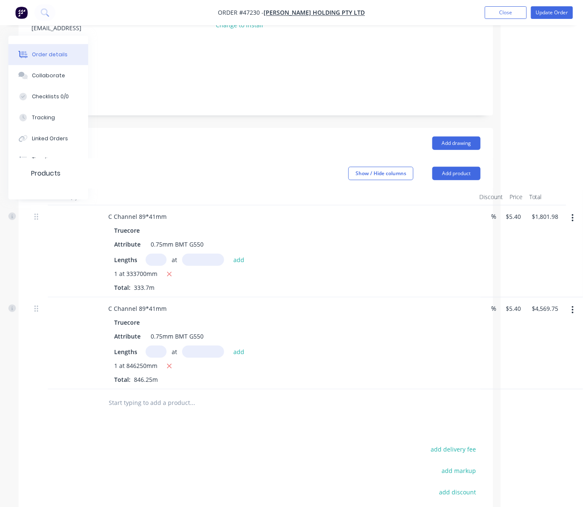
drag, startPoint x: 199, startPoint y: 152, endPoint x: 256, endPoint y: 154, distance: 56.7
drag, startPoint x: 237, startPoint y: 181, endPoint x: 341, endPoint y: 170, distance: 104.2
click at [552, 10] on button "Update Order" at bounding box center [552, 12] width 42 height 13
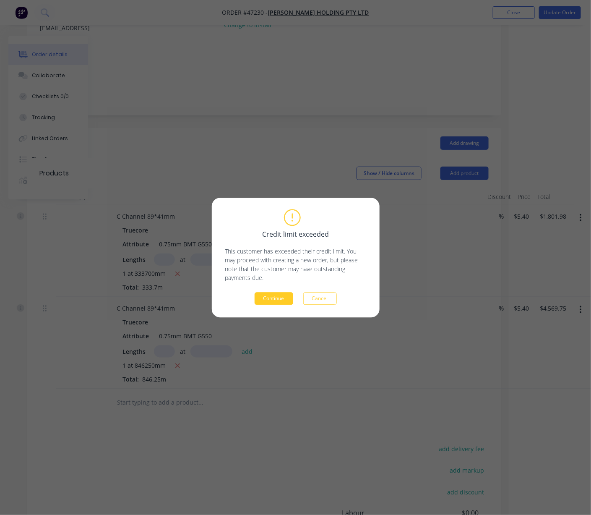
click at [280, 300] on button "Continue" at bounding box center [274, 298] width 39 height 13
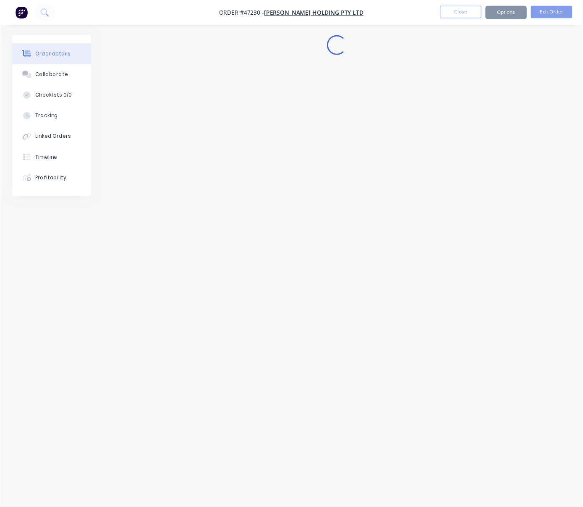
scroll to position [0, 0]
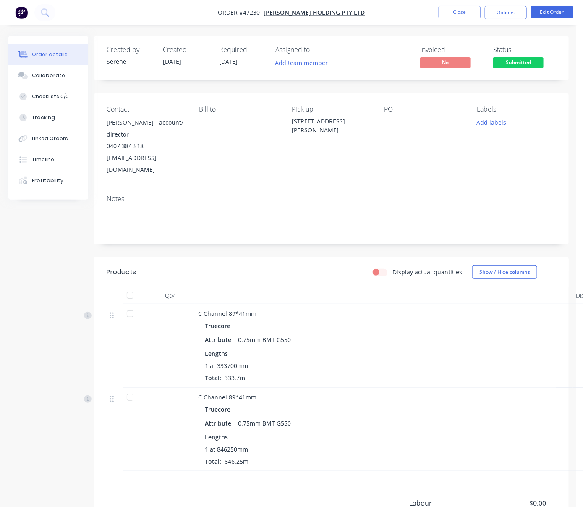
drag, startPoint x: 310, startPoint y: 280, endPoint x: 324, endPoint y: 277, distance: 14.4
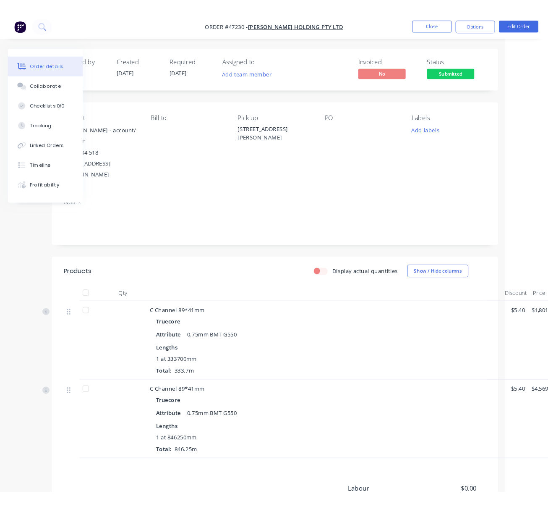
scroll to position [0, 68]
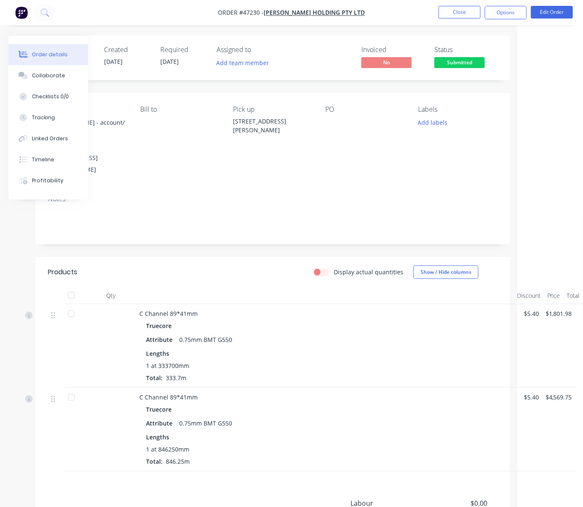
drag, startPoint x: 300, startPoint y: 290, endPoint x: 488, endPoint y: 291, distance: 187.6
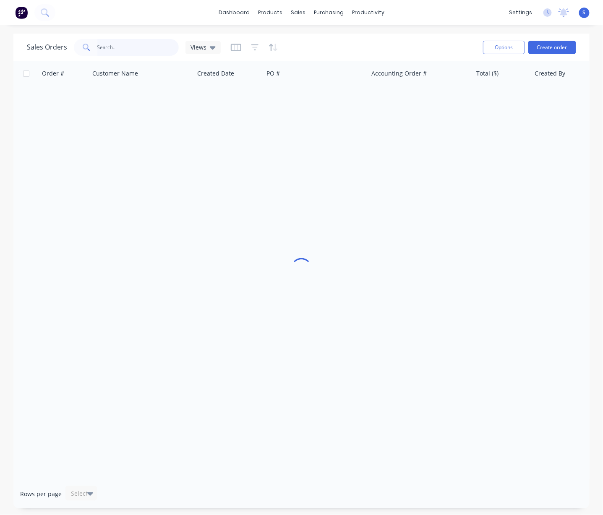
click at [134, 51] on input "text" at bounding box center [138, 47] width 82 height 17
type input "49311"
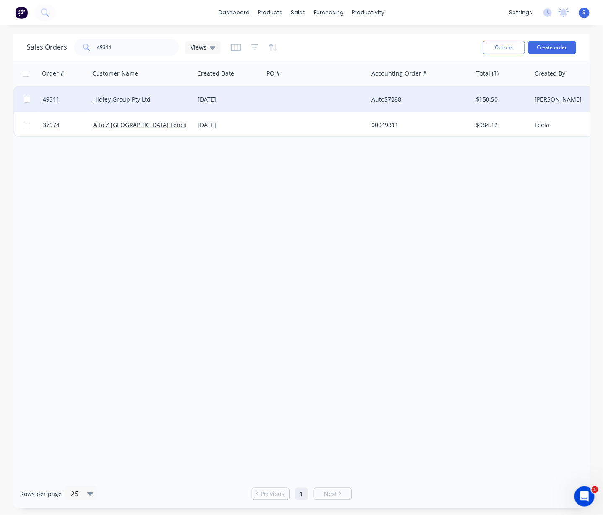
click at [115, 103] on div "Hidley Group Pty Ltd" at bounding box center [139, 99] width 93 height 8
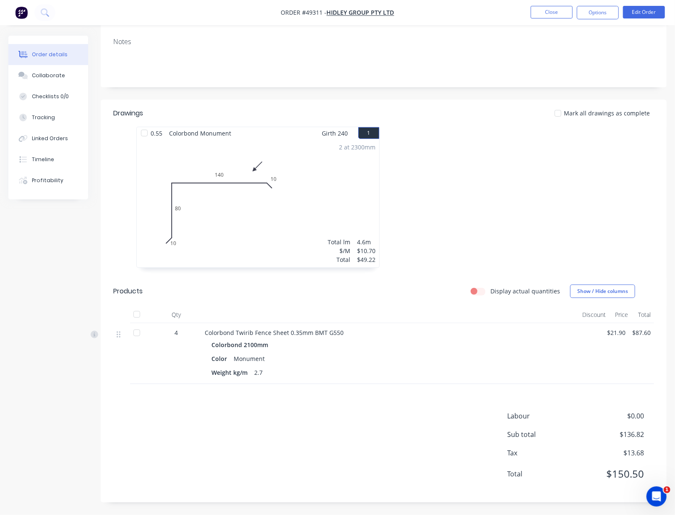
scroll to position [158, 0]
click at [381, 428] on div "Labour $0.00 Sub total $136.82 Tax $13.68 Total $150.50" at bounding box center [383, 450] width 541 height 79
click at [43, 121] on div "Tracking" at bounding box center [43, 118] width 23 height 8
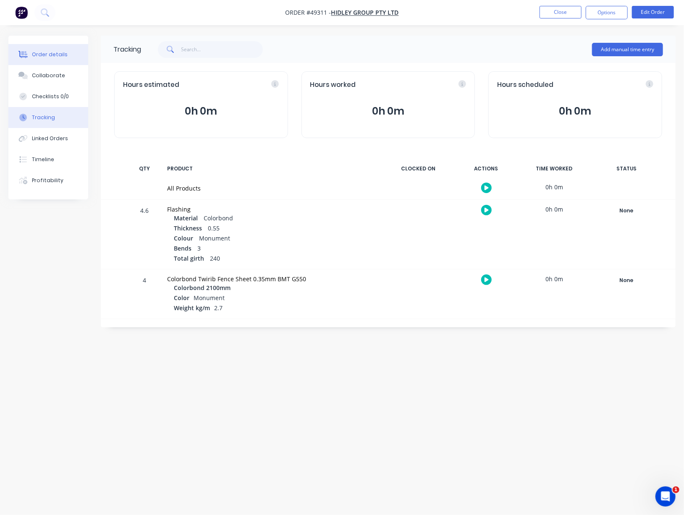
click at [55, 56] on div "Order details" at bounding box center [50, 55] width 36 height 8
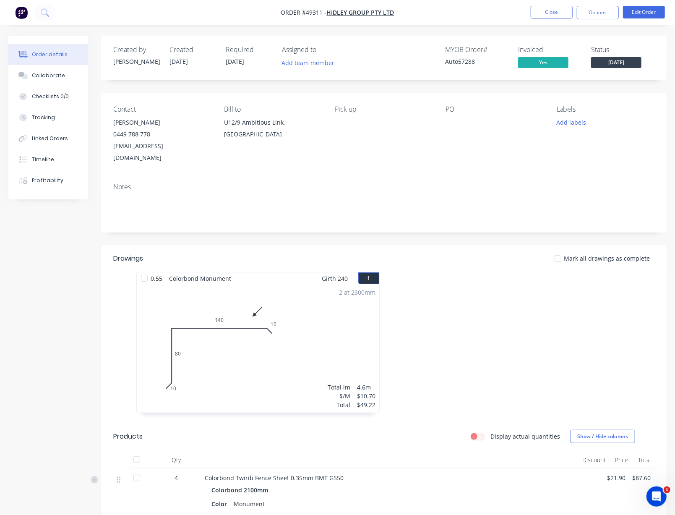
drag, startPoint x: 456, startPoint y: 271, endPoint x: 499, endPoint y: 274, distance: 43.4
click at [513, 337] on div at bounding box center [510, 346] width 252 height 149
drag, startPoint x: 480, startPoint y: 306, endPoint x: 554, endPoint y: 310, distance: 73.9
click at [484, 345] on div at bounding box center [510, 346] width 252 height 149
click at [476, 316] on div at bounding box center [510, 346] width 252 height 149
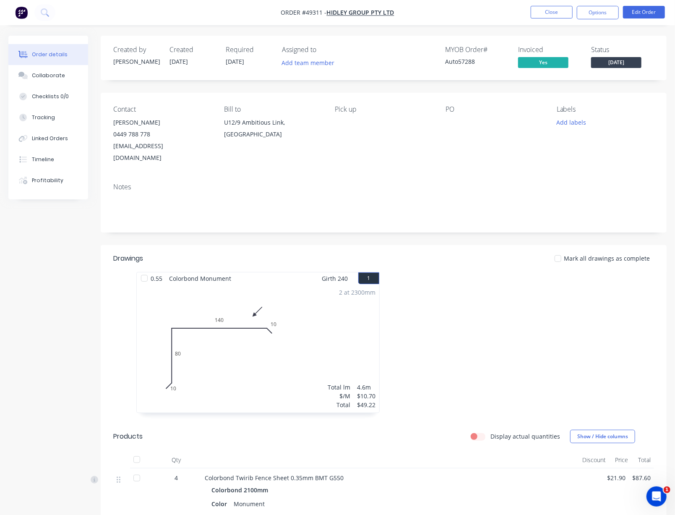
click at [491, 324] on div at bounding box center [510, 346] width 252 height 149
click at [416, 285] on div at bounding box center [510, 346] width 252 height 149
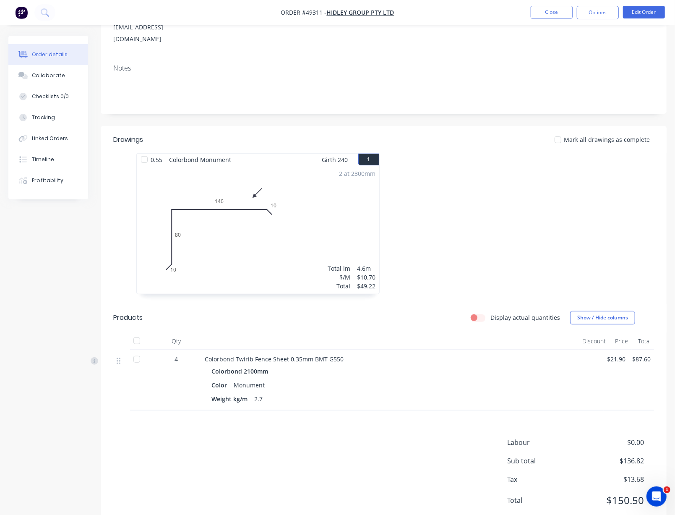
scroll to position [158, 0]
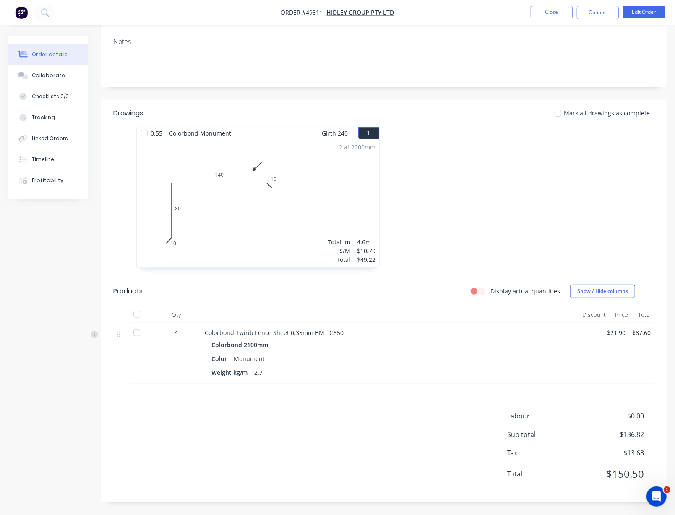
click at [445, 193] on div at bounding box center [510, 201] width 252 height 149
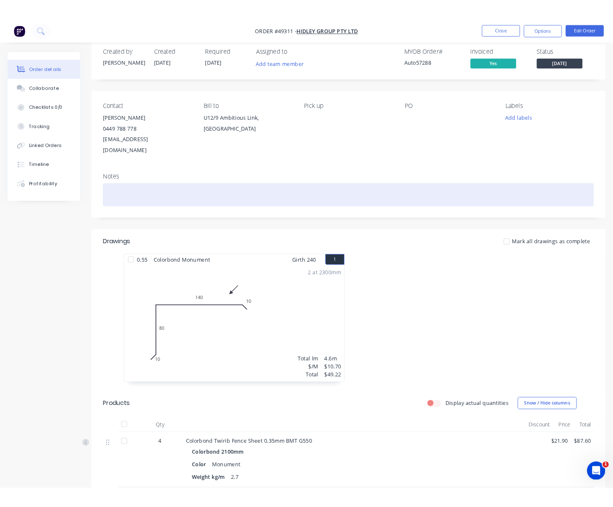
scroll to position [0, 0]
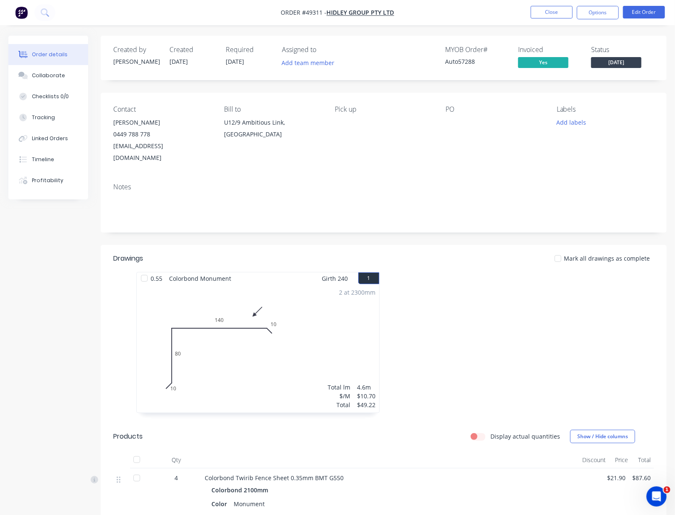
click at [456, 323] on div at bounding box center [510, 346] width 252 height 149
click at [66, 287] on div "Created by Bob Created 16/09/25 Required 23/09/25 Assigned to Add team member M…" at bounding box center [337, 348] width 659 height 625
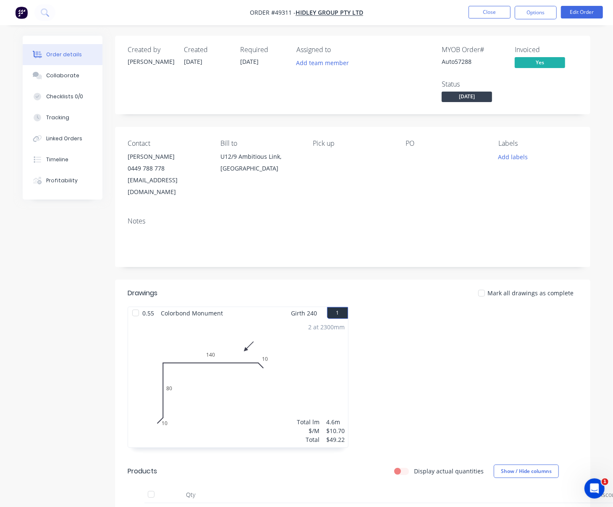
click at [384, 321] on div at bounding box center [467, 380] width 229 height 149
click at [389, 223] on div "Notes" at bounding box center [353, 221] width 450 height 8
click at [494, 8] on button "Close" at bounding box center [489, 12] width 42 height 13
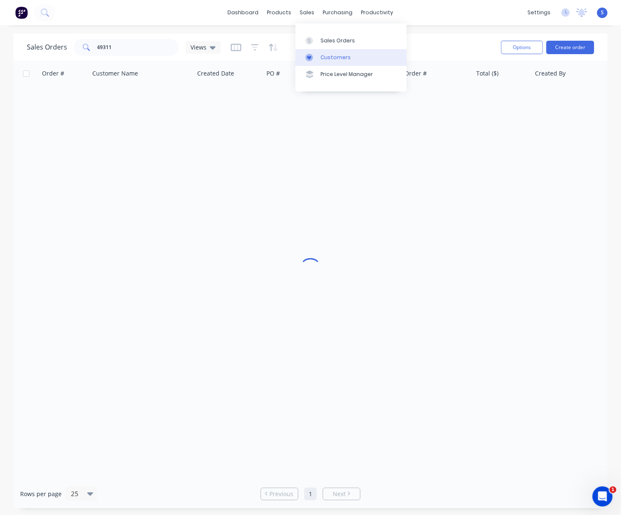
click at [325, 58] on div "Customers" at bounding box center [336, 58] width 30 height 8
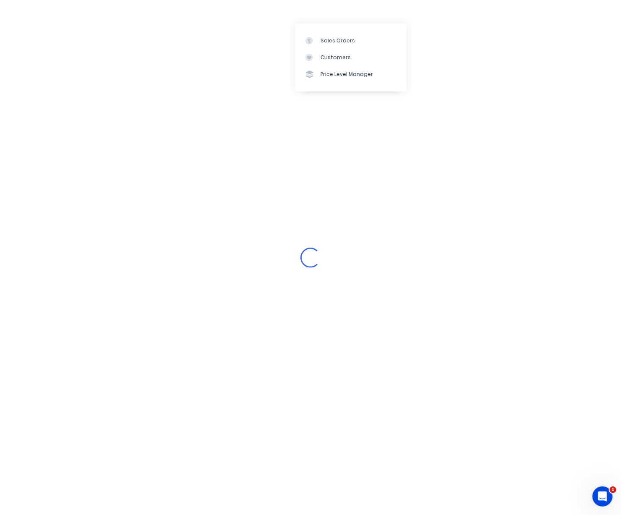
click at [176, 45] on div "Loading..." at bounding box center [310, 257] width 621 height 515
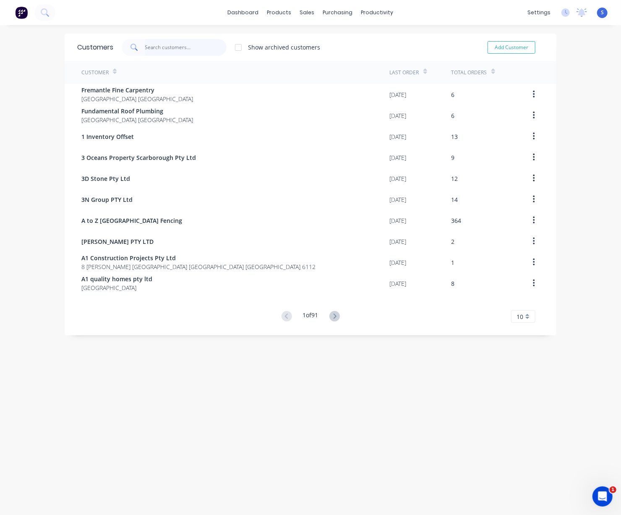
click at [167, 50] on input "text" at bounding box center [186, 47] width 82 height 17
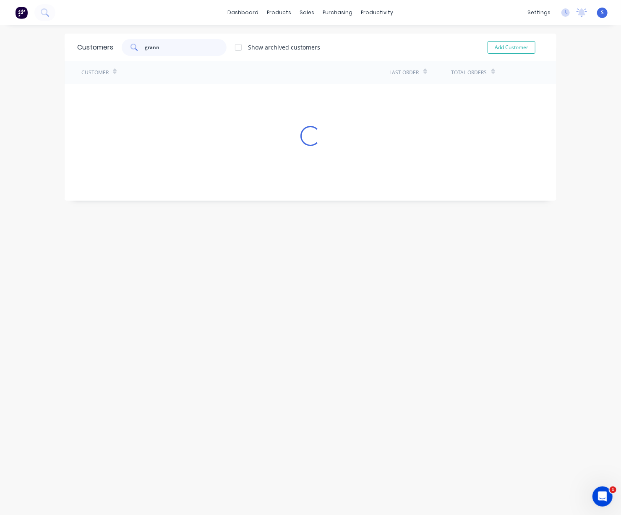
type input "granny"
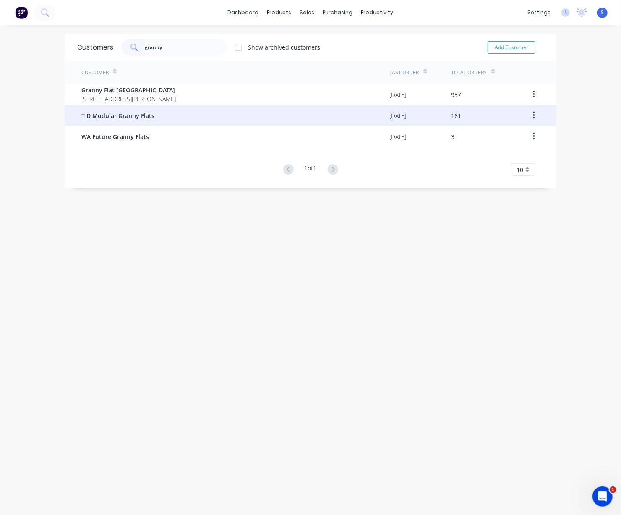
click at [188, 105] on div "T D Modular Granny Flats" at bounding box center [235, 115] width 308 height 21
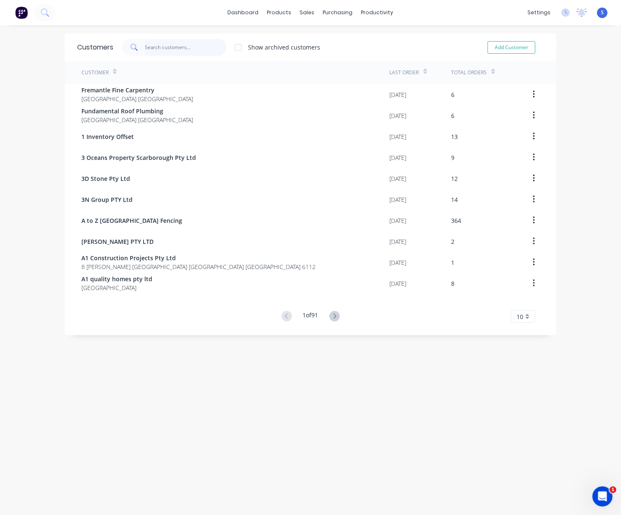
click at [169, 48] on input "text" at bounding box center [186, 47] width 82 height 17
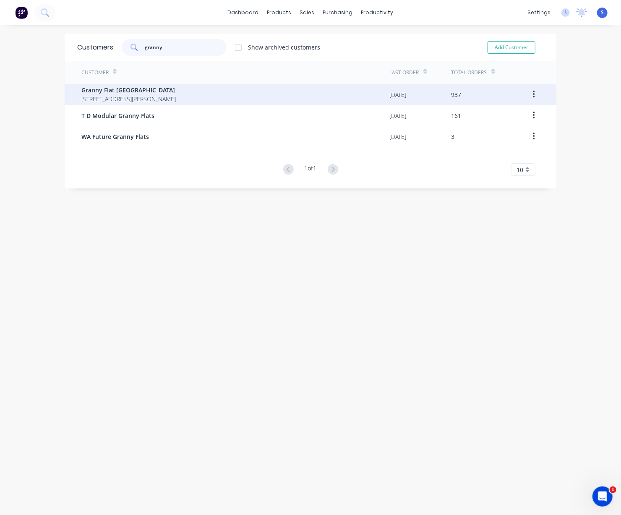
type input "granny"
click at [176, 89] on span "Granny Flat WA" at bounding box center [128, 90] width 94 height 9
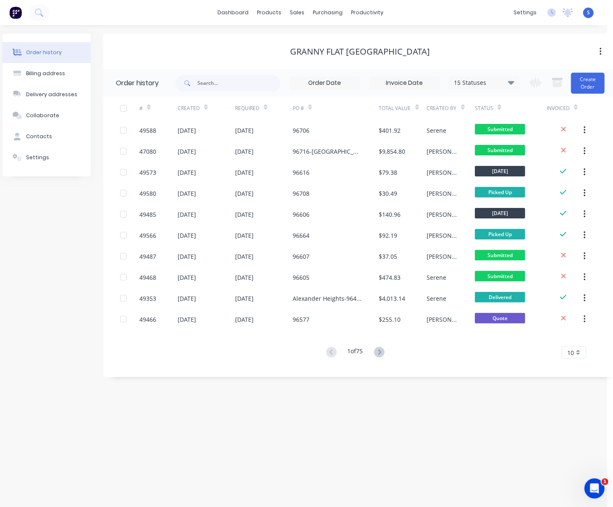
scroll to position [0, 12]
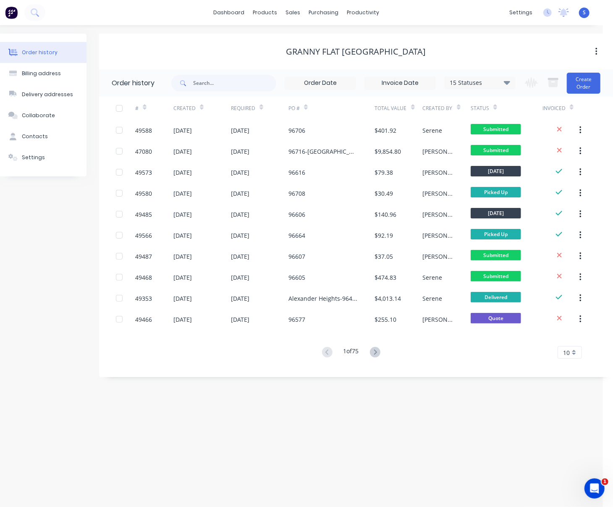
drag, startPoint x: 224, startPoint y: 50, endPoint x: 314, endPoint y: 55, distance: 90.4
